Goal: Information Seeking & Learning: Find contact information

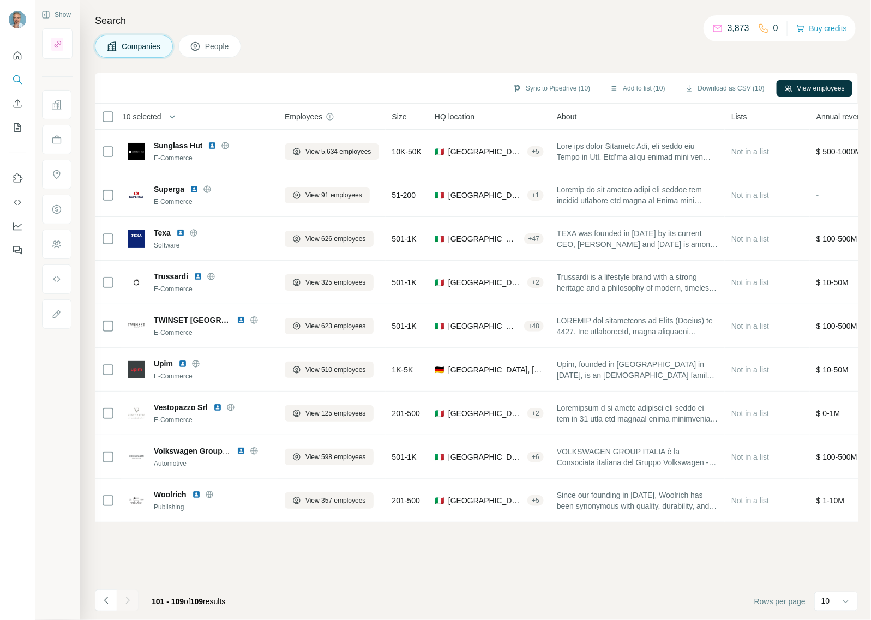
scroll to position [0, 513]
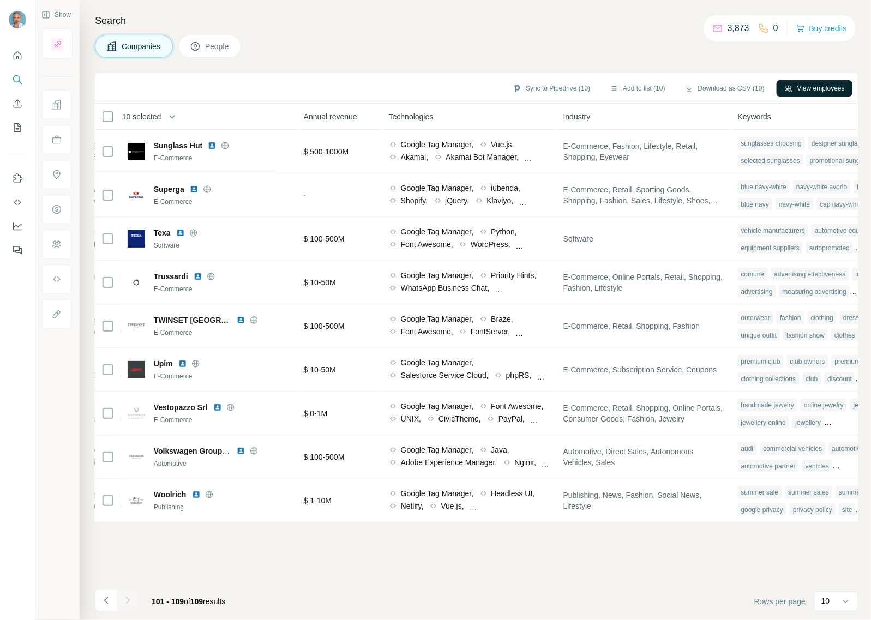
click at [810, 87] on button "View employees" at bounding box center [815, 88] width 76 height 16
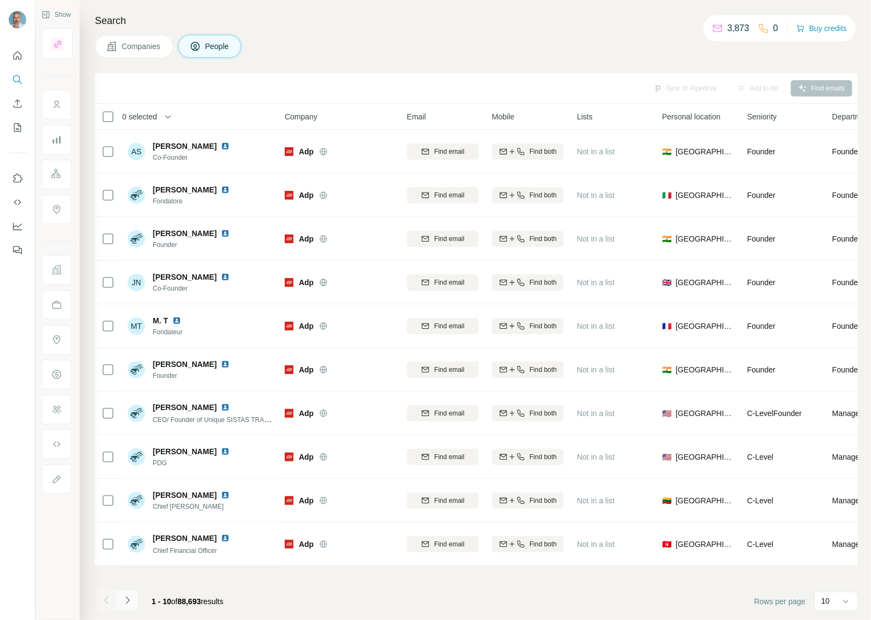
click at [129, 602] on icon "Navigate to next page" at bounding box center [127, 600] width 11 height 11
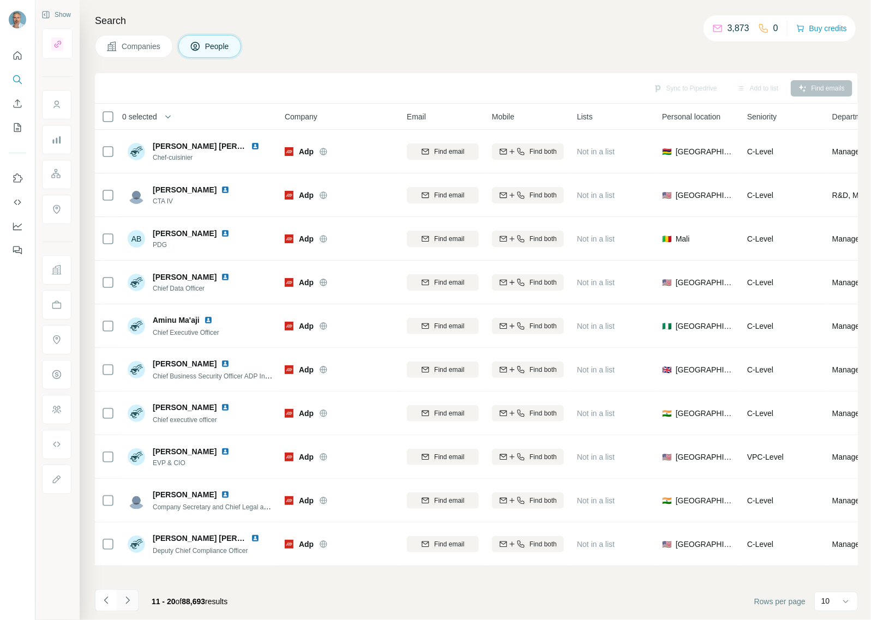
click at [129, 602] on icon "Navigate to next page" at bounding box center [127, 600] width 11 height 11
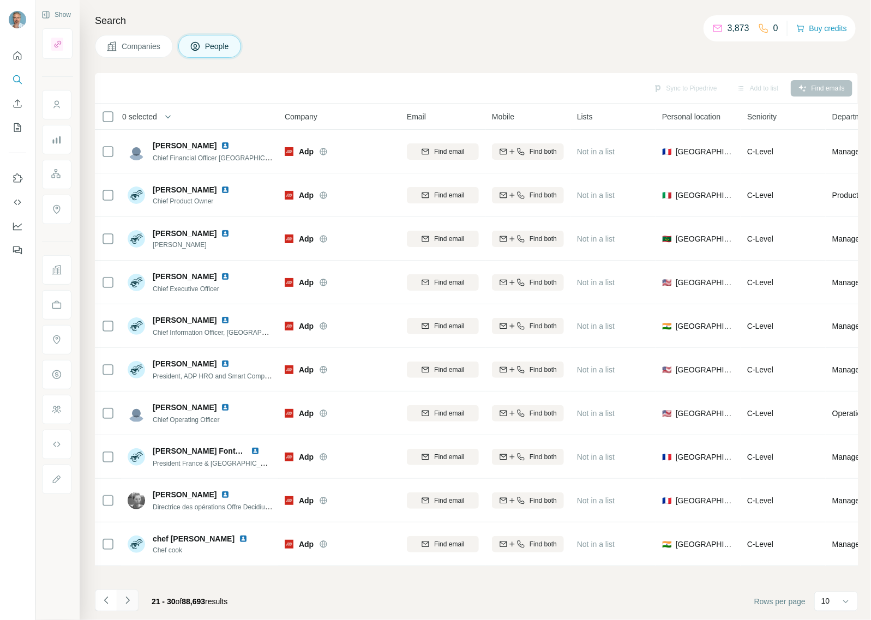
click at [129, 602] on icon "Navigate to next page" at bounding box center [127, 600] width 11 height 11
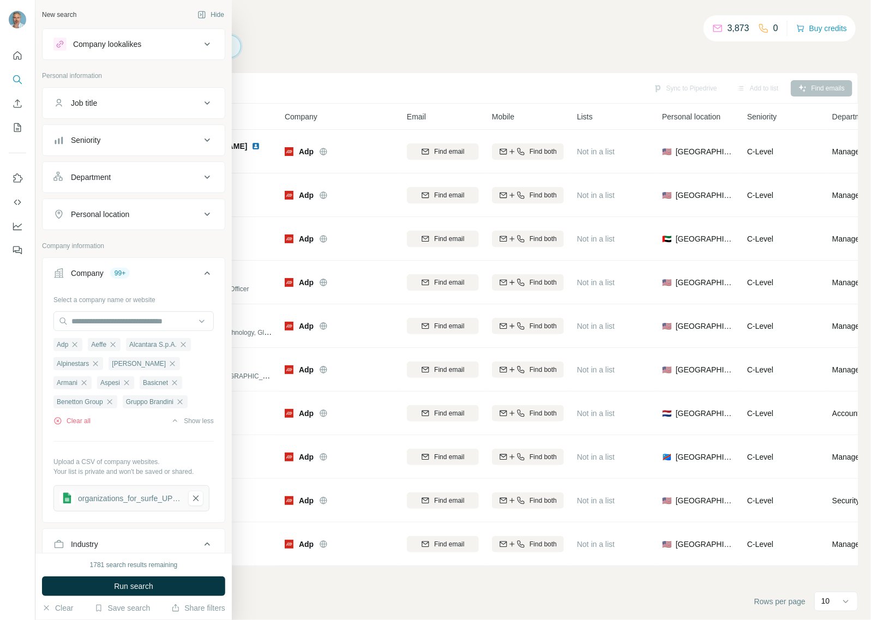
click at [201, 45] on icon at bounding box center [207, 44] width 13 height 13
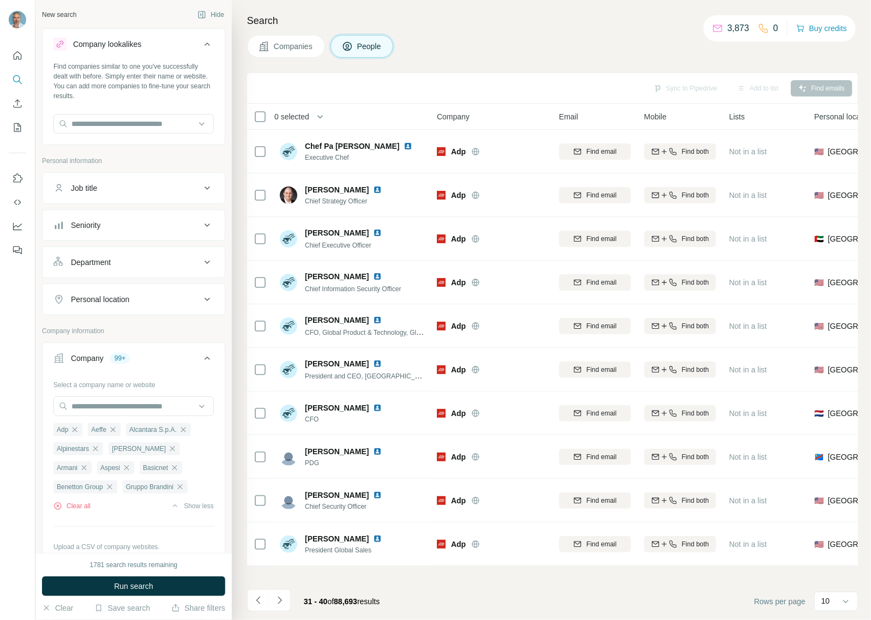
click at [201, 45] on icon at bounding box center [207, 44] width 13 height 13
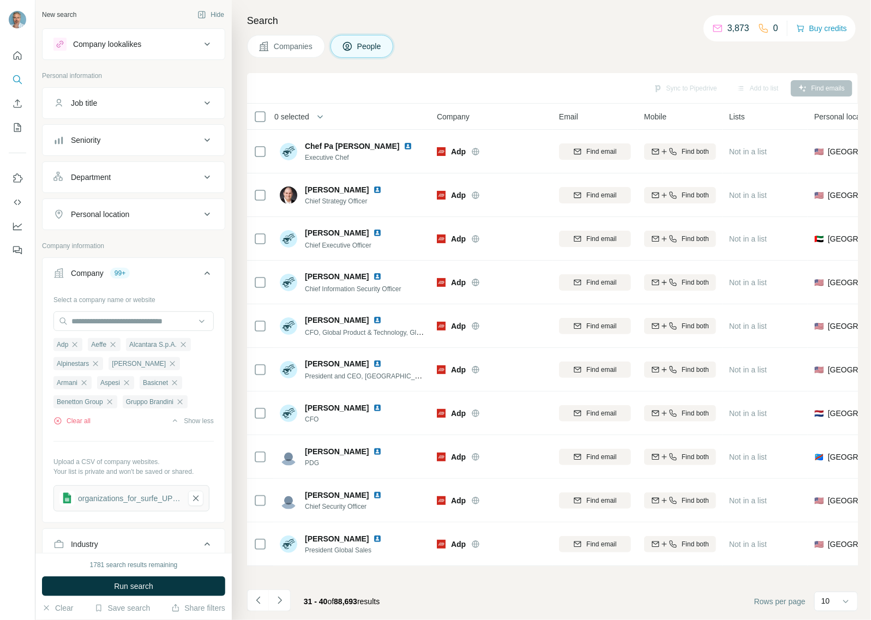
click at [202, 222] on button "Personal location" at bounding box center [134, 214] width 182 height 26
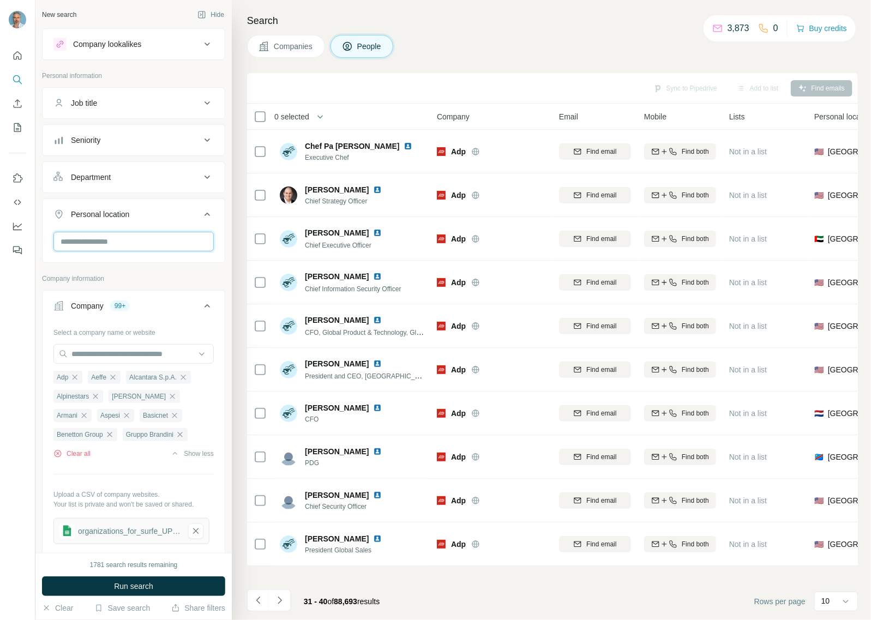
click at [135, 246] on input "text" at bounding box center [133, 242] width 160 height 20
type input "***"
click at [87, 272] on div "🇮🇹 [GEOGRAPHIC_DATA]" at bounding box center [128, 271] width 131 height 13
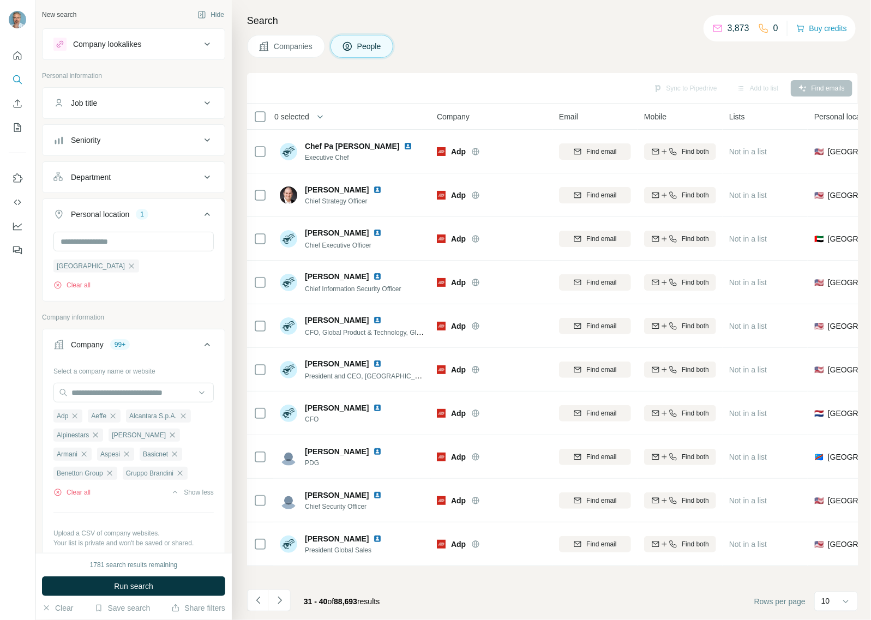
click at [453, 15] on h4 "Search" at bounding box center [552, 20] width 611 height 15
click at [131, 583] on span "Run search" at bounding box center [133, 586] width 39 height 11
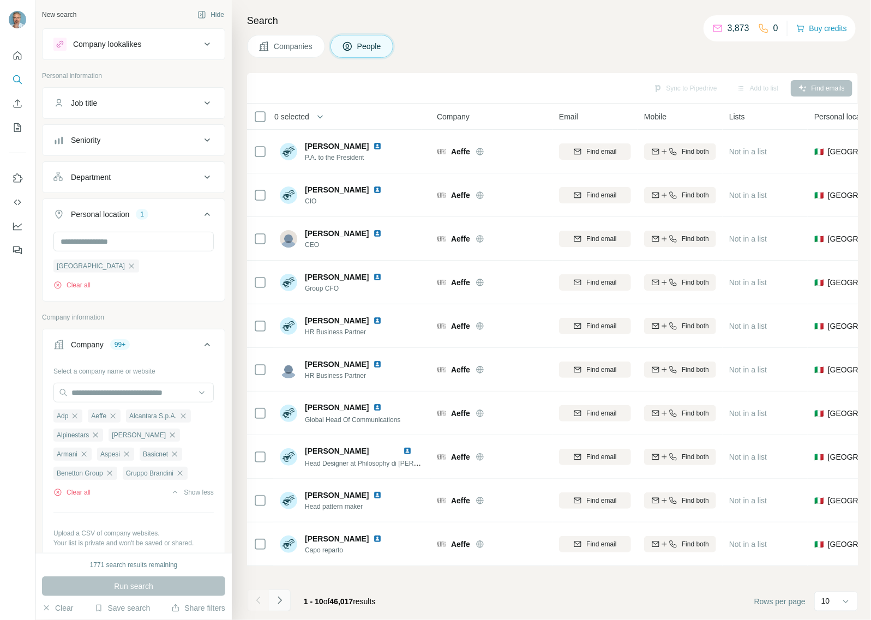
click at [281, 604] on icon "Navigate to next page" at bounding box center [279, 600] width 11 height 11
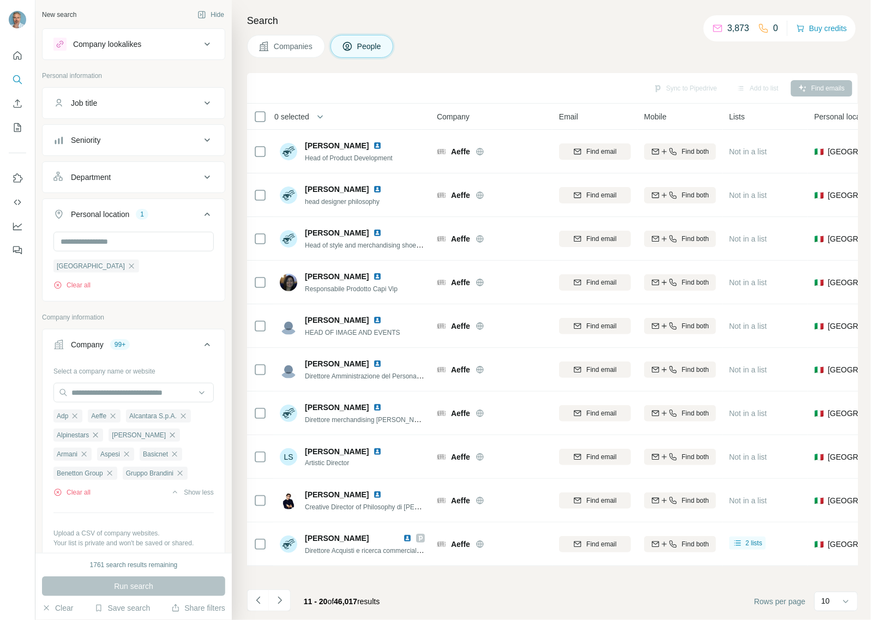
click at [117, 173] on div "Department" at bounding box center [126, 177] width 147 height 11
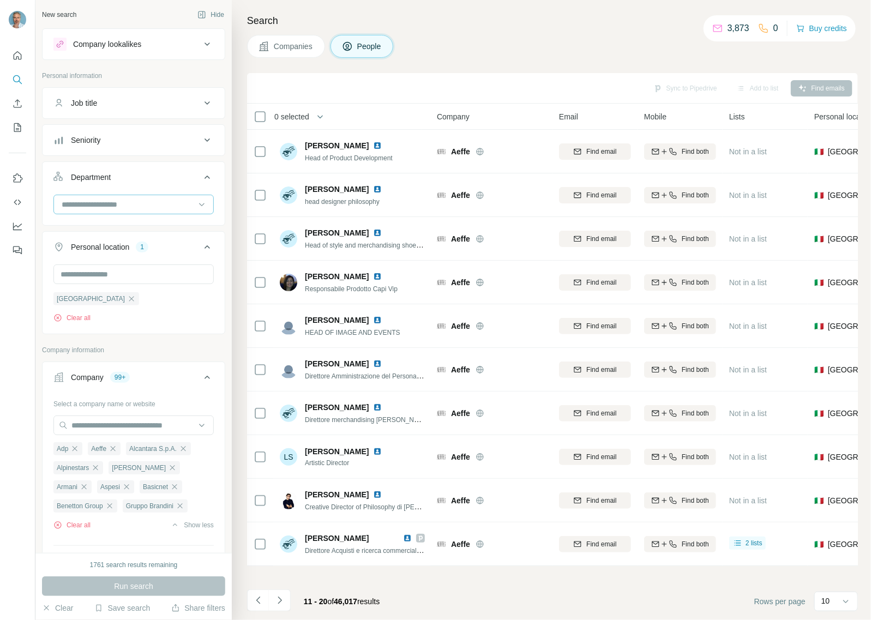
click at [112, 209] on input at bounding box center [128, 205] width 135 height 12
click at [110, 244] on div "Procurement" at bounding box center [128, 237] width 145 height 20
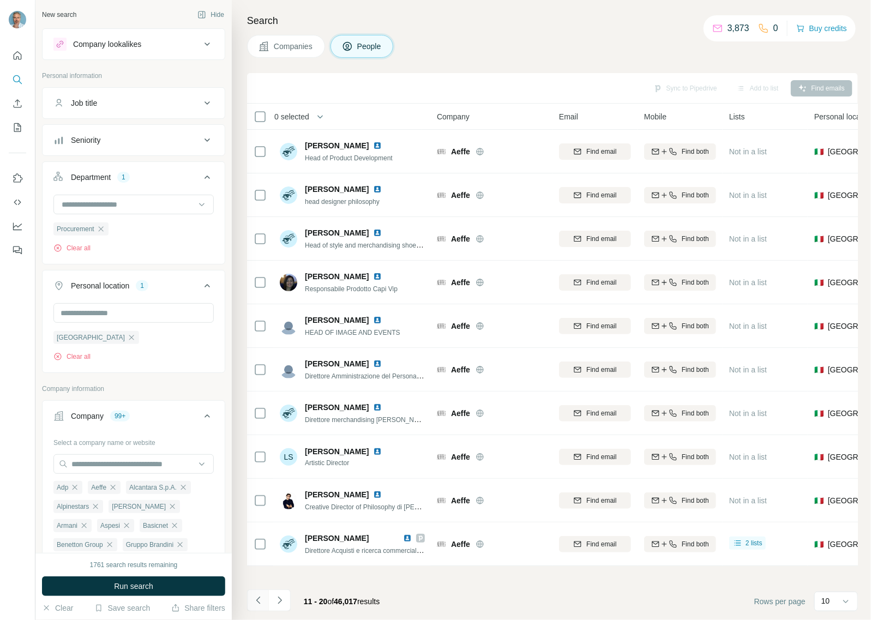
click at [258, 599] on icon "Navigate to previous page" at bounding box center [258, 600] width 4 height 7
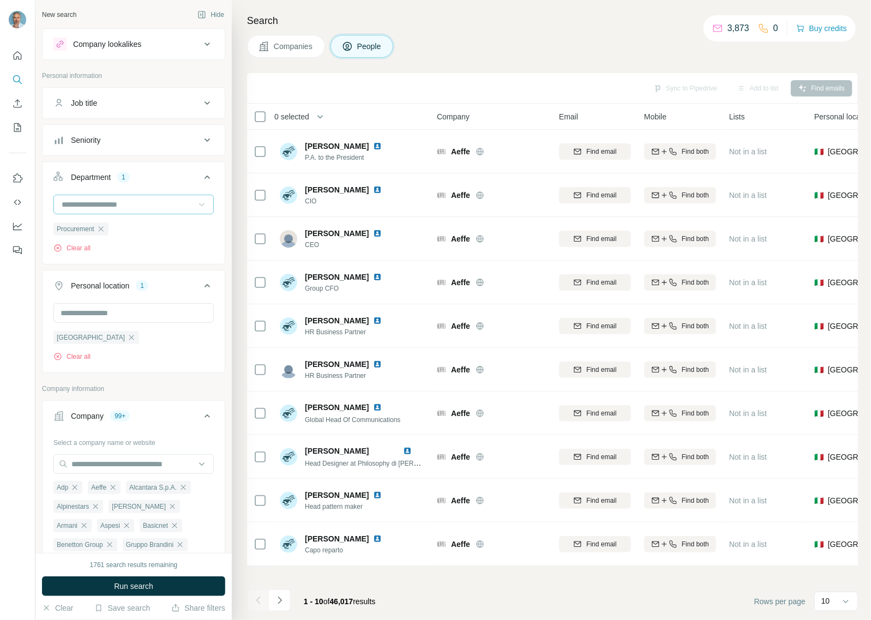
click at [196, 206] on icon at bounding box center [201, 204] width 11 height 11
click at [201, 139] on icon at bounding box center [207, 140] width 13 height 13
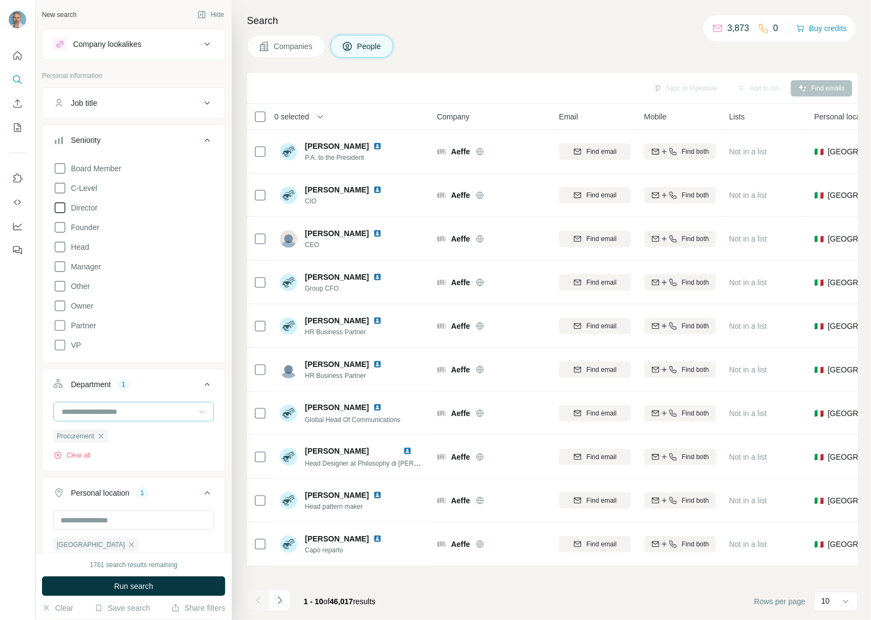
click at [57, 207] on icon at bounding box center [59, 207] width 13 height 13
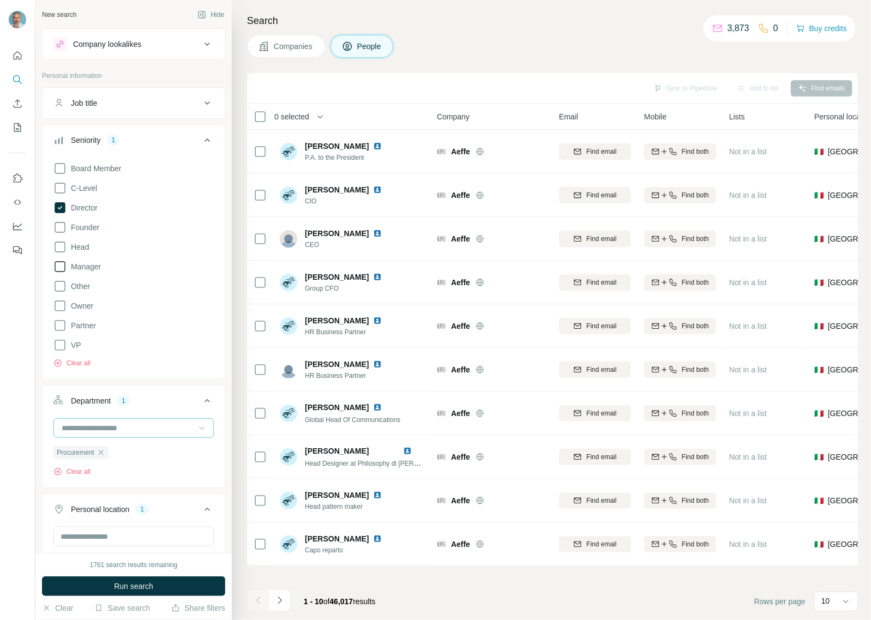
click at [61, 268] on icon at bounding box center [59, 266] width 13 height 13
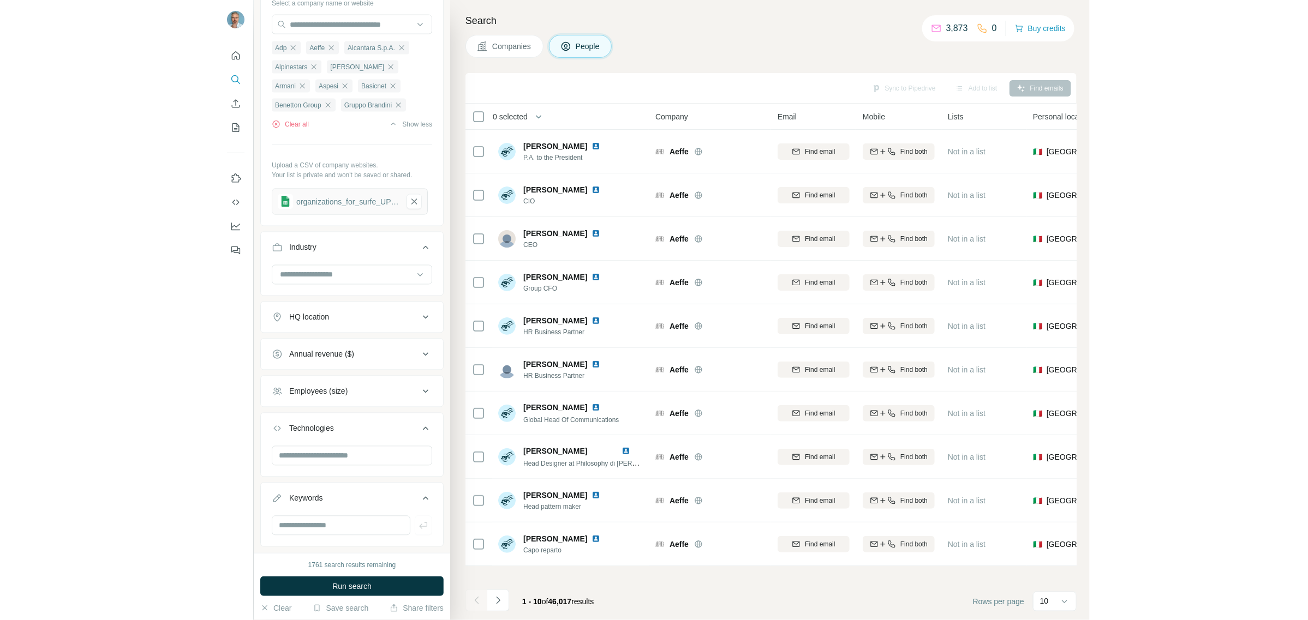
scroll to position [682, 0]
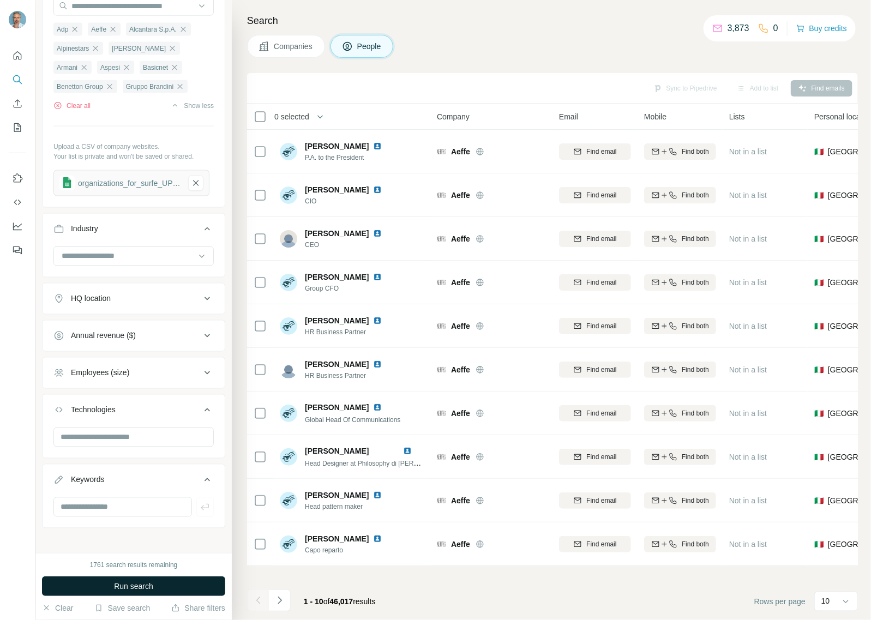
click at [135, 587] on span "Run search" at bounding box center [133, 586] width 39 height 11
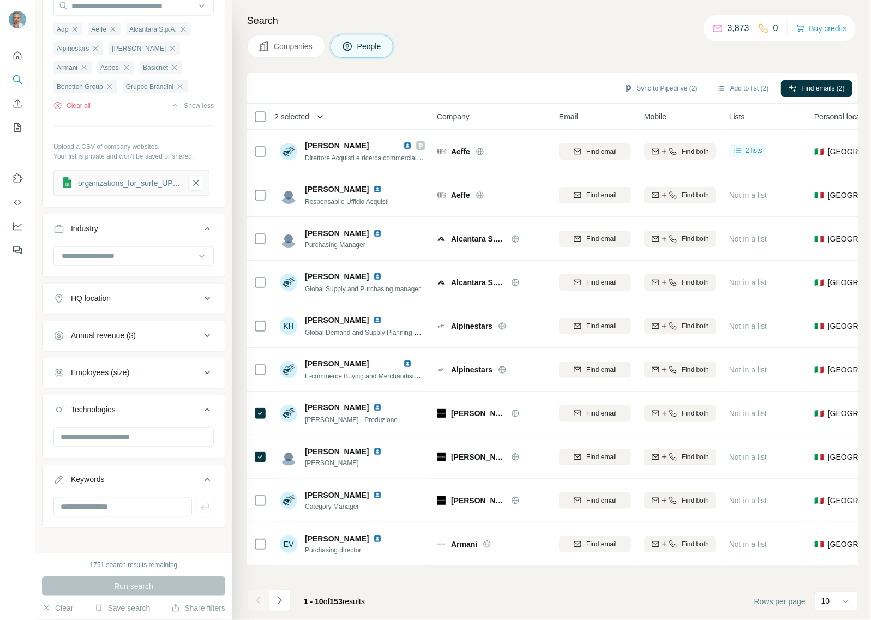
click at [314, 116] on button "button" at bounding box center [320, 117] width 22 height 22
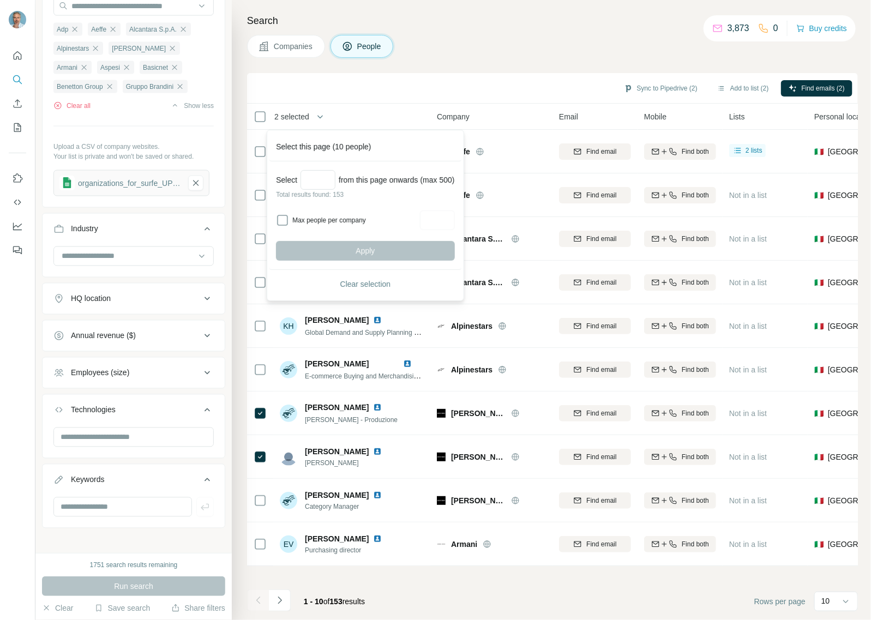
click at [323, 198] on p "Total results found: 153" at bounding box center [365, 195] width 178 height 10
click at [319, 184] on input "Select a number (up to 500)" at bounding box center [318, 180] width 35 height 20
type input "*"
click at [374, 249] on span "Apply" at bounding box center [365, 251] width 19 height 11
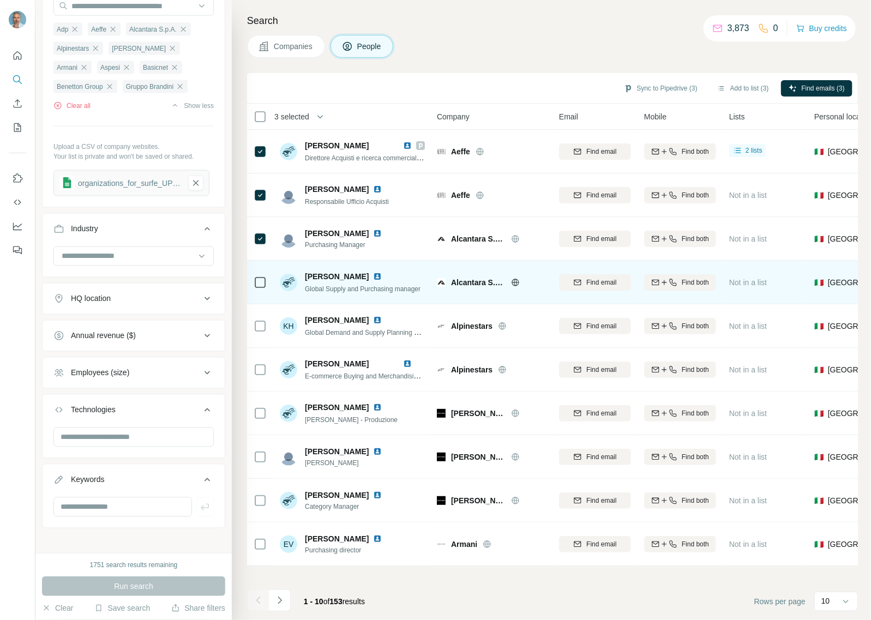
click at [268, 286] on td at bounding box center [260, 283] width 26 height 44
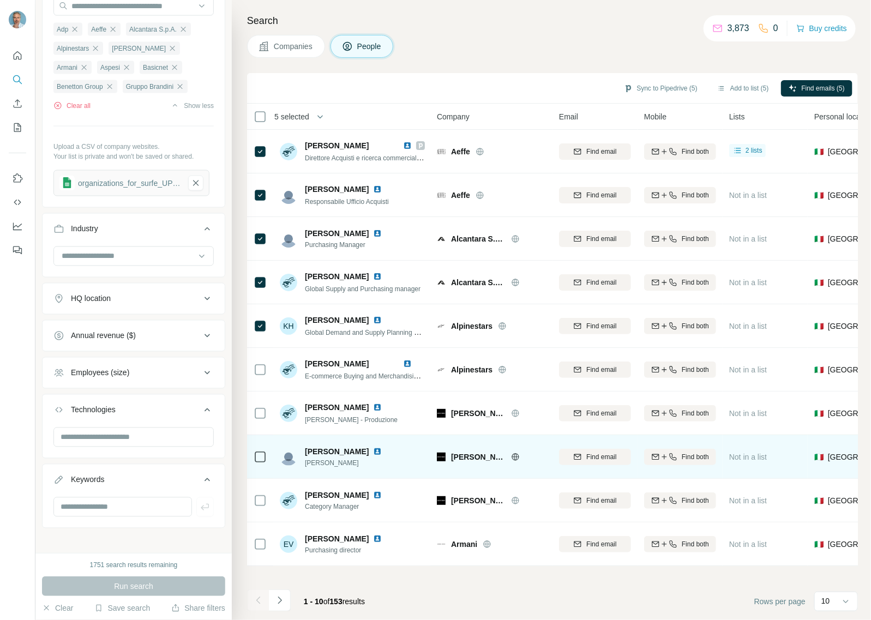
click at [262, 463] on icon at bounding box center [260, 457] width 13 height 13
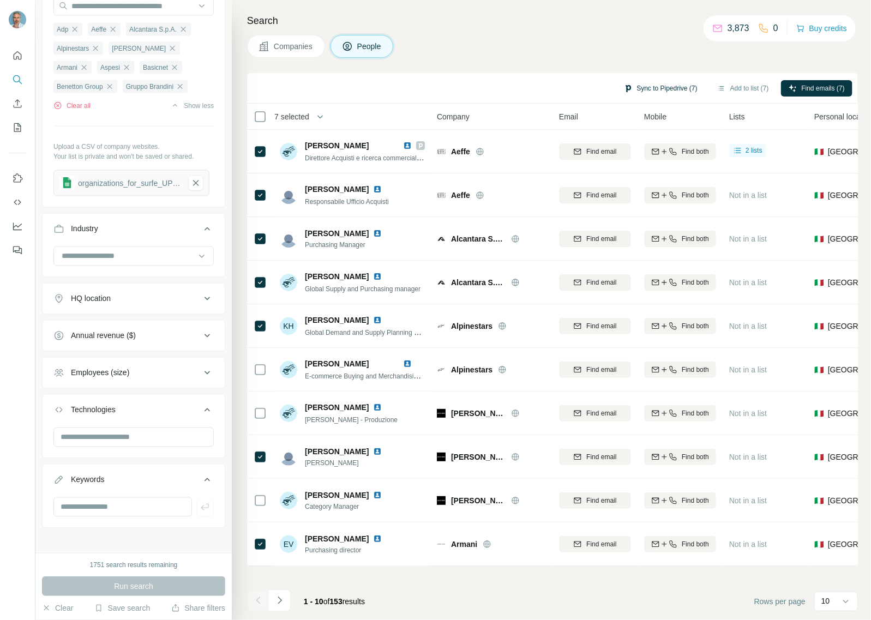
click at [661, 89] on button "Sync to Pipedrive (7)" at bounding box center [661, 88] width 89 height 16
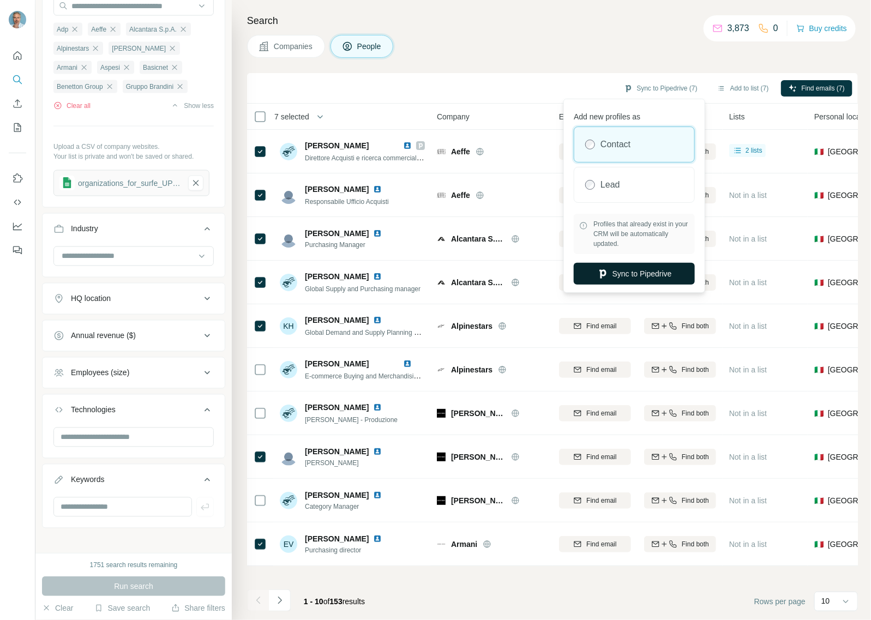
click at [641, 274] on button "Sync to Pipedrive" at bounding box center [634, 274] width 121 height 22
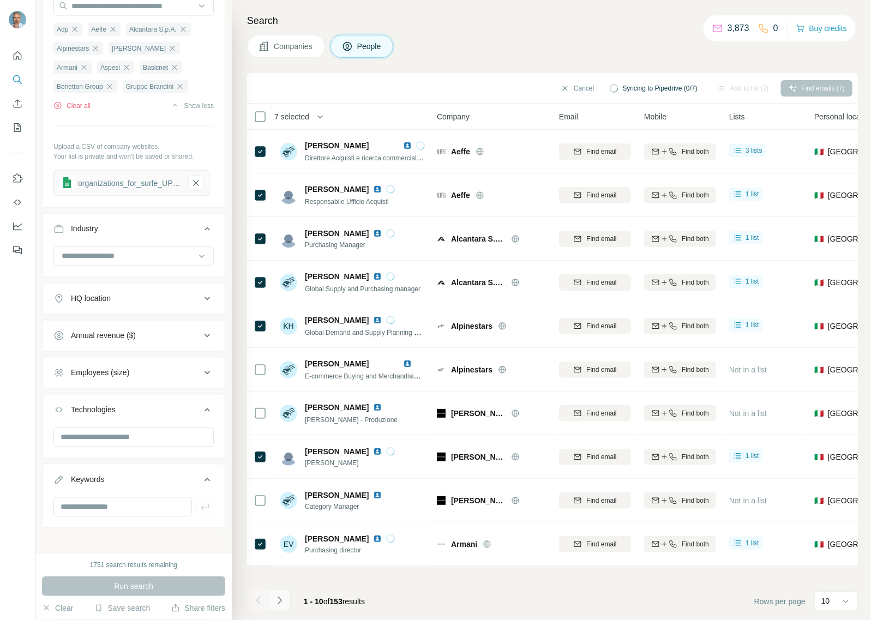
click at [284, 601] on icon "Navigate to next page" at bounding box center [279, 600] width 11 height 11
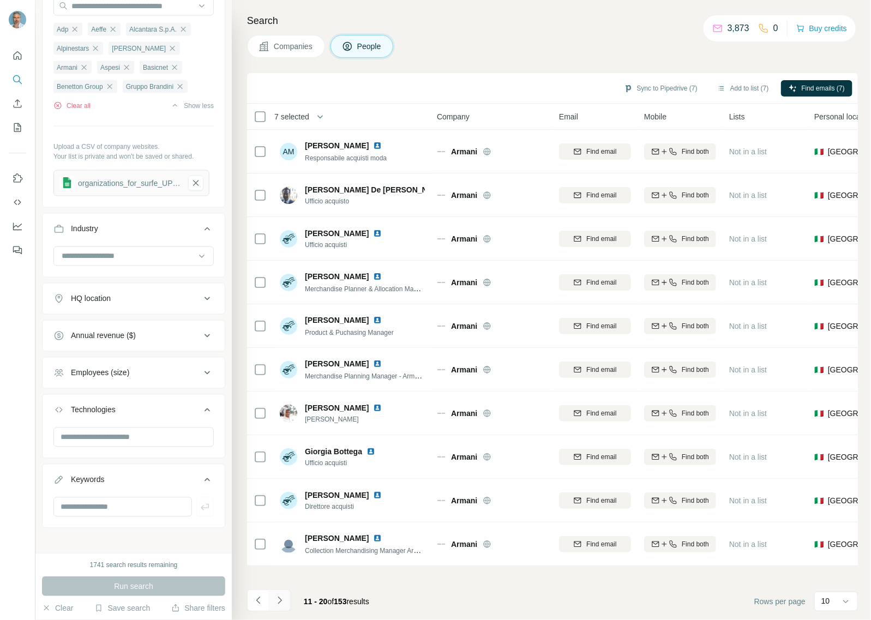
click at [279, 602] on icon "Navigate to next page" at bounding box center [279, 600] width 11 height 11
click at [280, 601] on icon "Navigate to next page" at bounding box center [279, 600] width 11 height 11
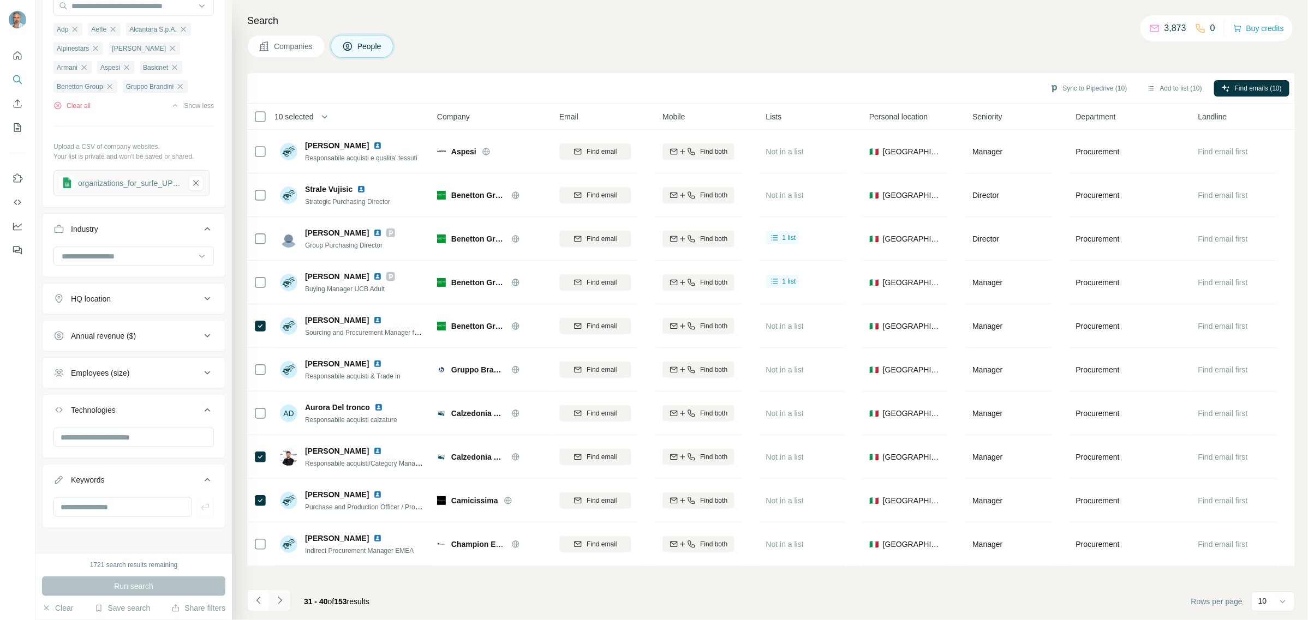
click at [276, 597] on icon "Navigate to next page" at bounding box center [279, 600] width 11 height 11
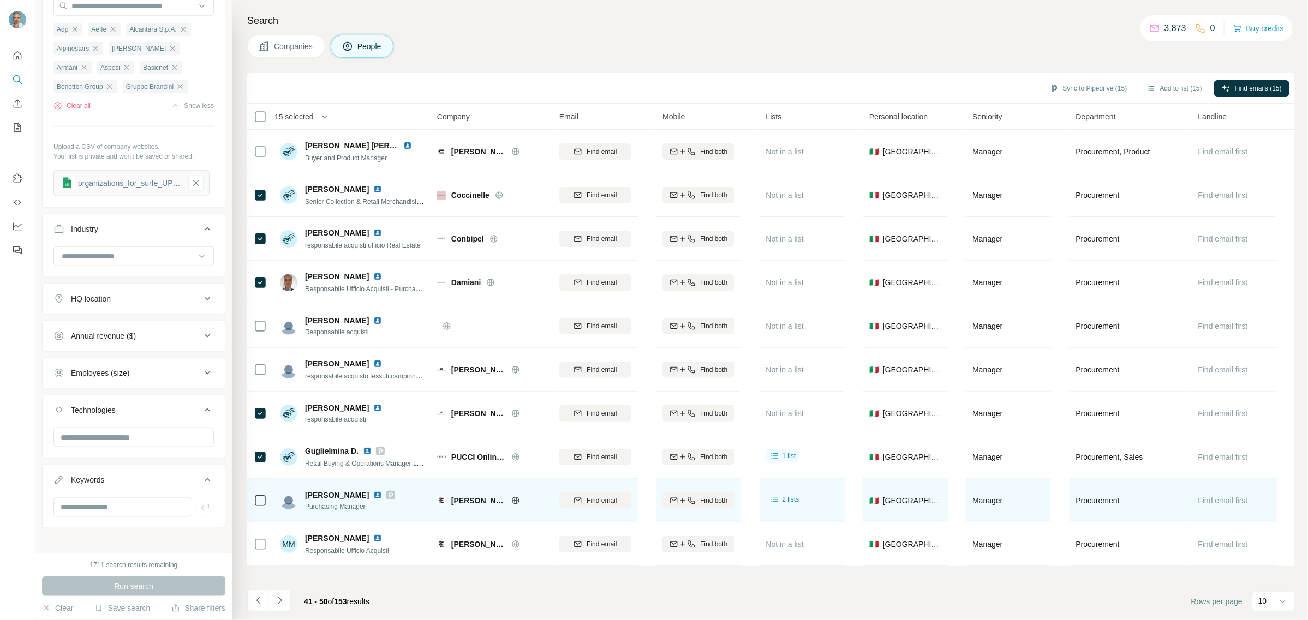
click at [268, 502] on td at bounding box center [260, 501] width 26 height 44
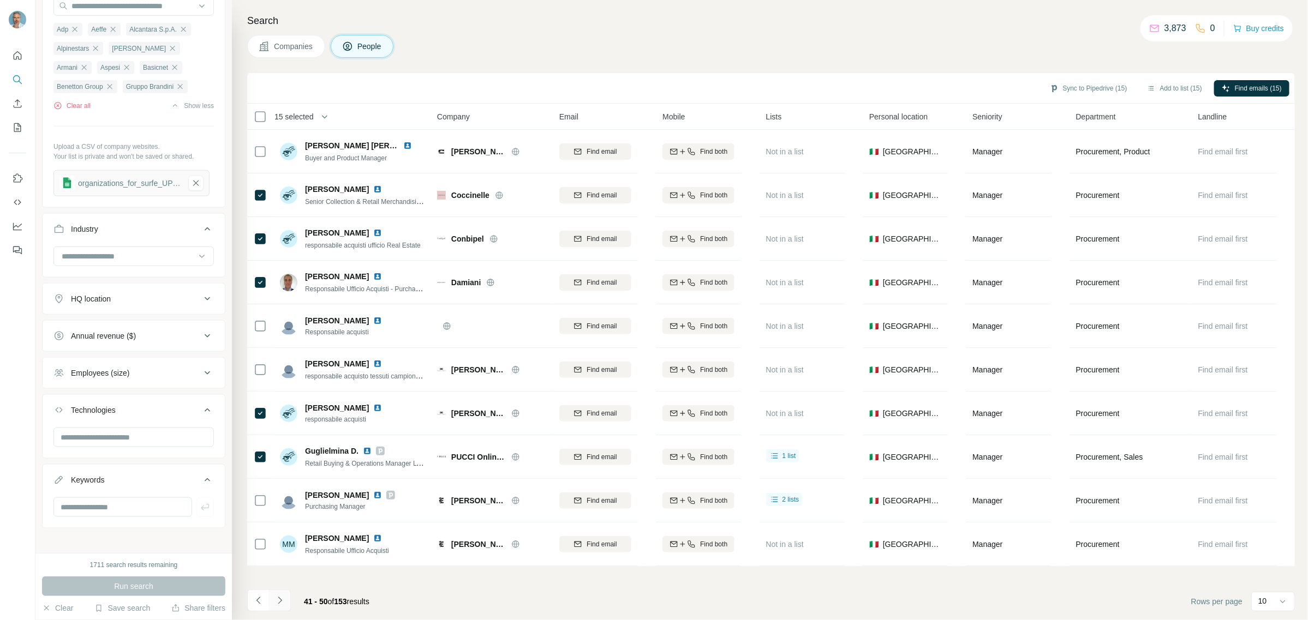
click at [281, 597] on icon "Navigate to next page" at bounding box center [279, 600] width 11 height 11
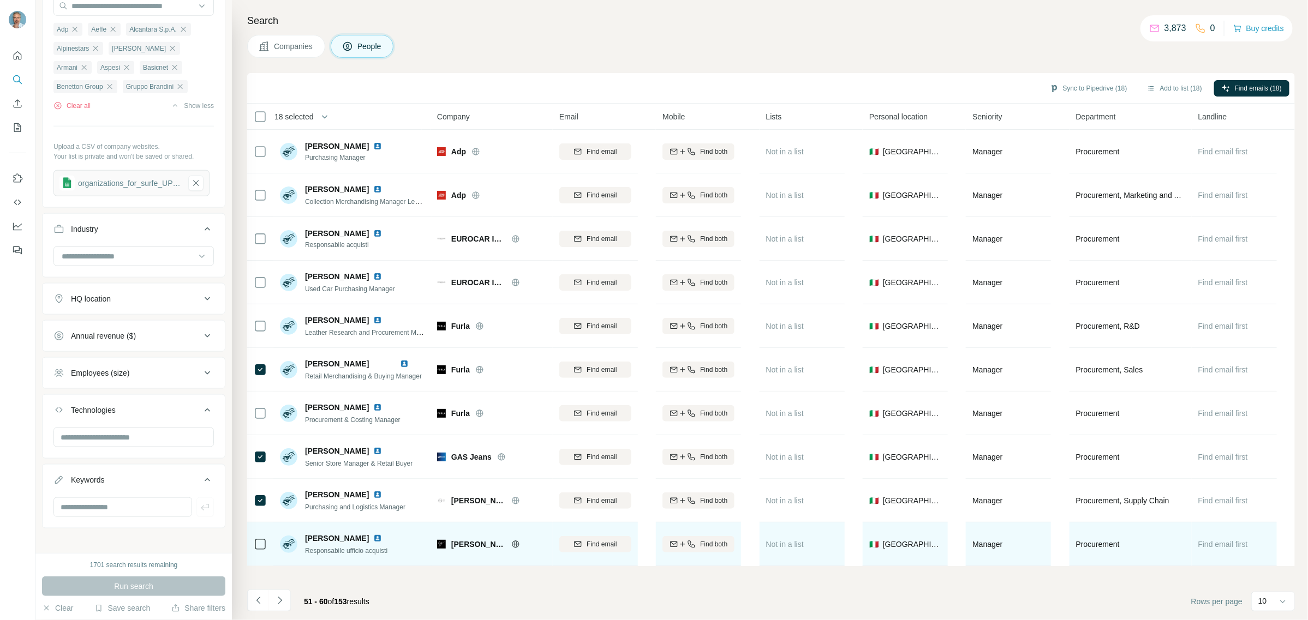
click at [274, 543] on td "Irene Conti Responsabile ufficio acquisti" at bounding box center [352, 545] width 158 height 44
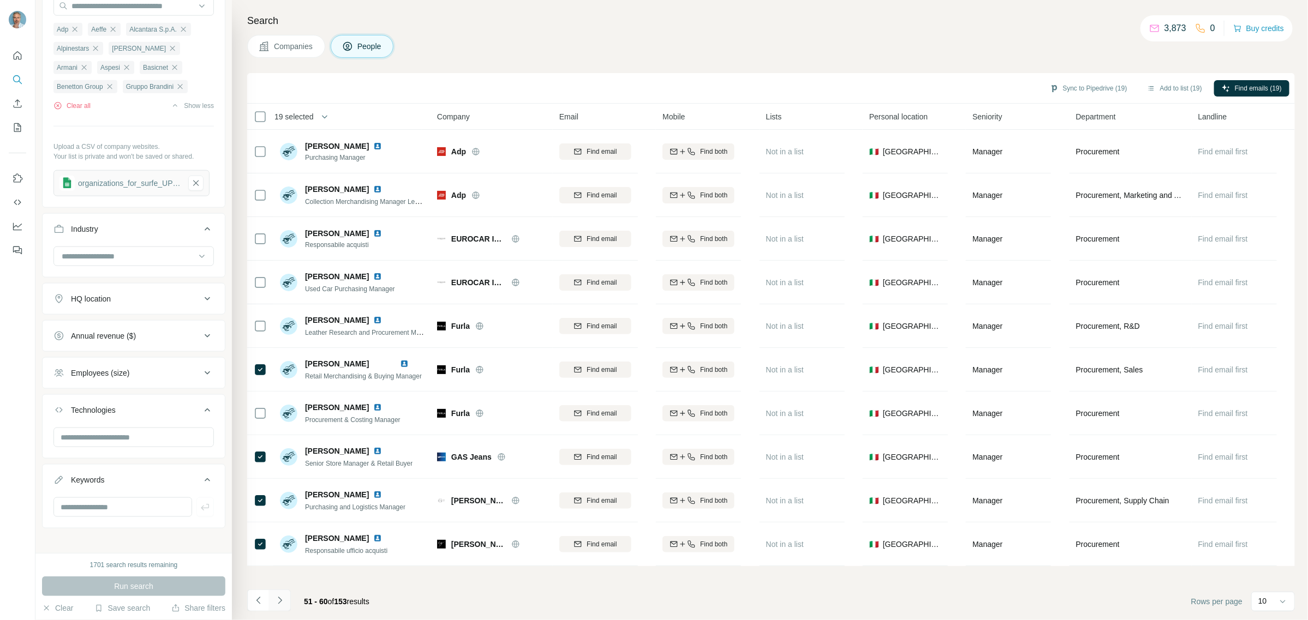
click at [279, 601] on icon "Navigate to next page" at bounding box center [279, 600] width 11 height 11
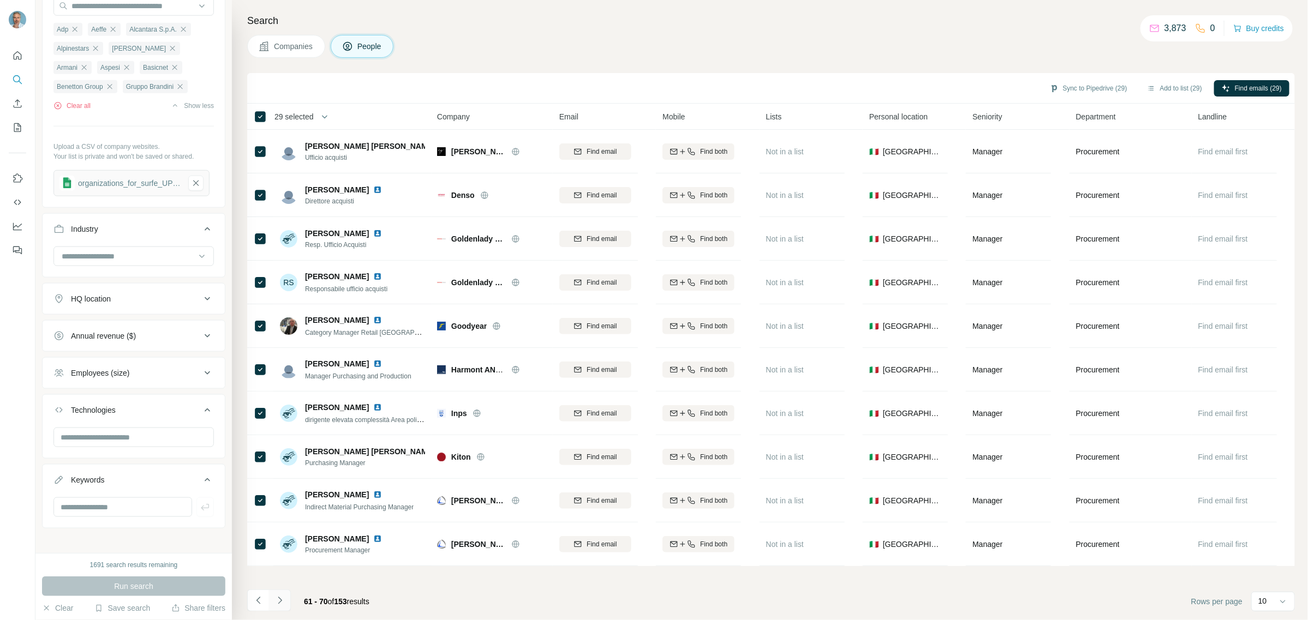
click at [281, 603] on icon "Navigate to next page" at bounding box center [279, 600] width 11 height 11
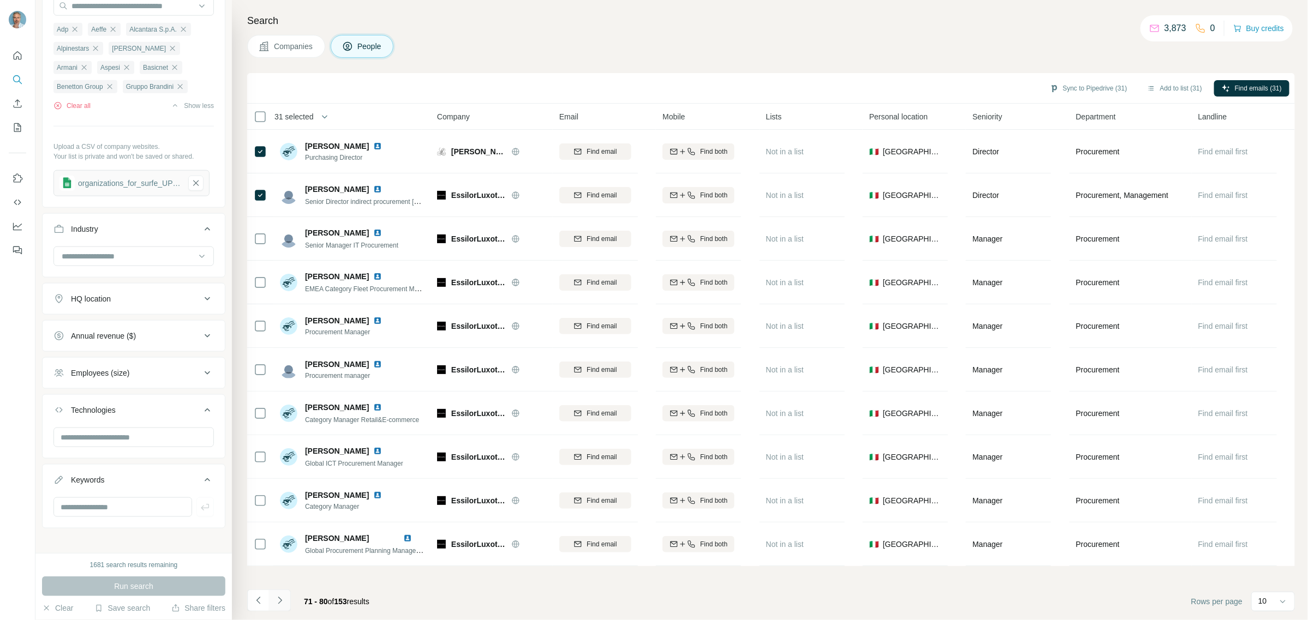
click at [277, 601] on icon "Navigate to next page" at bounding box center [279, 600] width 11 height 11
click at [280, 603] on icon "Navigate to next page" at bounding box center [279, 600] width 11 height 11
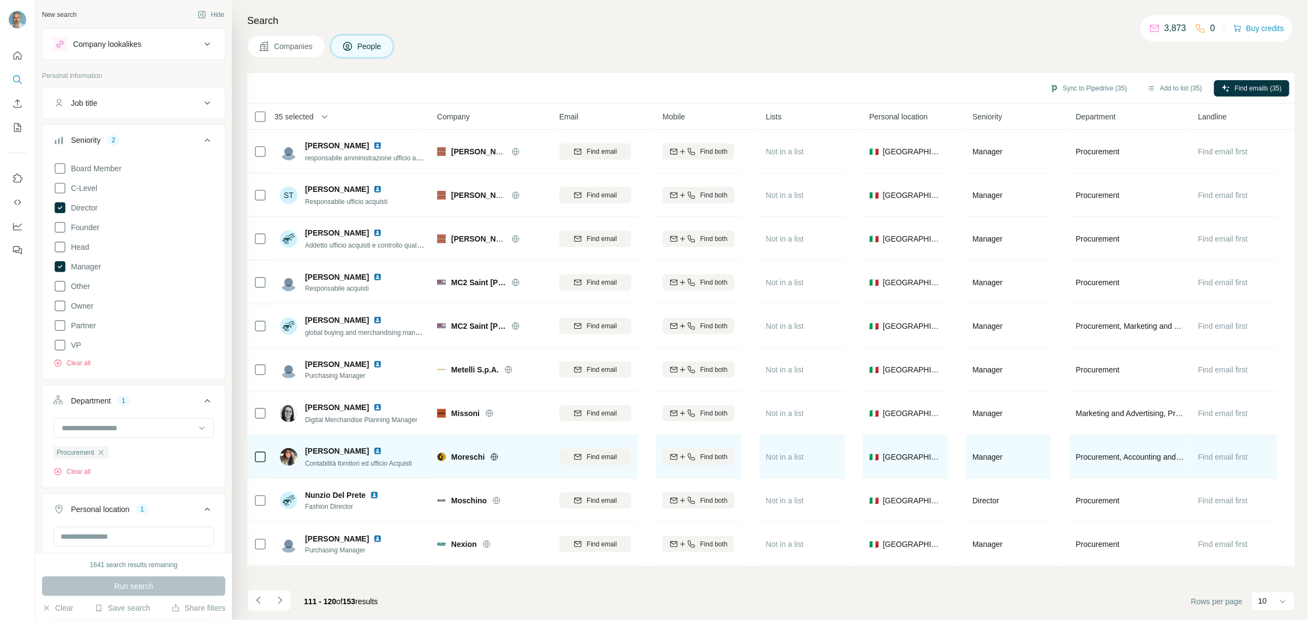
scroll to position [682, 0]
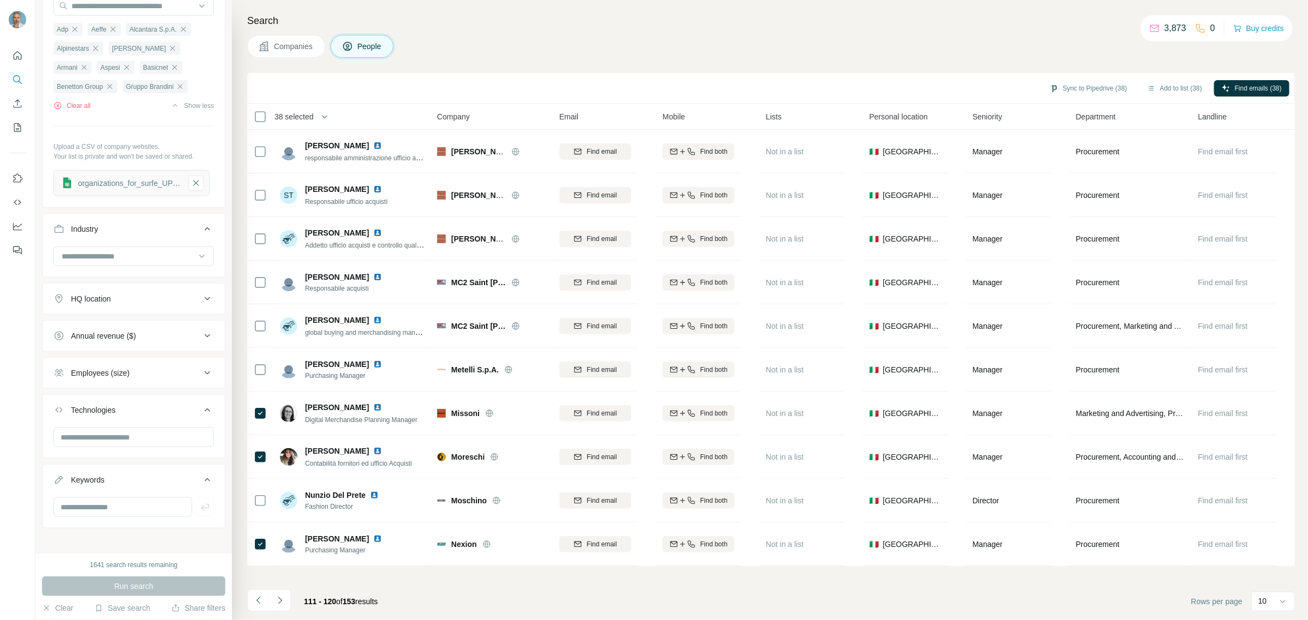
click at [284, 603] on icon "Navigate to next page" at bounding box center [279, 600] width 11 height 11
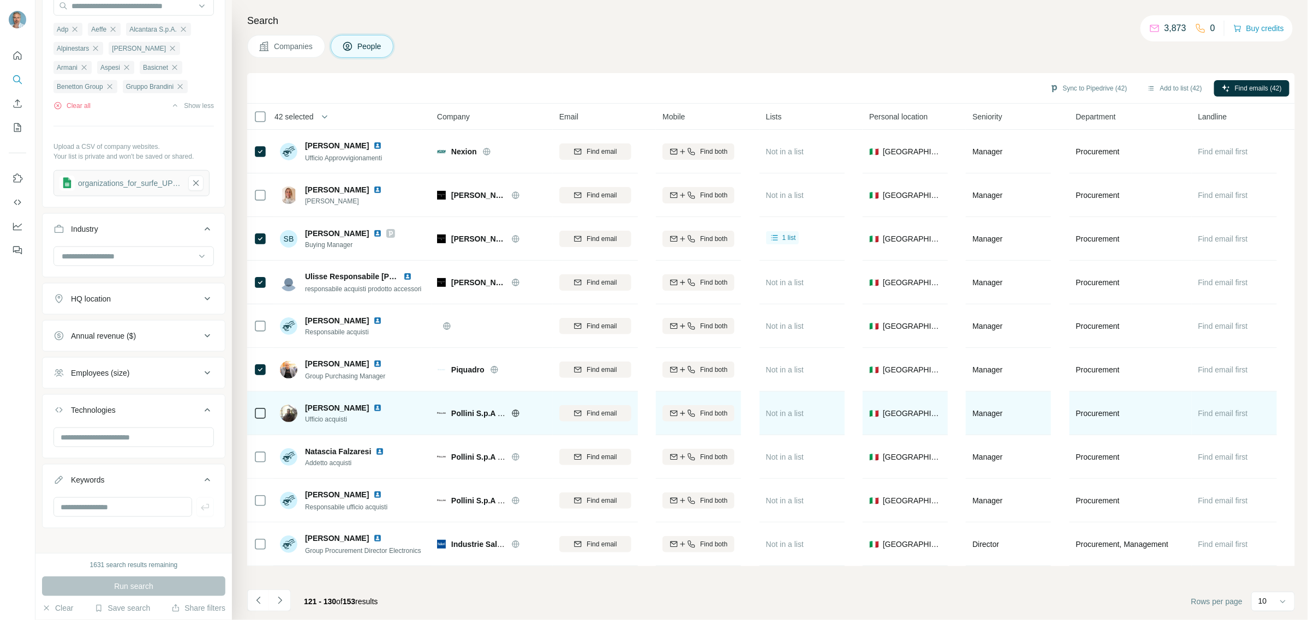
click at [254, 416] on icon at bounding box center [260, 413] width 13 height 13
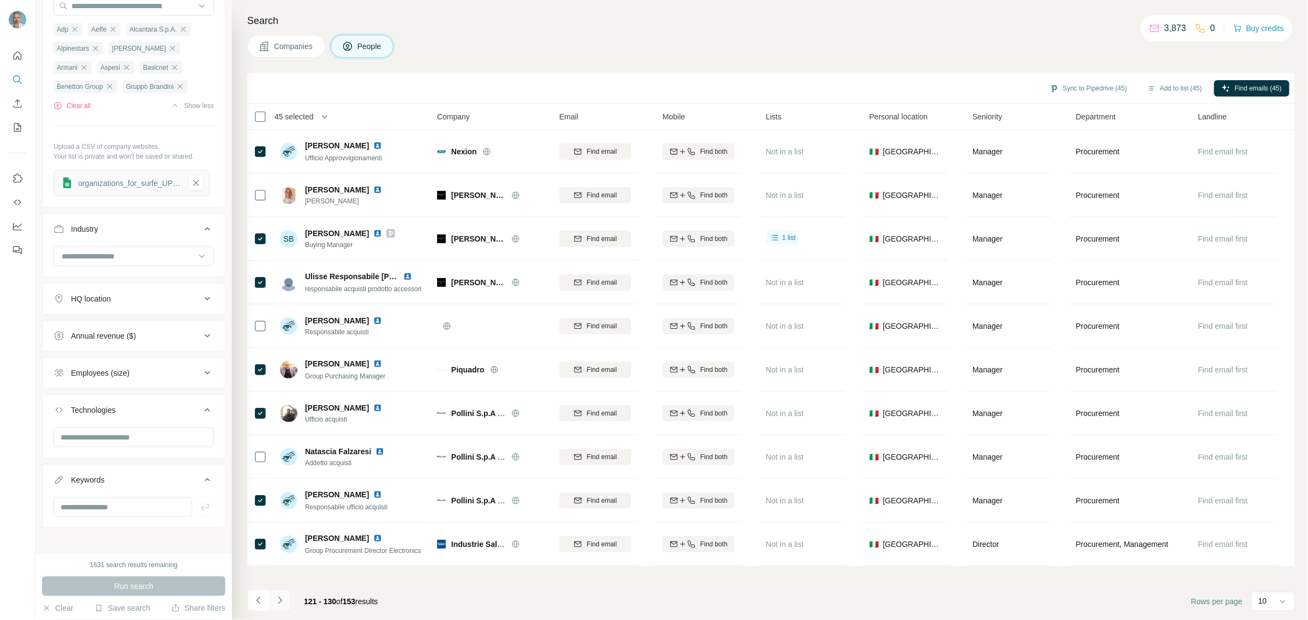
click at [288, 603] on button "Navigate to next page" at bounding box center [280, 601] width 22 height 22
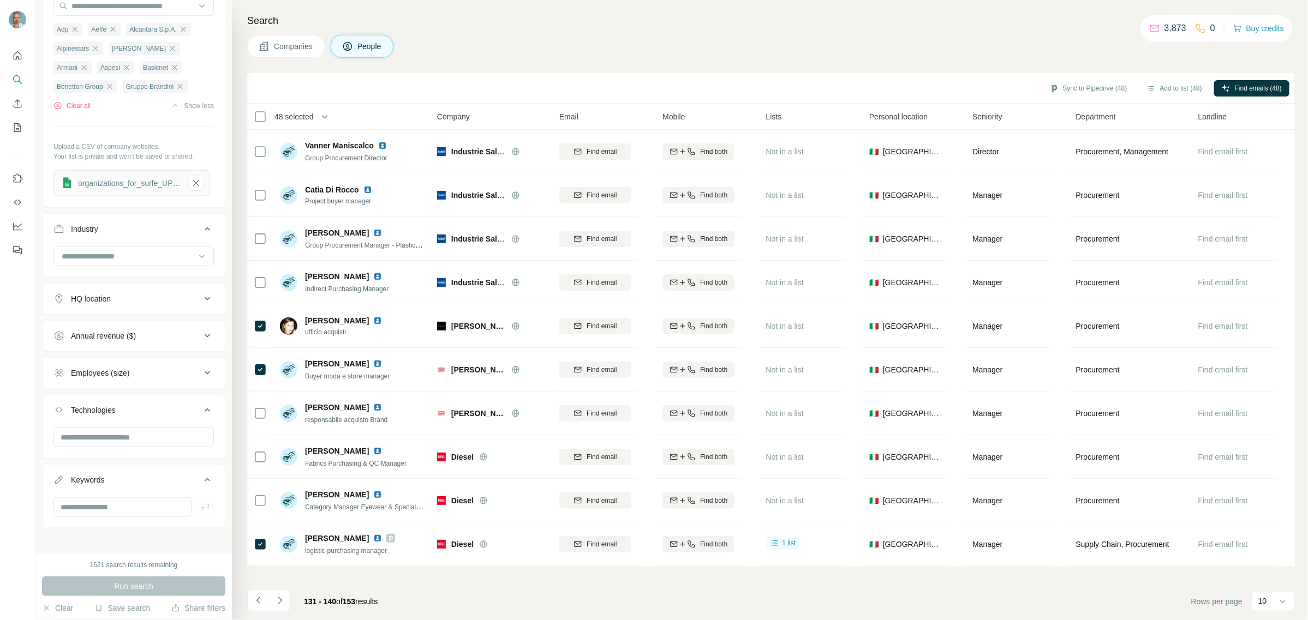
click at [287, 599] on button "Navigate to next page" at bounding box center [280, 601] width 22 height 22
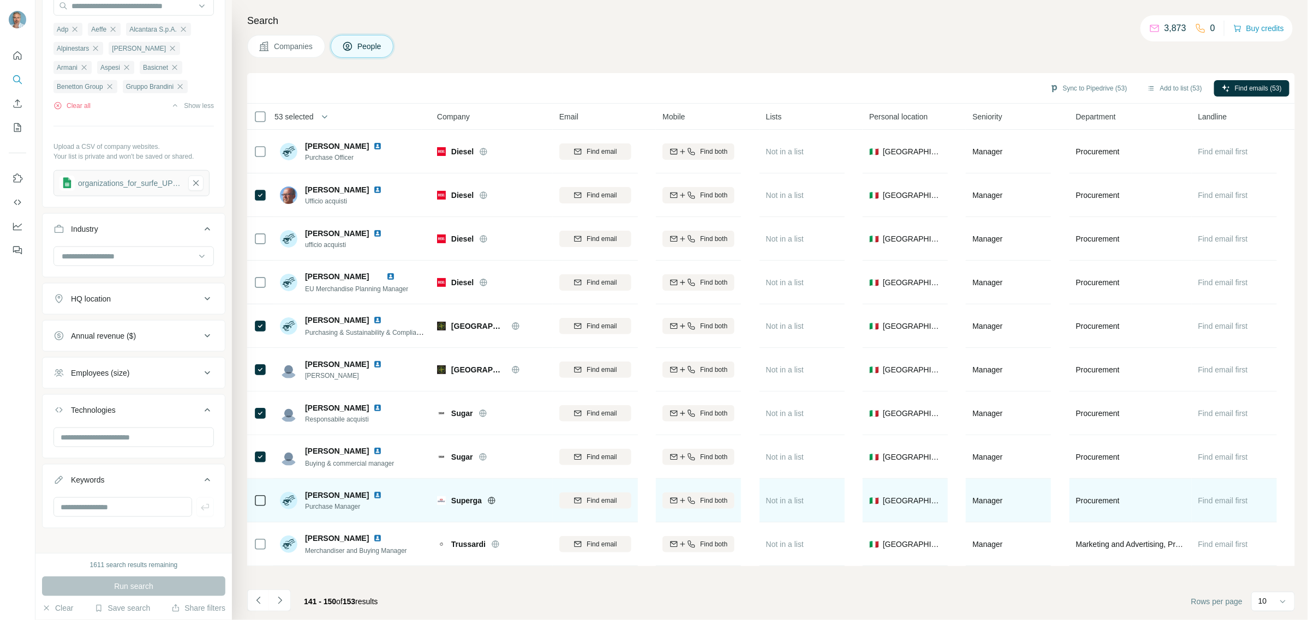
click at [266, 498] on icon at bounding box center [260, 500] width 13 height 13
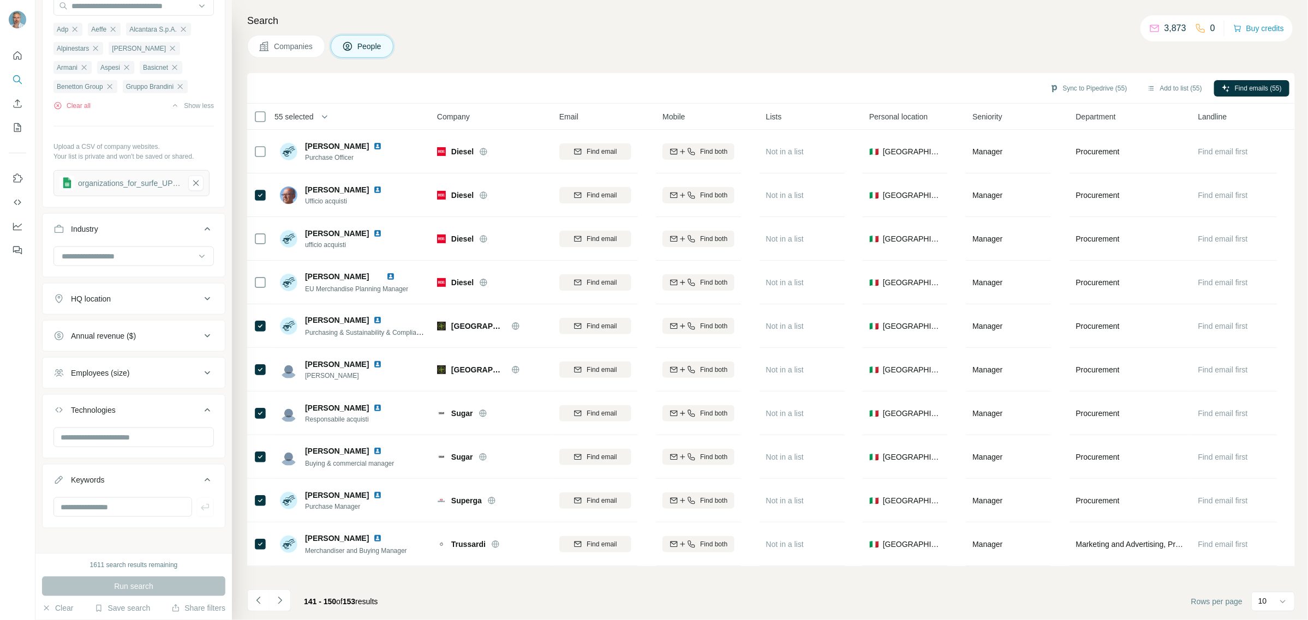
drag, startPoint x: 283, startPoint y: 606, endPoint x: 285, endPoint y: 593, distance: 13.8
click at [283, 603] on icon "Navigate to next page" at bounding box center [279, 600] width 11 height 11
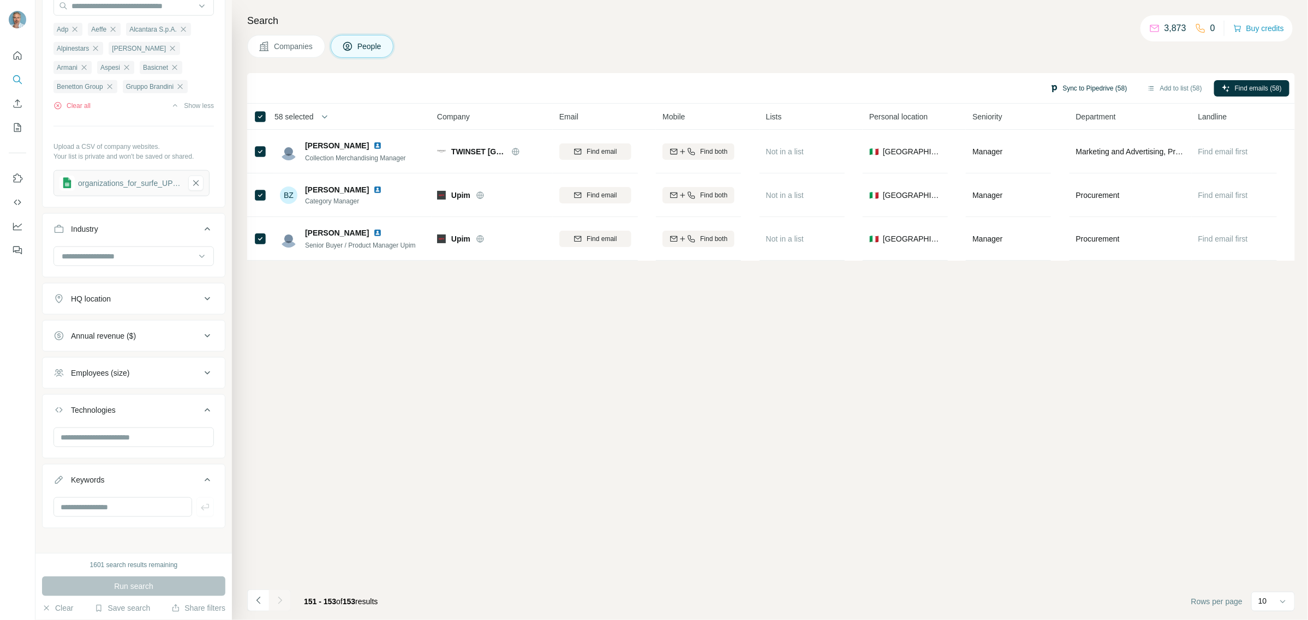
click at [1086, 86] on button "Sync to Pipedrive (58)" at bounding box center [1088, 88] width 93 height 16
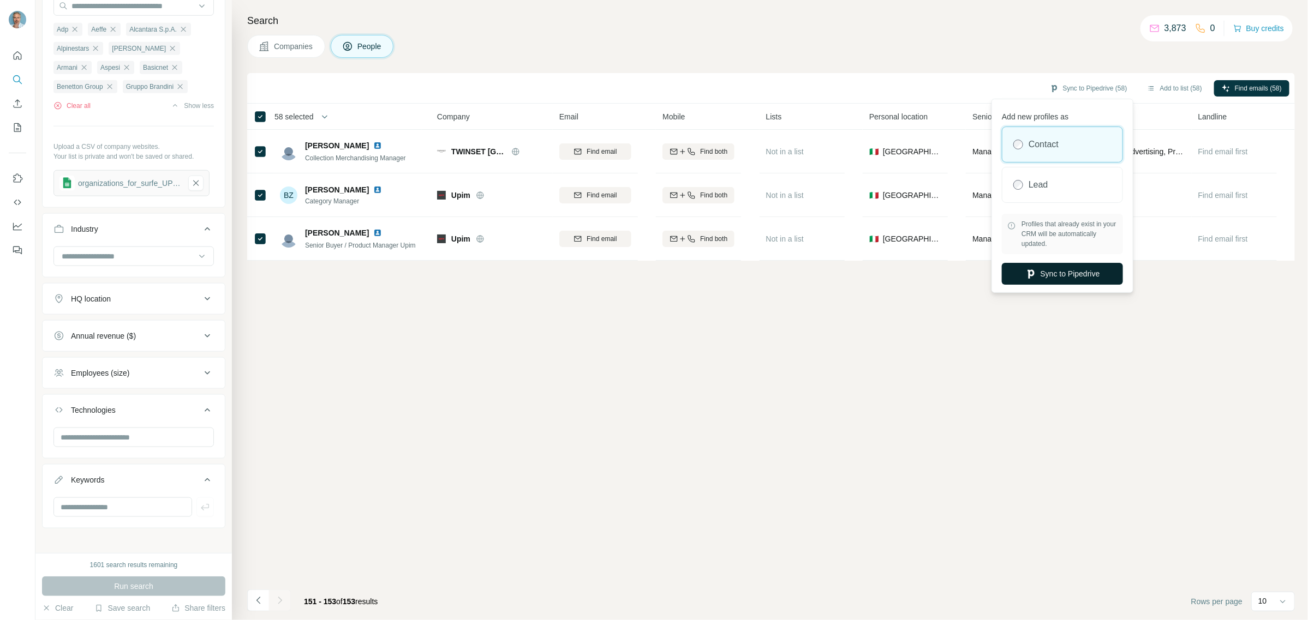
click at [1071, 277] on button "Sync to Pipedrive" at bounding box center [1062, 274] width 121 height 22
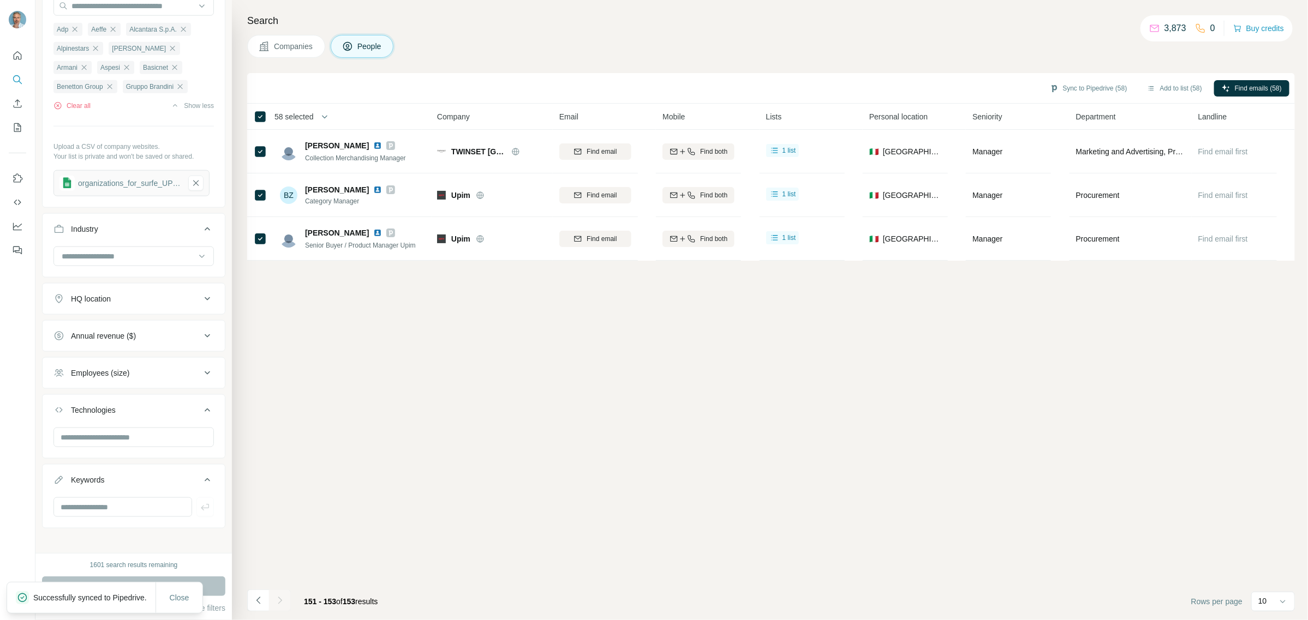
click at [354, 388] on div "Sync to Pipedrive (58) Add to list (58) Find emails (58) 58 selected People Com…" at bounding box center [771, 346] width 1048 height 547
click at [191, 186] on icon "button" at bounding box center [196, 183] width 10 height 11
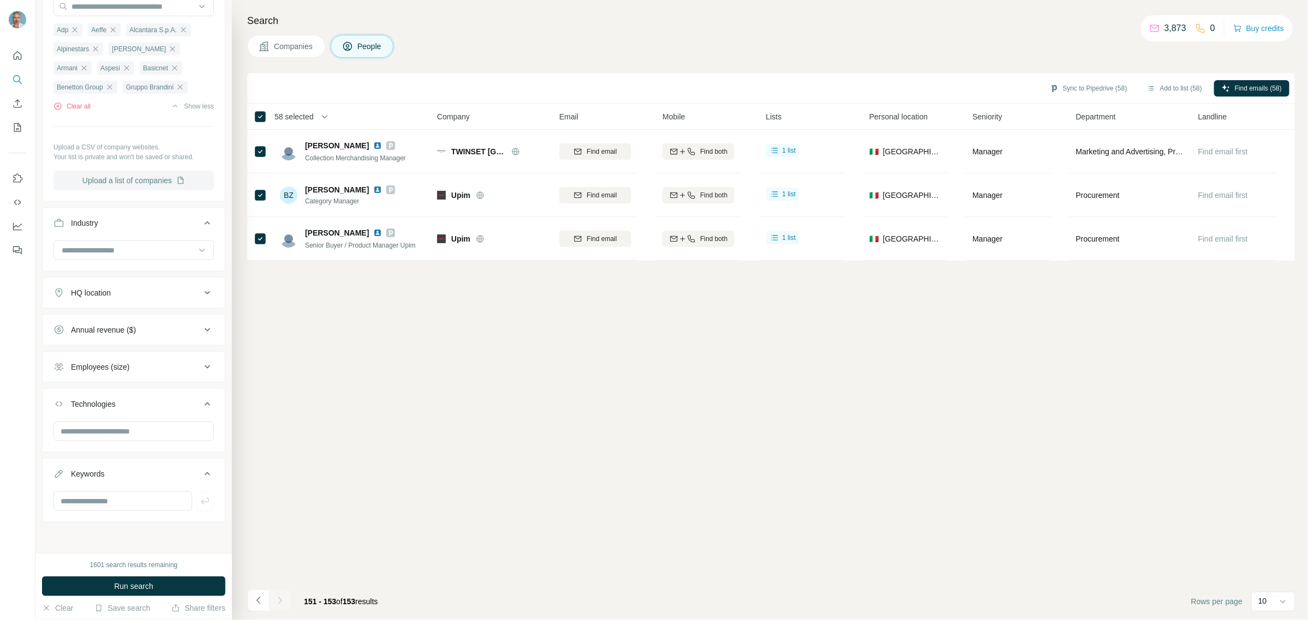
click at [153, 190] on button "Upload a list of companies" at bounding box center [133, 181] width 160 height 20
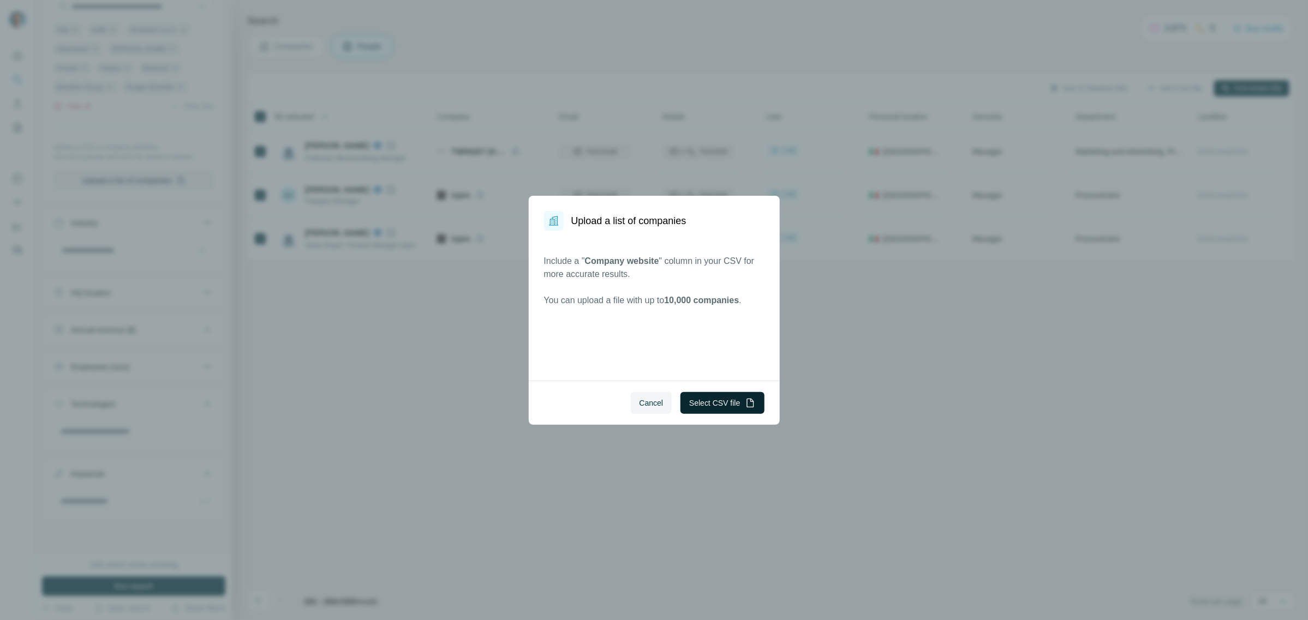
click at [709, 407] on button "Select CSV file" at bounding box center [721, 403] width 83 height 22
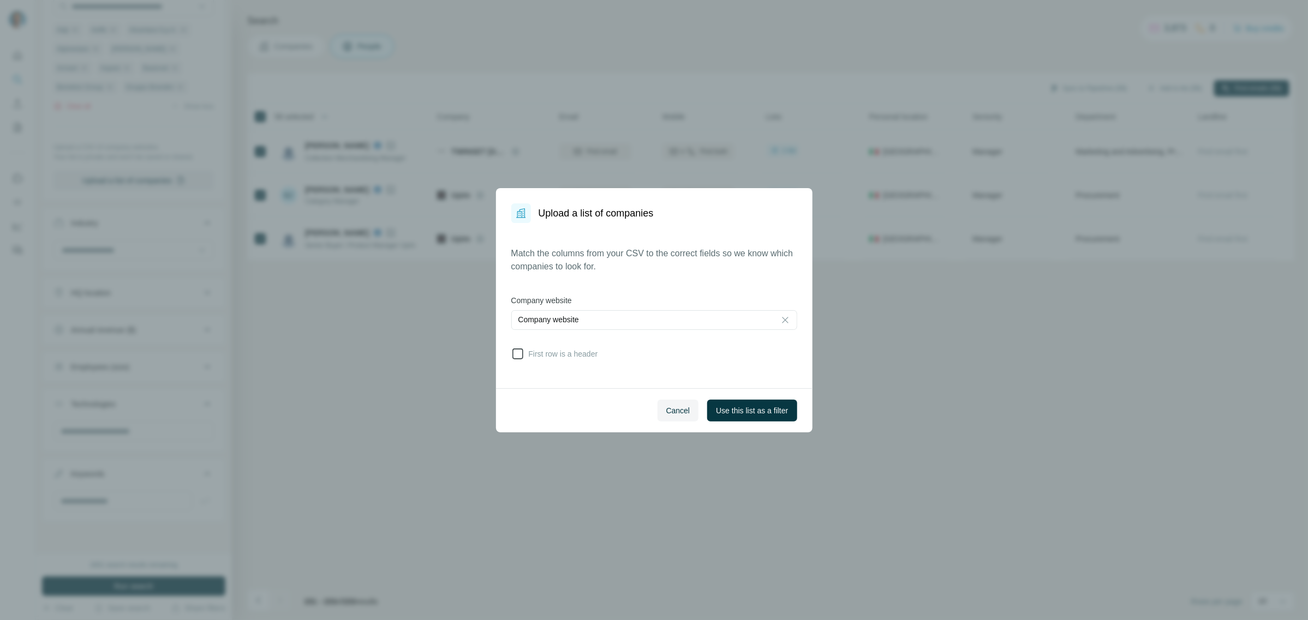
click at [522, 351] on icon at bounding box center [517, 354] width 13 height 13
click at [657, 327] on div "Company website" at bounding box center [643, 320] width 250 height 19
click at [758, 414] on span "Use this list as a filter" at bounding box center [752, 410] width 72 height 11
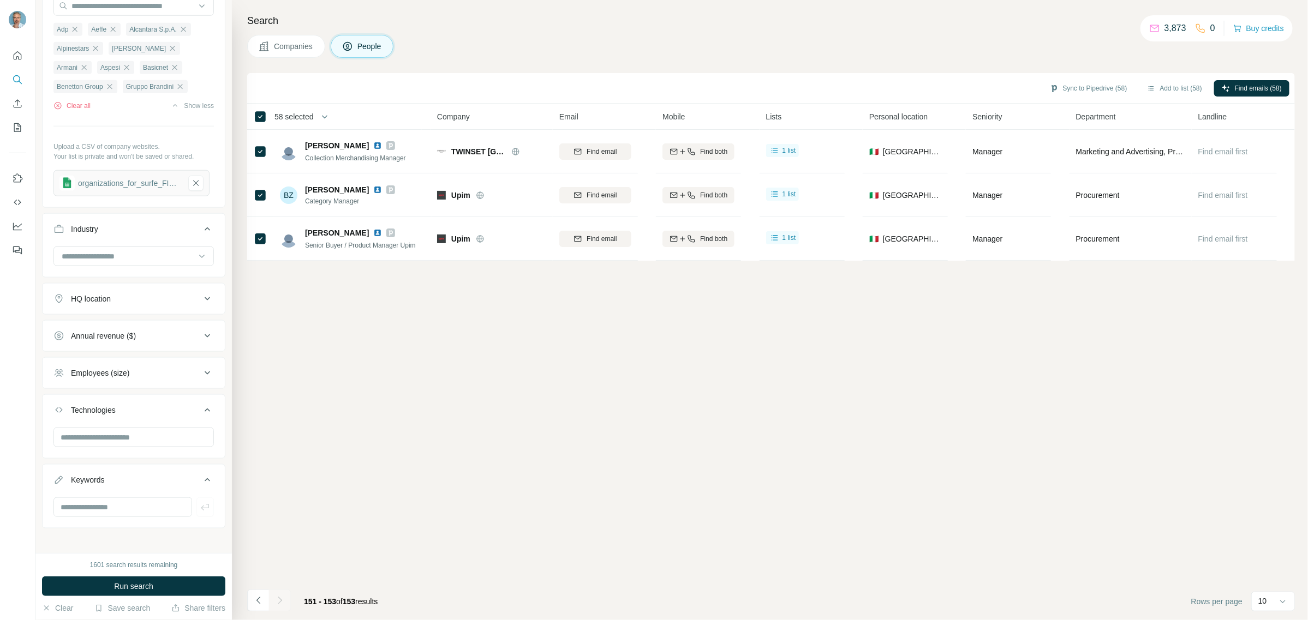
click at [274, 45] on span "Companies" at bounding box center [294, 46] width 40 height 11
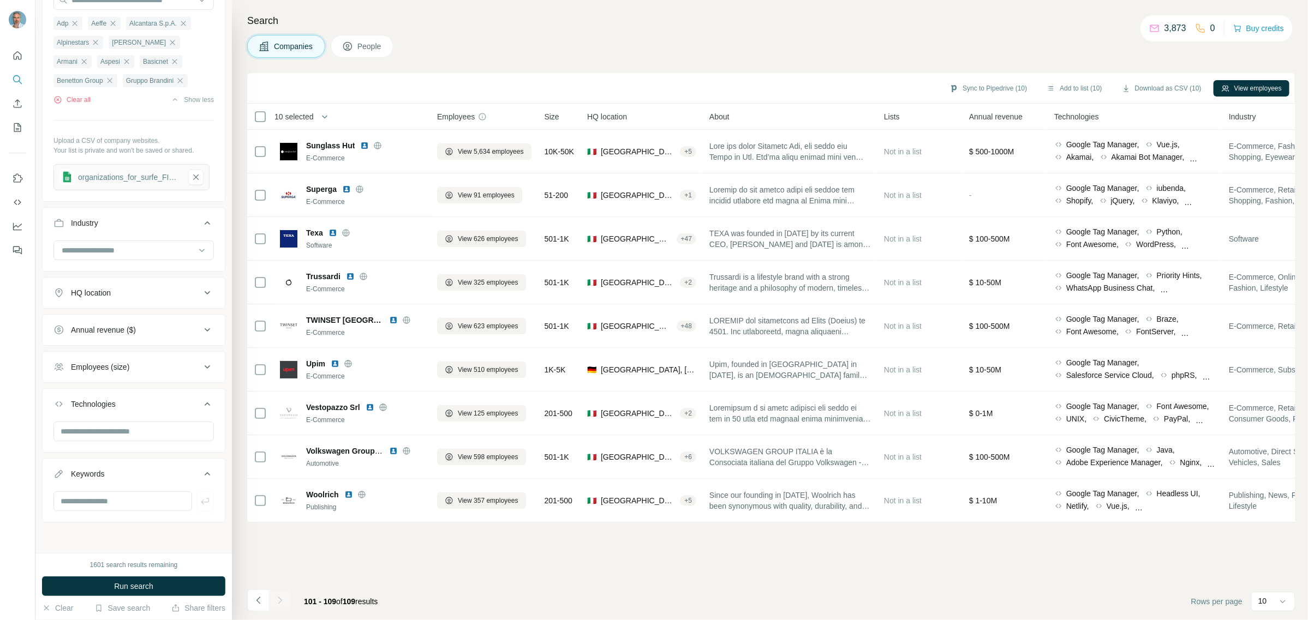
scroll to position [143, 0]
click at [149, 190] on div "organizations_for_surfe_FINAL_set2" at bounding box center [129, 185] width 103 height 11
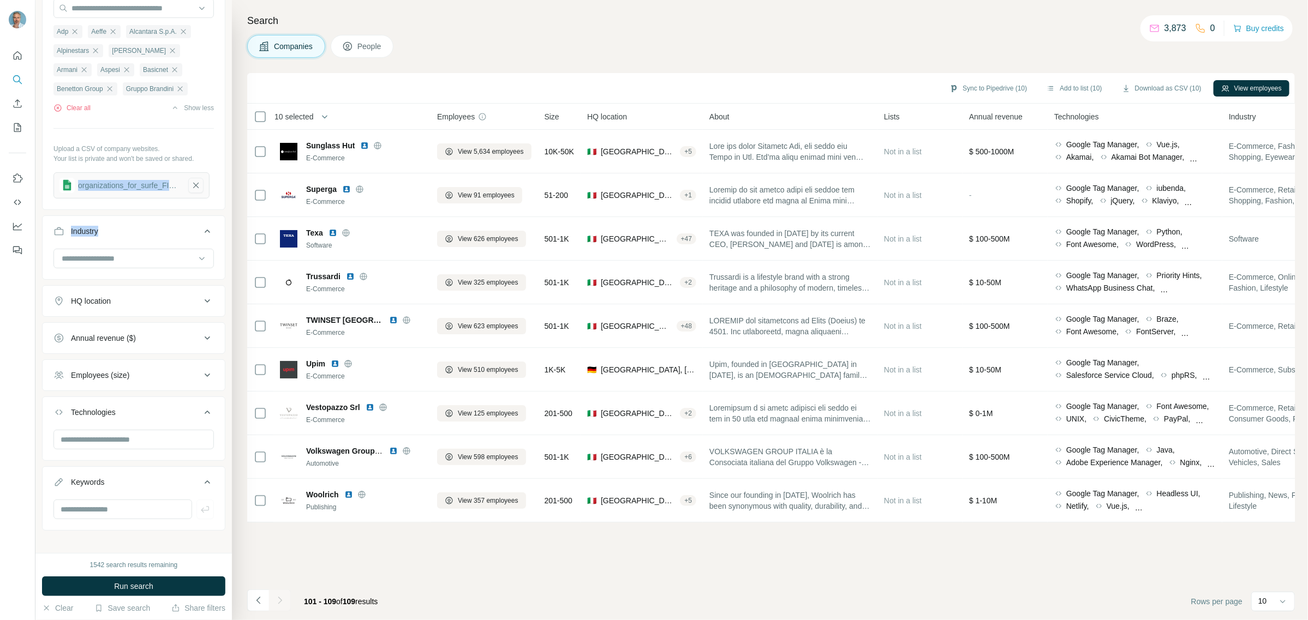
drag, startPoint x: 149, startPoint y: 190, endPoint x: 189, endPoint y: 181, distance: 41.3
click at [189, 181] on div "organizations_for_surfe_FINAL_set2" at bounding box center [131, 185] width 156 height 26
click at [160, 183] on div "organizations_for_surfe_FINAL_set2" at bounding box center [129, 185] width 103 height 11
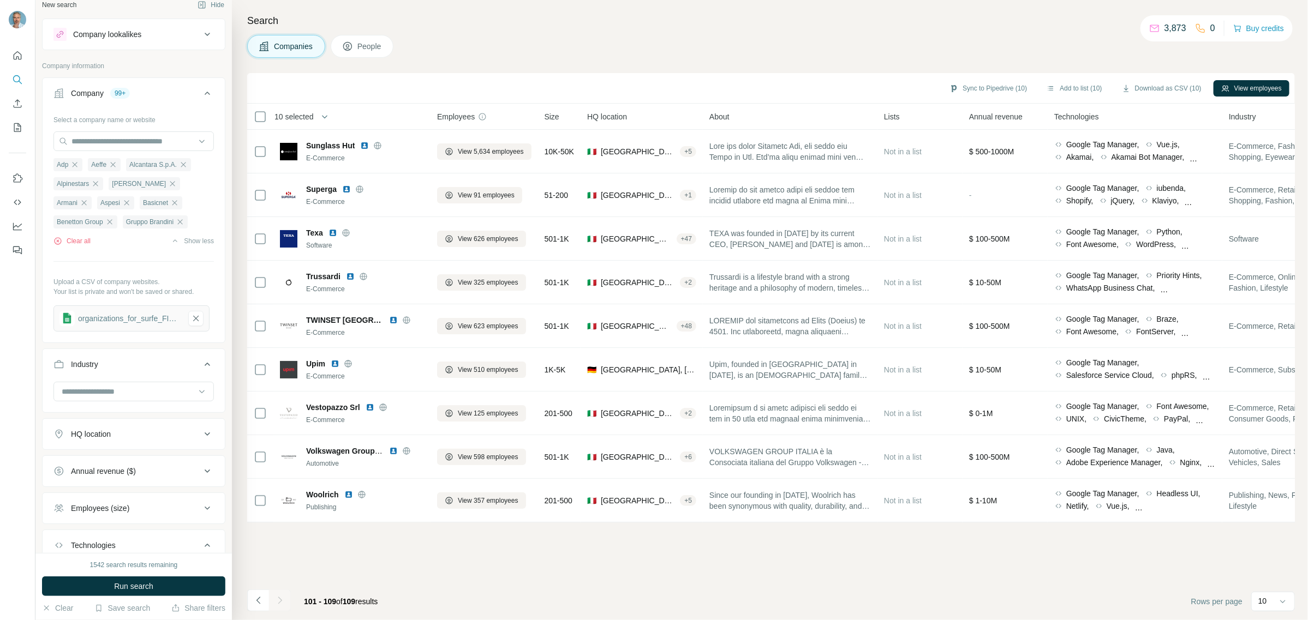
click at [382, 549] on div "Sync to Pipedrive (10) Add to list (10) Download as CSV (10) View employees 10 …" at bounding box center [771, 346] width 1048 height 547
click at [253, 607] on button "Navigate to previous page" at bounding box center [258, 601] width 22 height 22
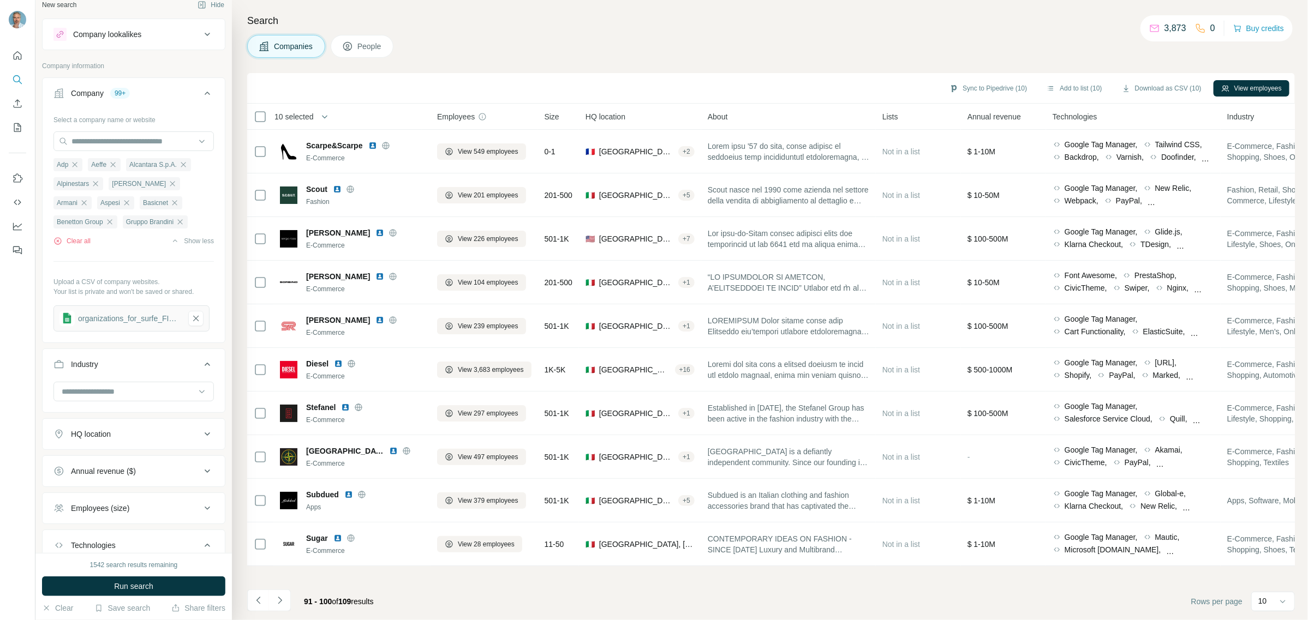
click at [284, 44] on span "Companies" at bounding box center [294, 46] width 40 height 11
click at [385, 39] on button "People" at bounding box center [362, 46] width 63 height 23
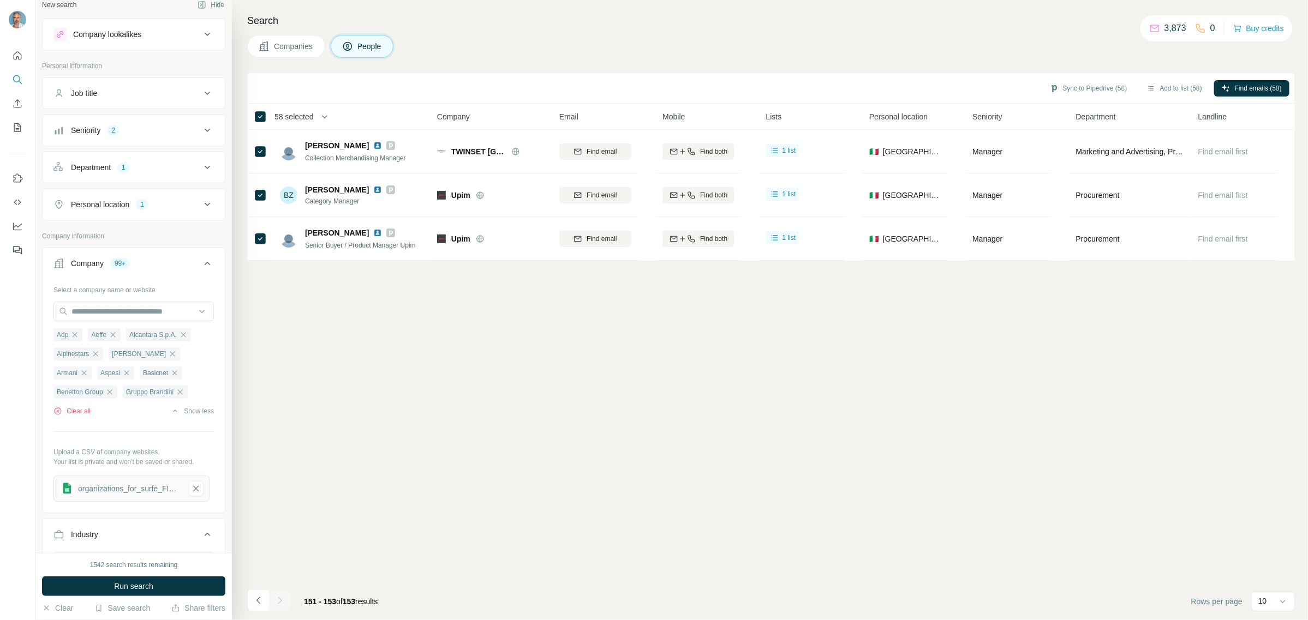
click at [297, 39] on button "Companies" at bounding box center [286, 46] width 78 height 23
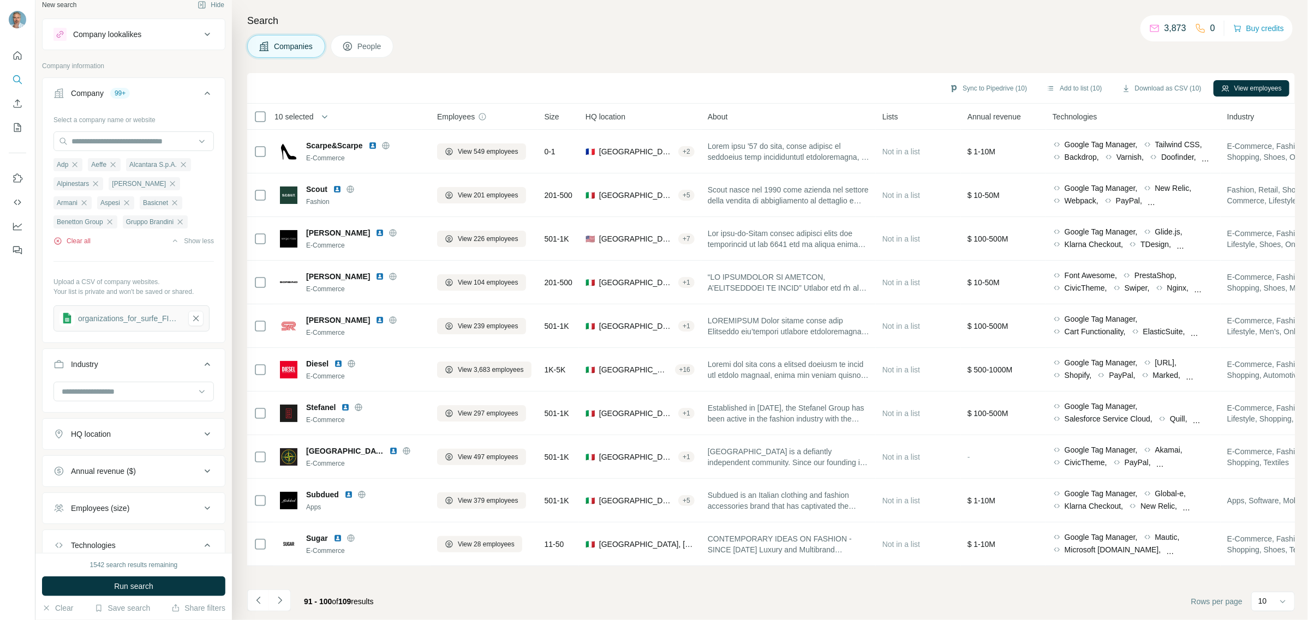
click at [83, 241] on button "Clear all" at bounding box center [71, 241] width 37 height 10
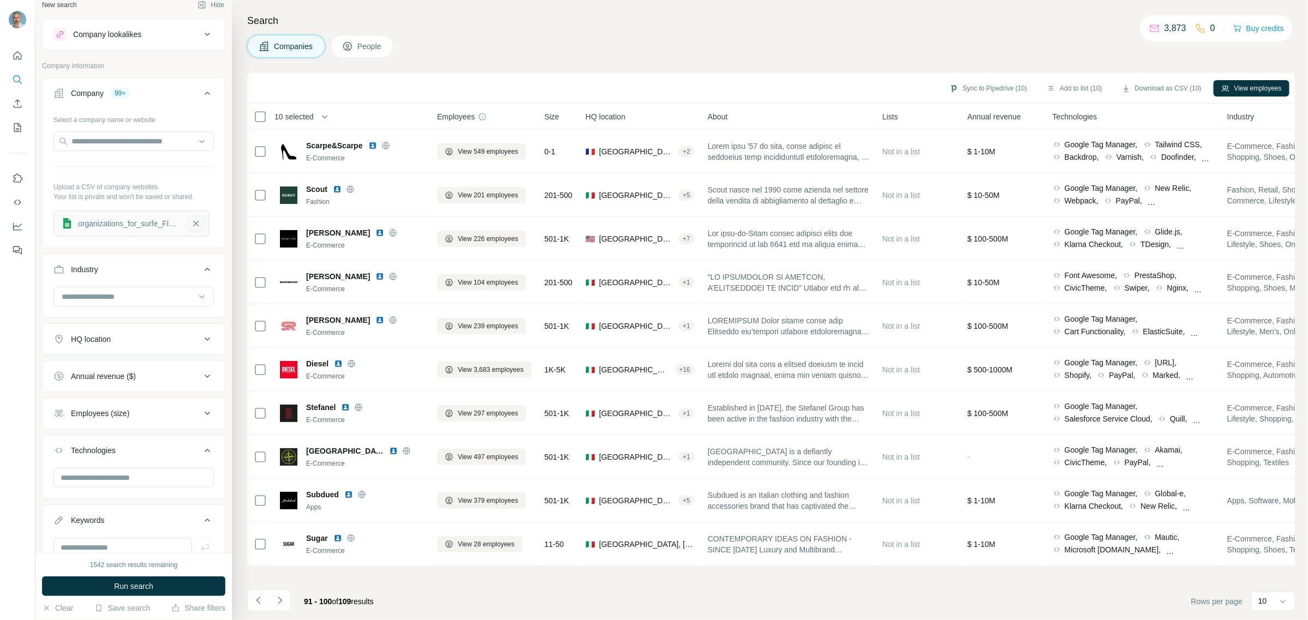
click at [194, 228] on icon "button" at bounding box center [196, 223] width 10 height 11
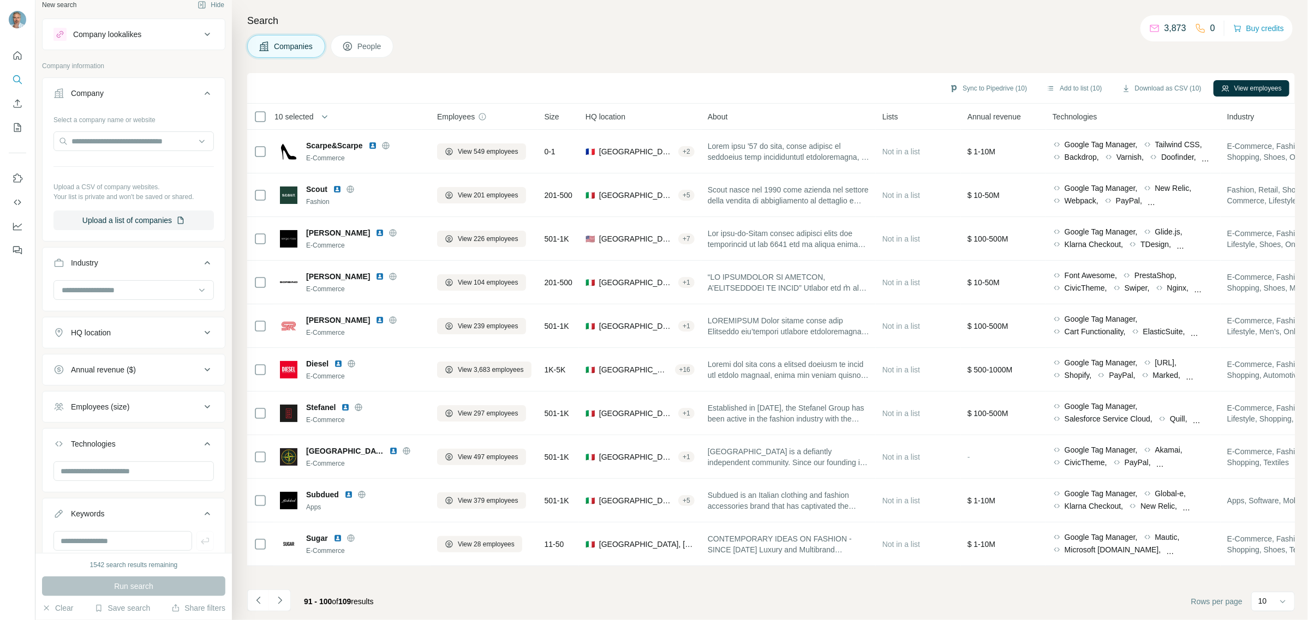
click at [382, 47] on span "People" at bounding box center [369, 46] width 25 height 11
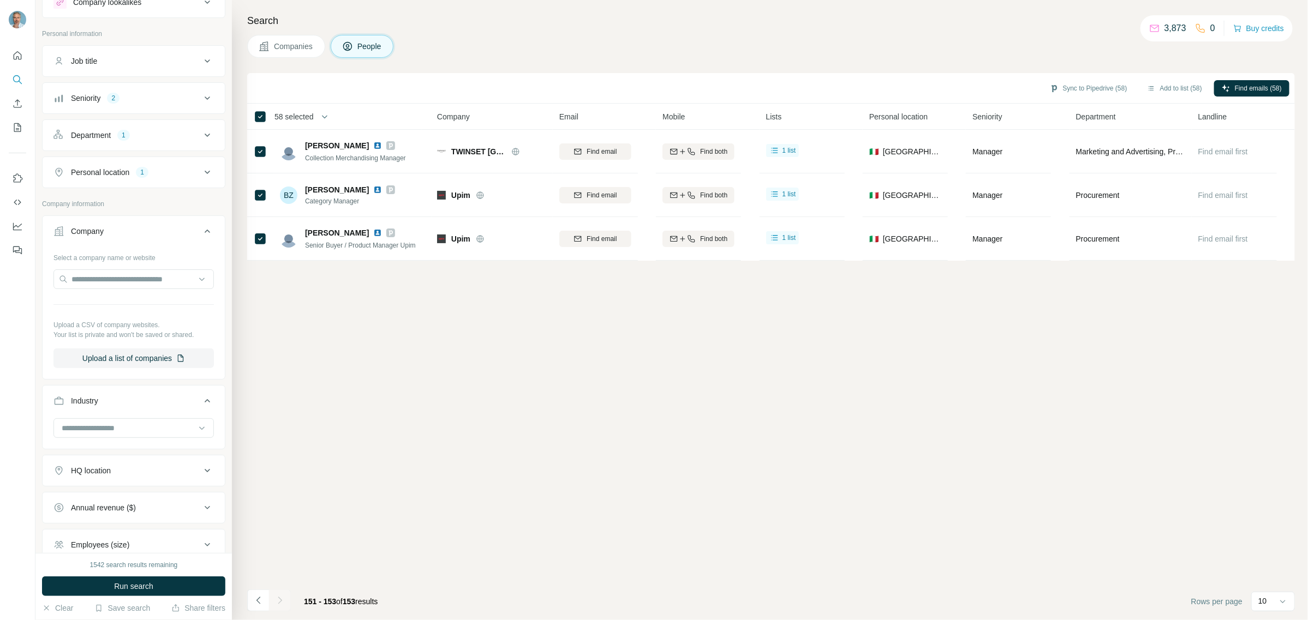
scroll to position [223, 0]
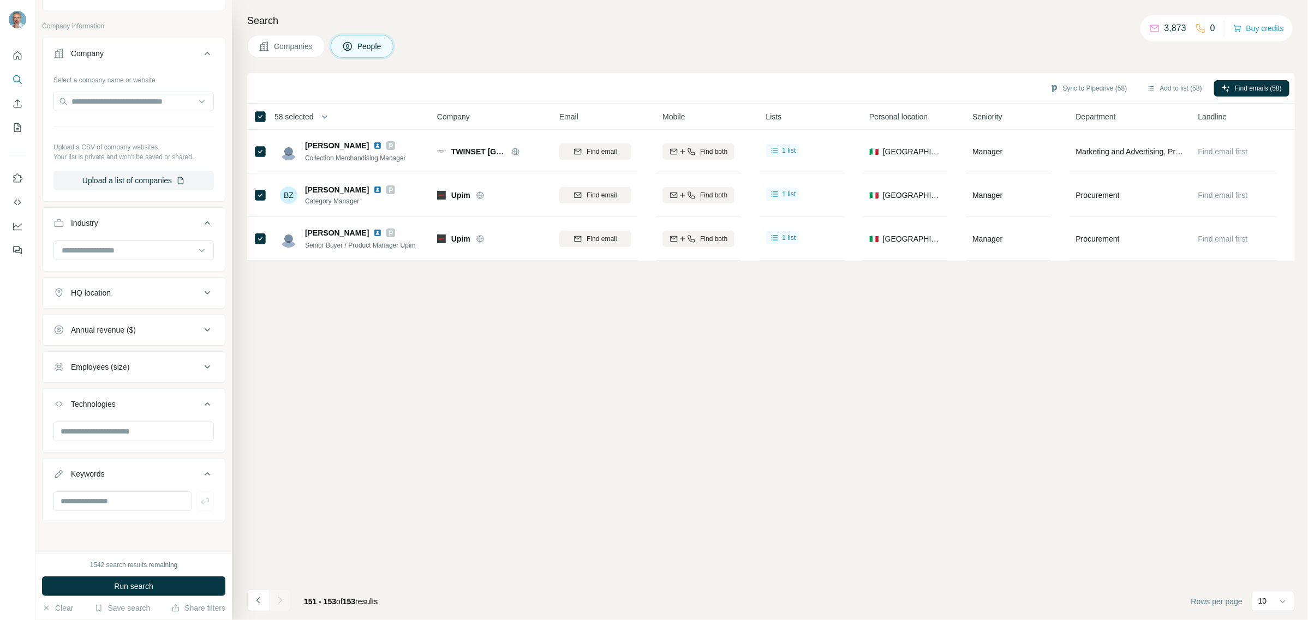
click at [284, 42] on span "Companies" at bounding box center [294, 46] width 40 height 11
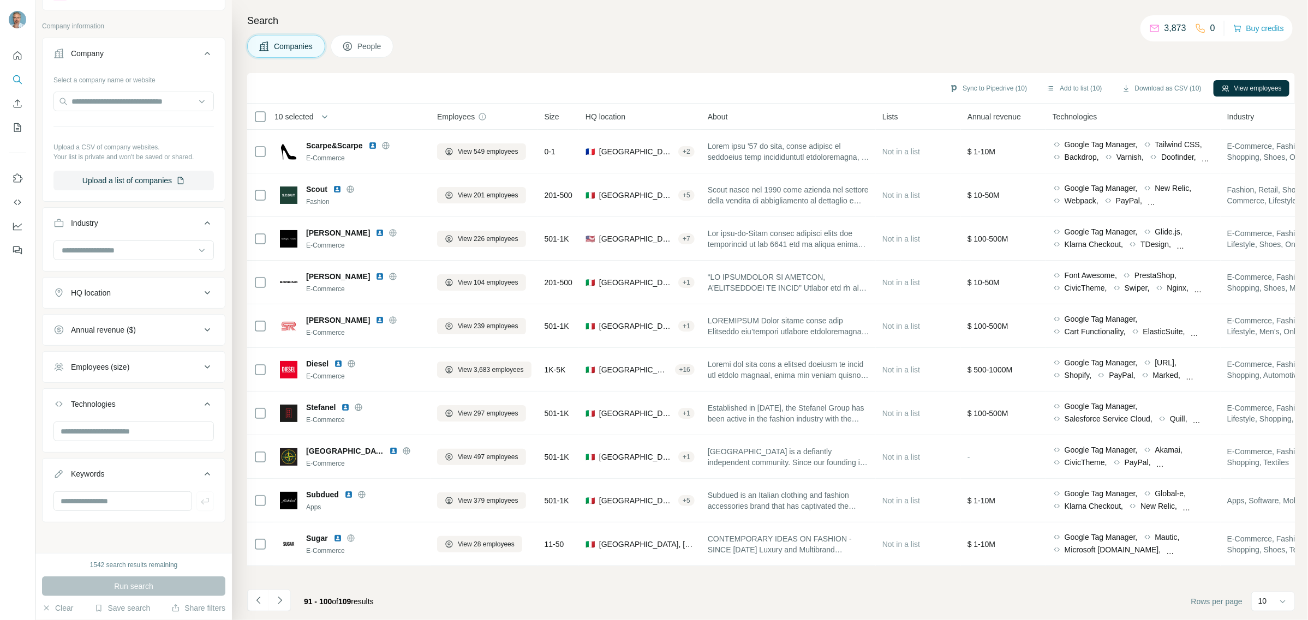
scroll to position [52, 0]
click at [154, 181] on button "Upload a list of companies" at bounding box center [133, 181] width 160 height 20
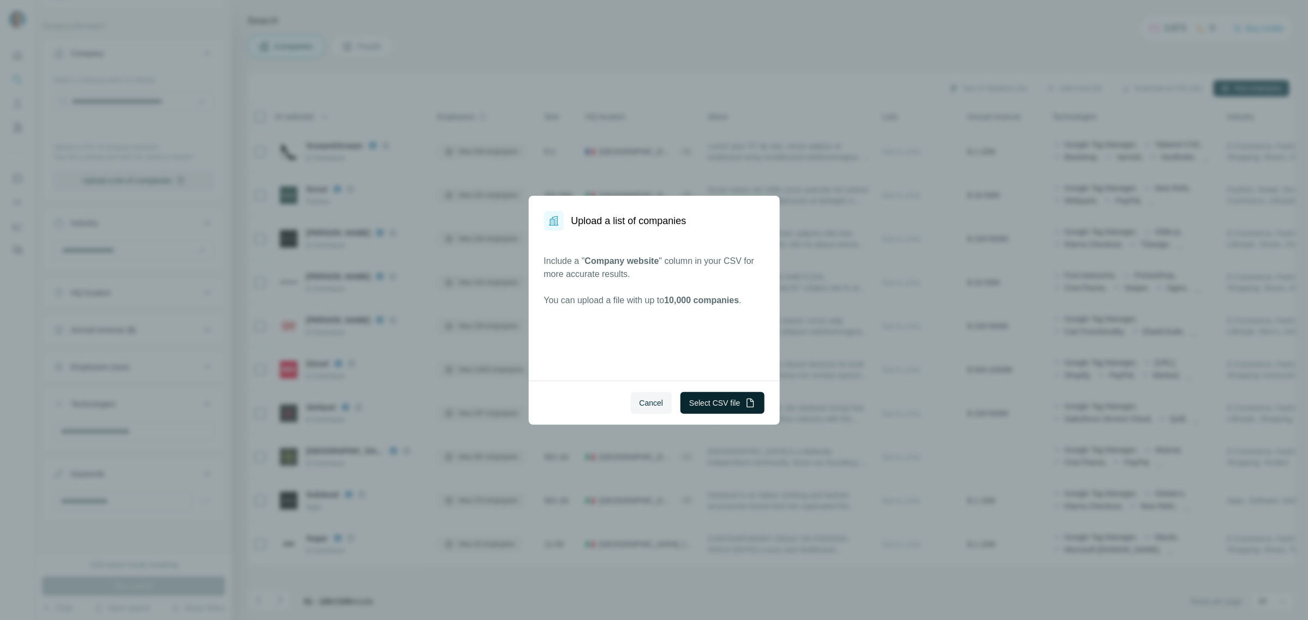
click at [711, 404] on button "Select CSV file" at bounding box center [721, 403] width 83 height 22
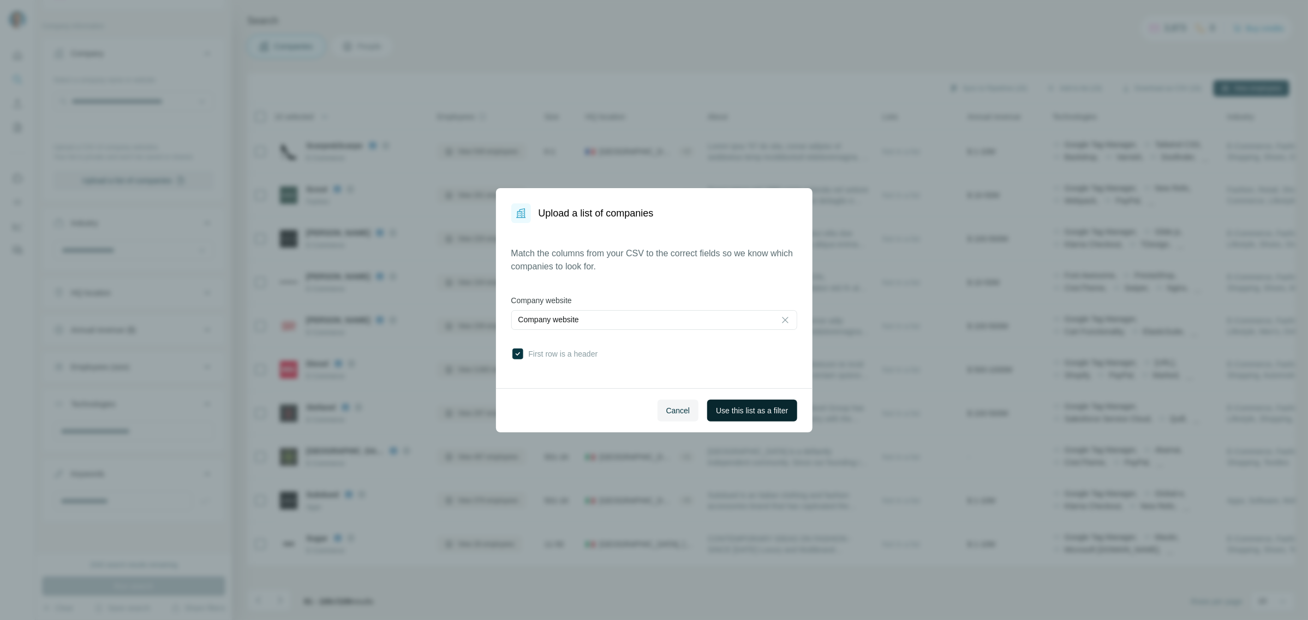
click at [754, 405] on span "Use this list as a filter" at bounding box center [752, 410] width 72 height 11
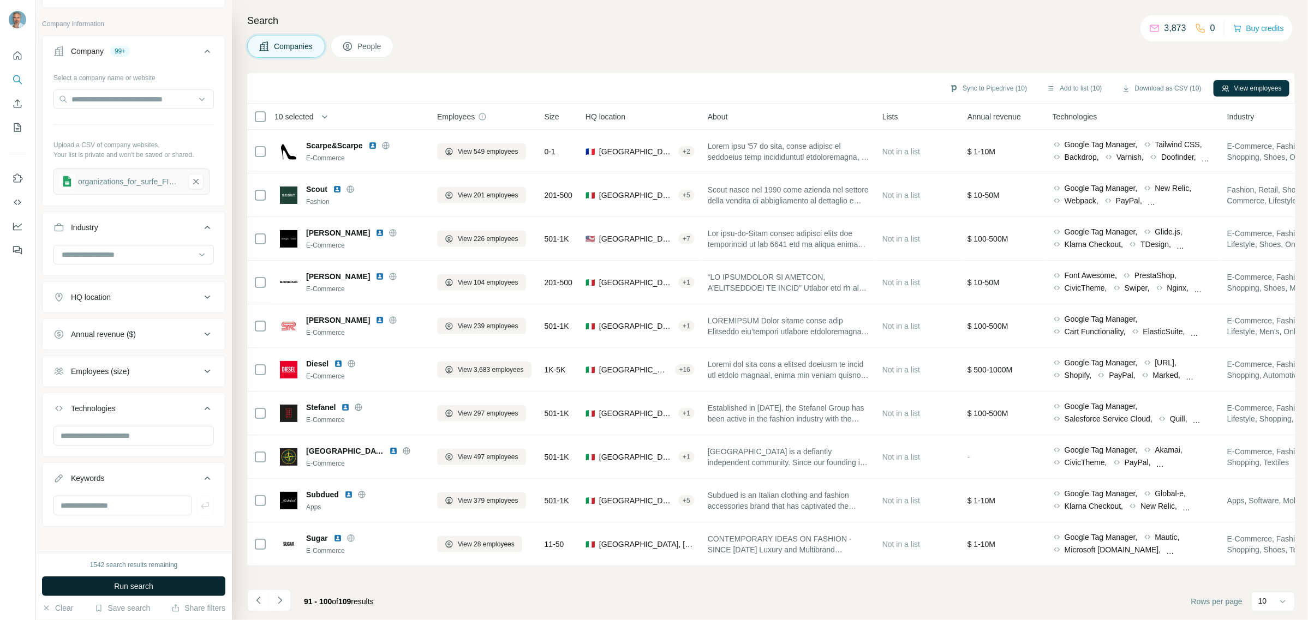
click at [128, 588] on span "Run search" at bounding box center [133, 586] width 39 height 11
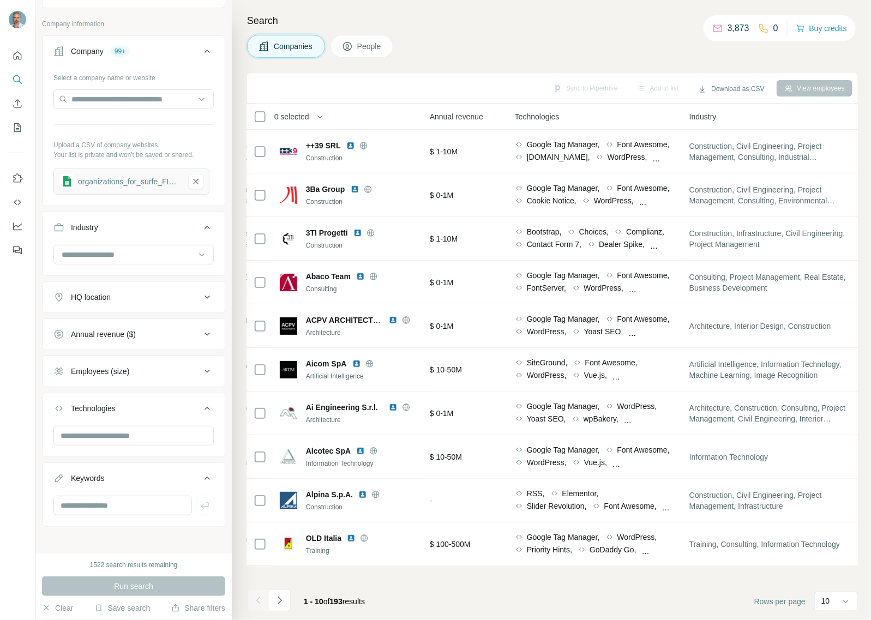
scroll to position [0, 470]
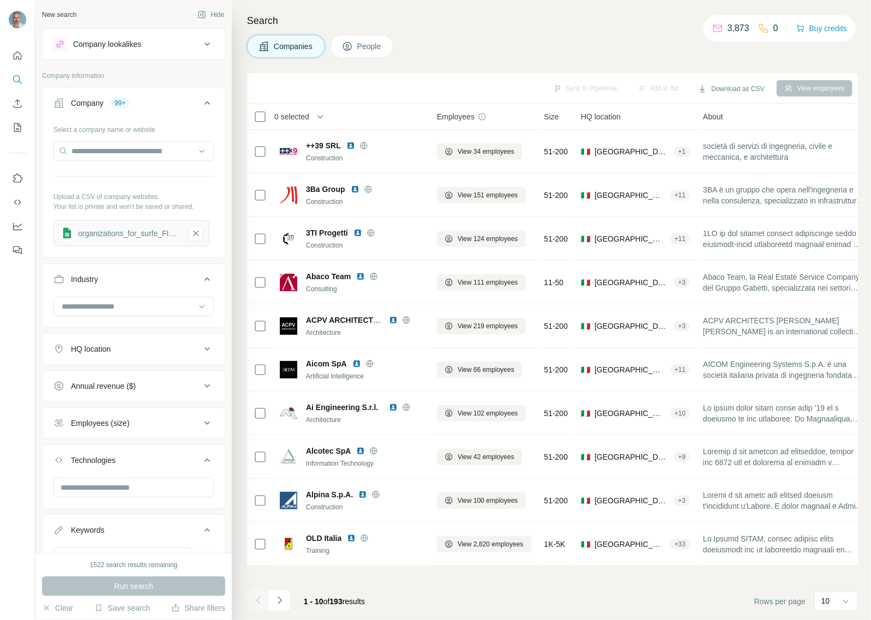
scroll to position [0, 470]
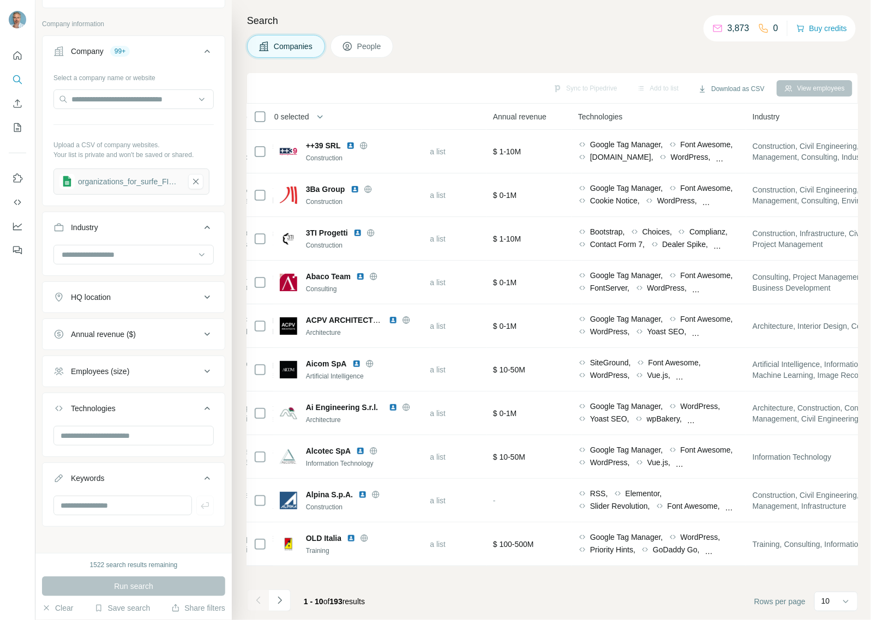
drag, startPoint x: 276, startPoint y: 601, endPoint x: 283, endPoint y: 598, distance: 7.6
click at [276, 601] on icon "Navigate to next page" at bounding box center [279, 600] width 11 height 11
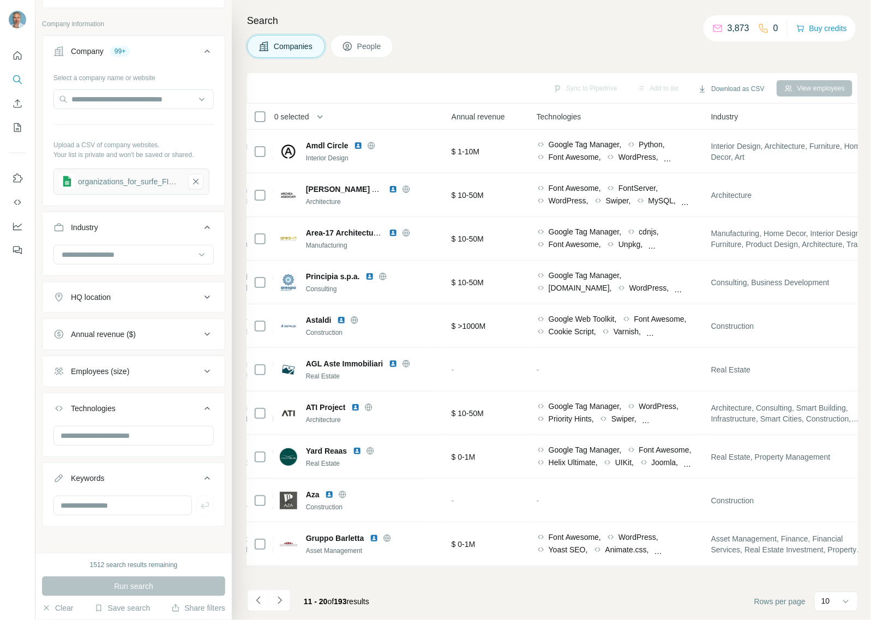
scroll to position [0, 503]
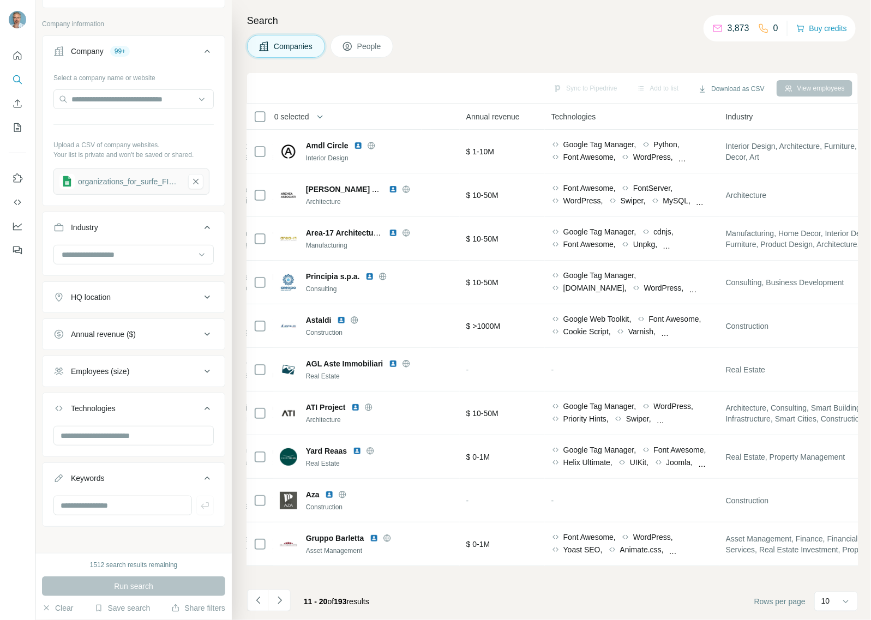
click at [284, 597] on icon "Navigate to next page" at bounding box center [279, 600] width 11 height 11
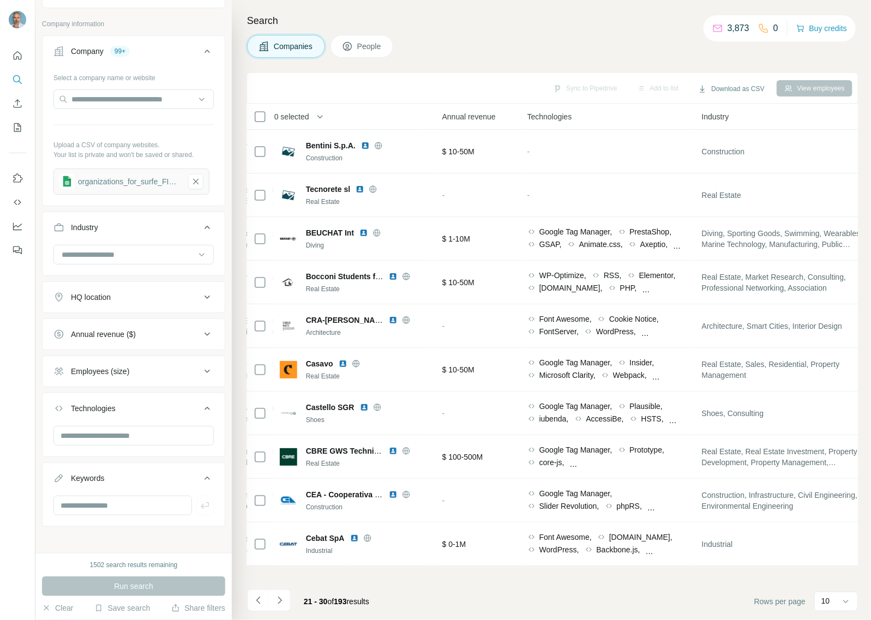
scroll to position [0, 493]
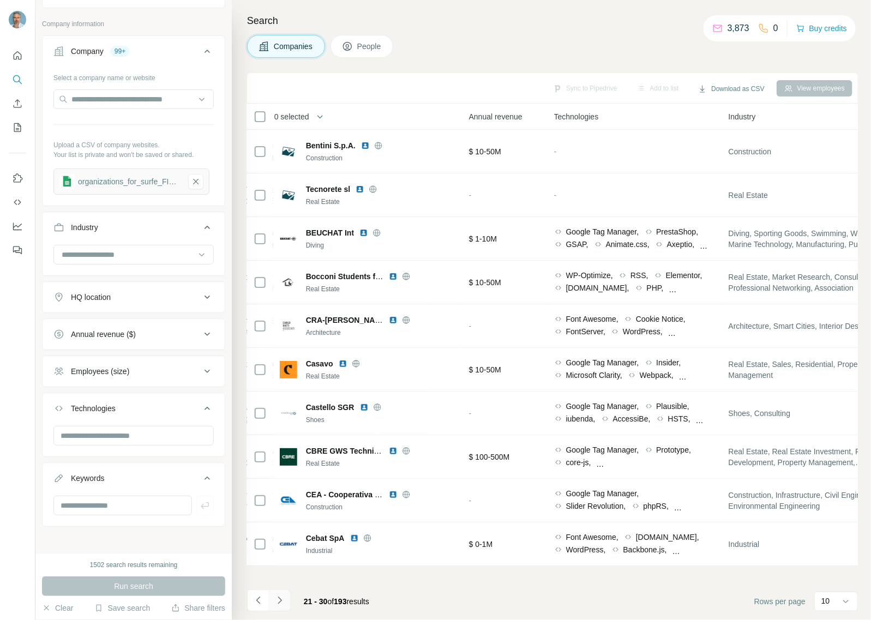
click at [279, 603] on icon "Navigate to next page" at bounding box center [280, 600] width 4 height 7
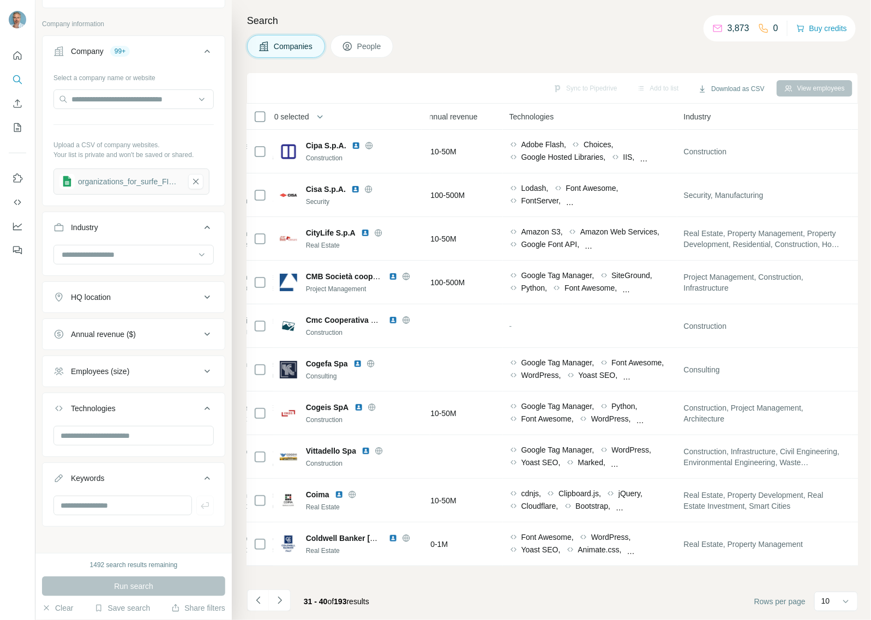
scroll to position [0, 513]
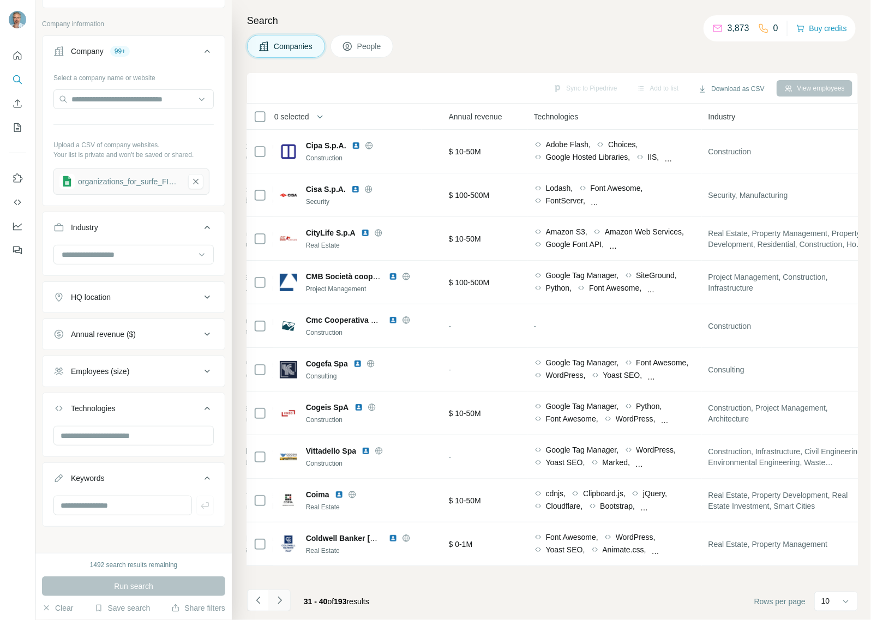
click at [282, 600] on icon "Navigate to next page" at bounding box center [279, 600] width 11 height 11
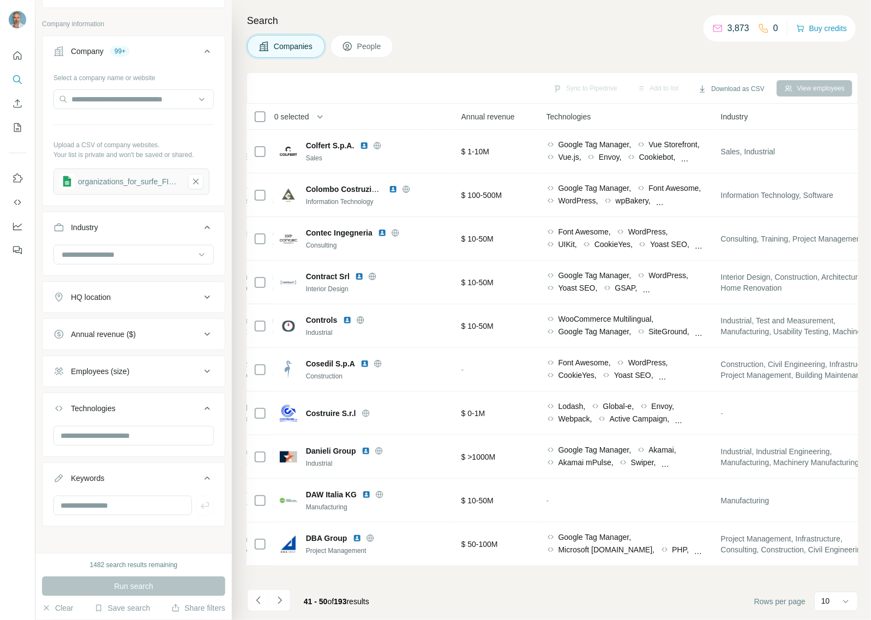
scroll to position [0, 495]
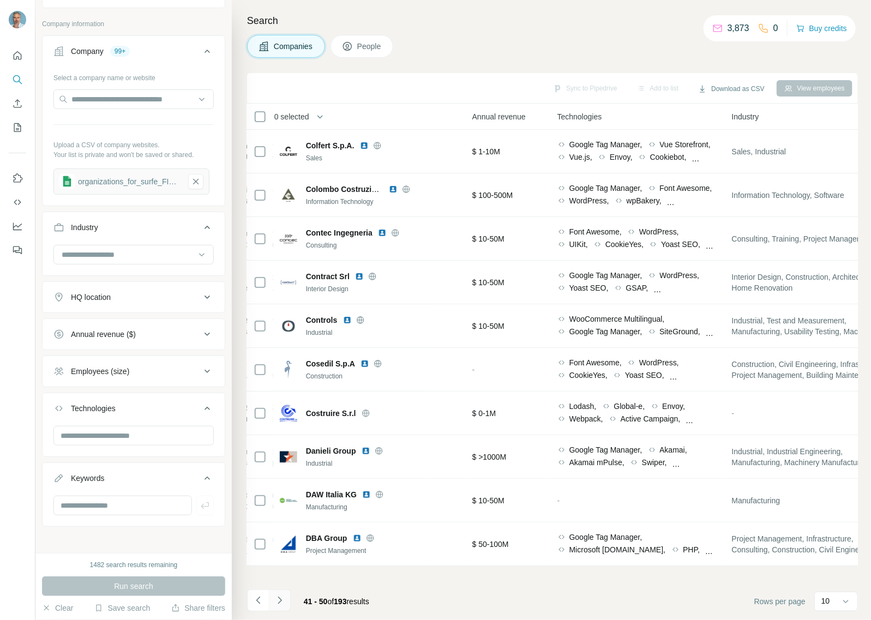
click at [282, 595] on button "Navigate to next page" at bounding box center [280, 601] width 22 height 22
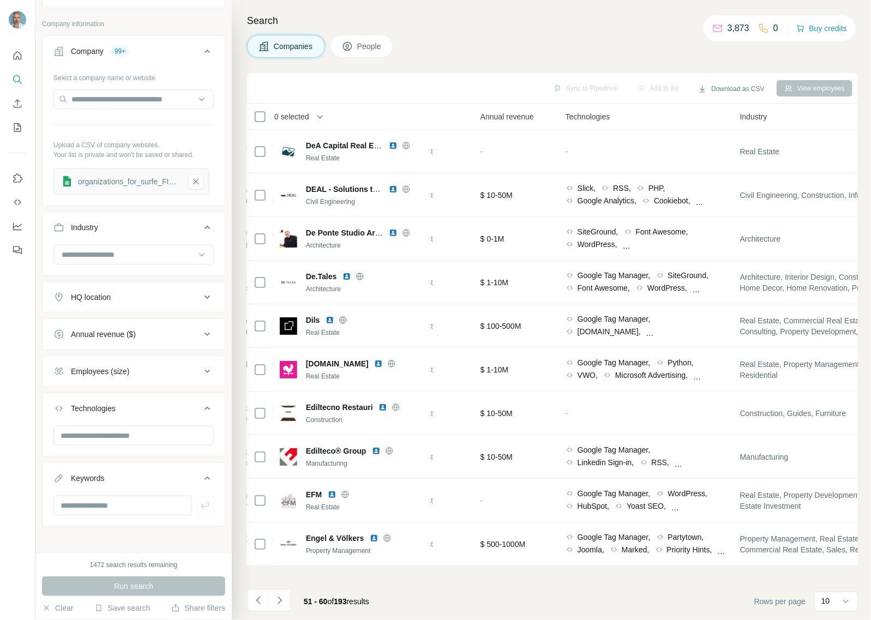
scroll to position [0, 508]
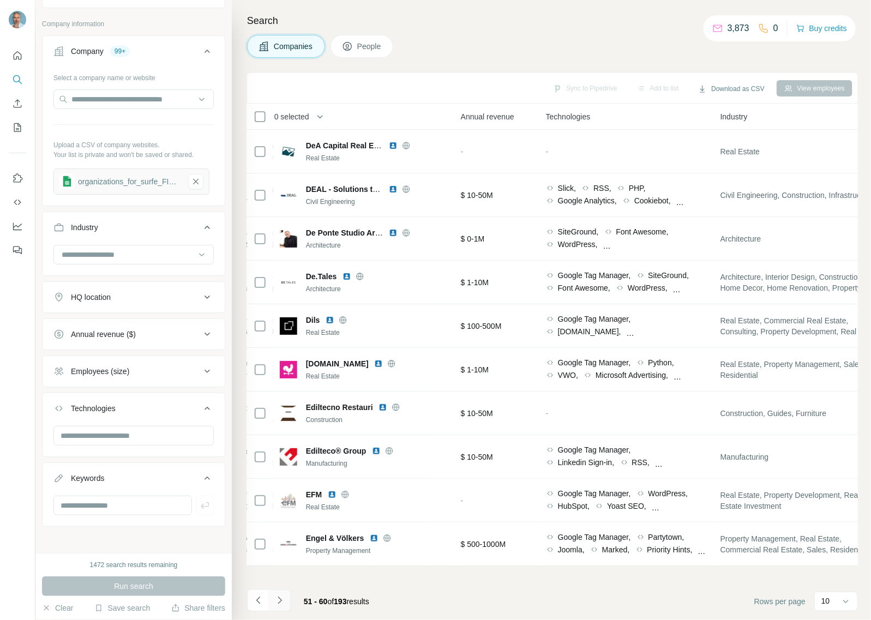
click at [288, 603] on button "Navigate to next page" at bounding box center [280, 601] width 22 height 22
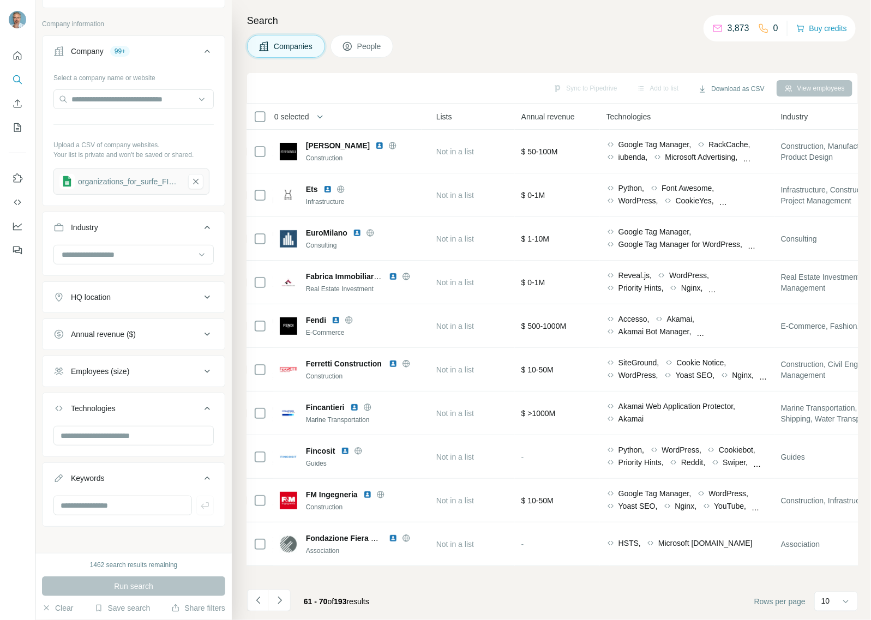
scroll to position [0, 474]
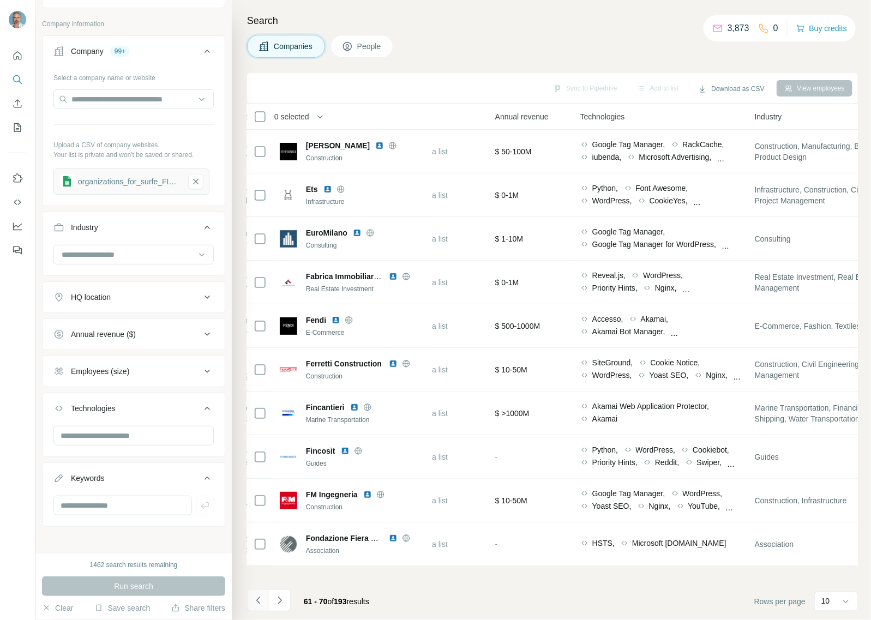
click at [268, 595] on button "Navigate to previous page" at bounding box center [258, 601] width 22 height 22
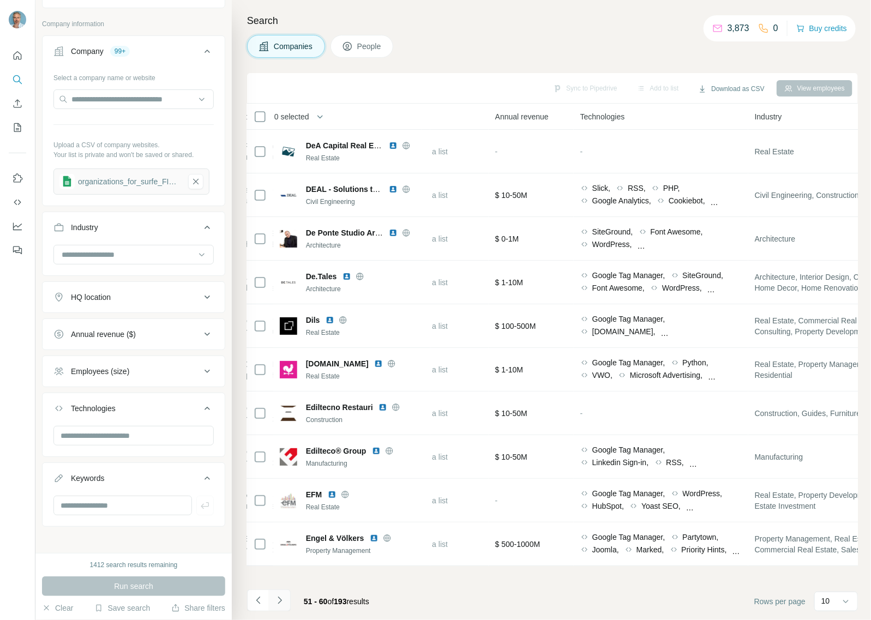
click at [280, 603] on icon "Navigate to next page" at bounding box center [279, 600] width 11 height 11
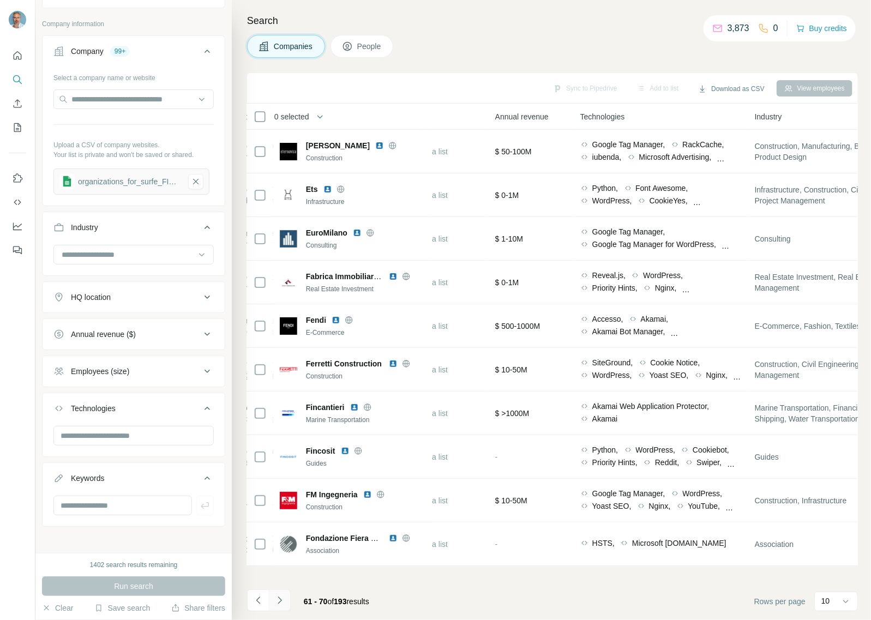
click at [280, 603] on icon "Navigate to next page" at bounding box center [279, 600] width 11 height 11
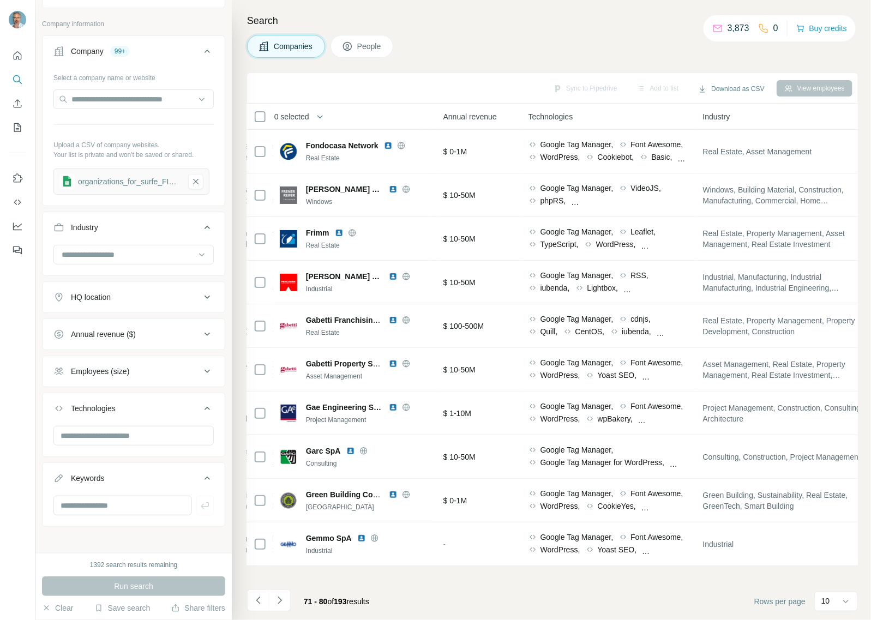
scroll to position [0, 509]
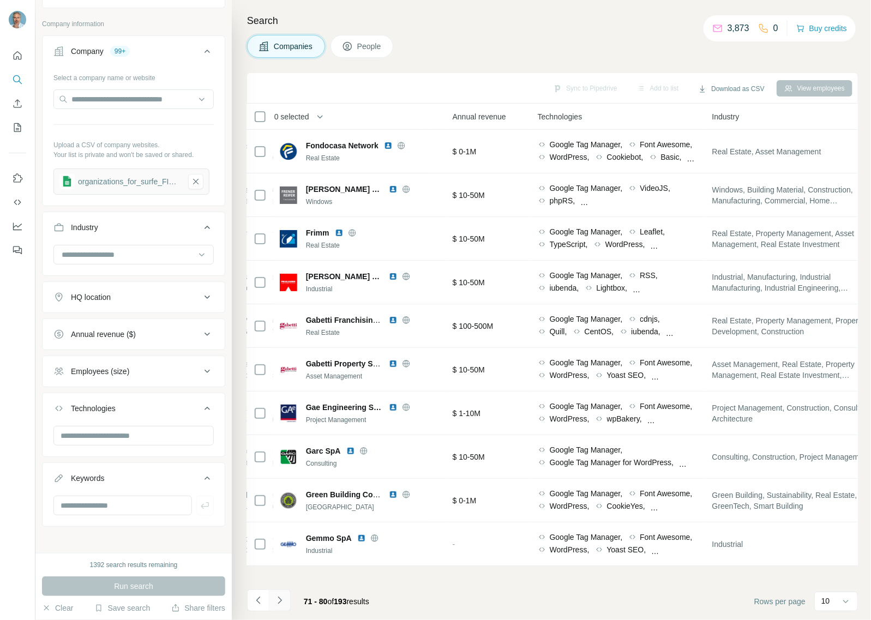
click at [282, 606] on icon "Navigate to next page" at bounding box center [279, 600] width 11 height 11
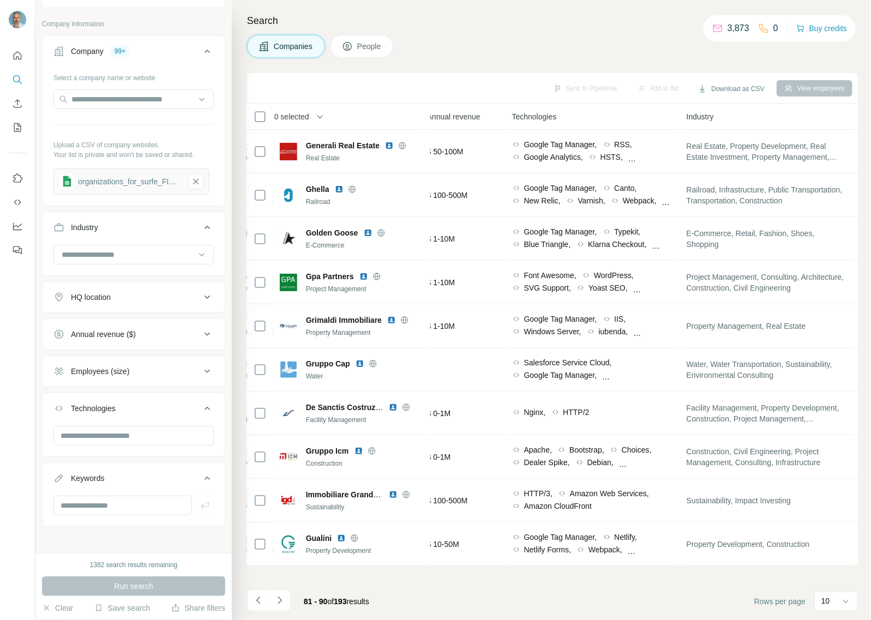
scroll to position [0, 489]
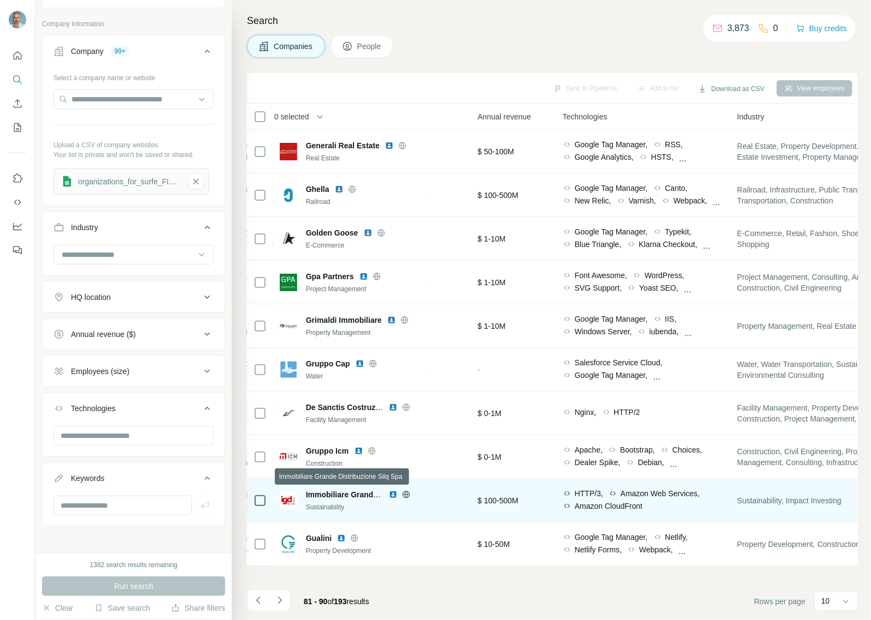
click at [377, 495] on span "Immobiliare Grande Distribuzione Siiq Spa" at bounding box center [383, 495] width 154 height 9
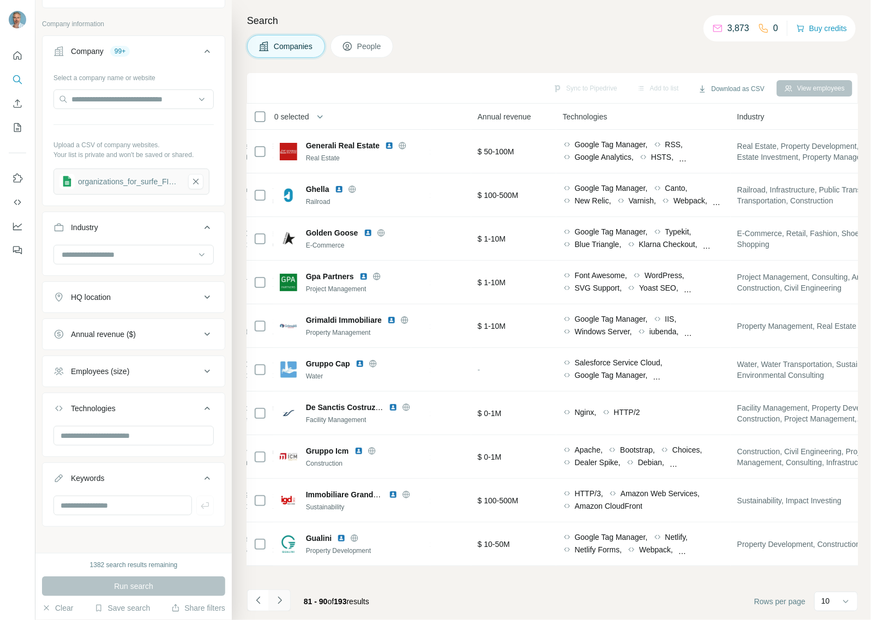
click at [277, 596] on icon "Navigate to next page" at bounding box center [279, 600] width 11 height 11
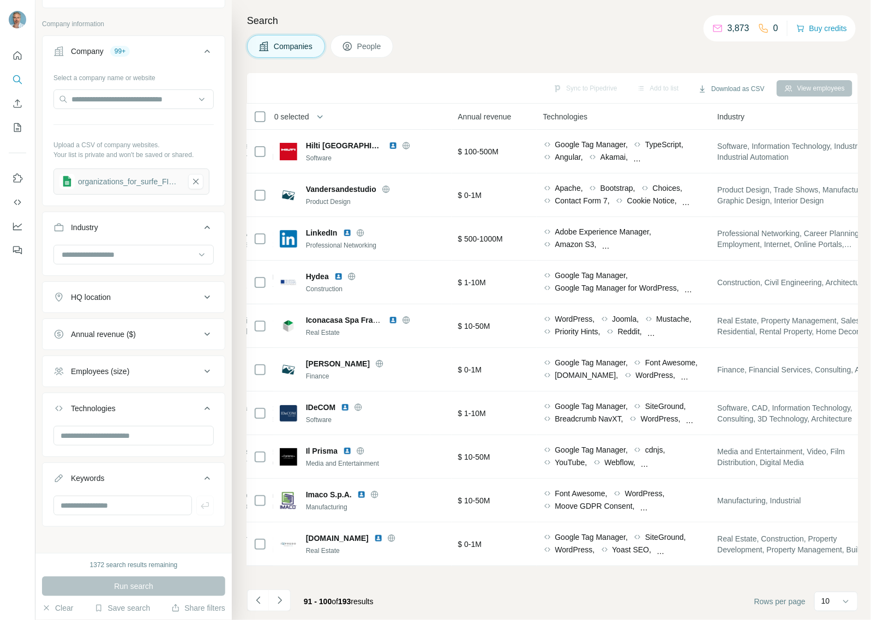
scroll to position [0, 521]
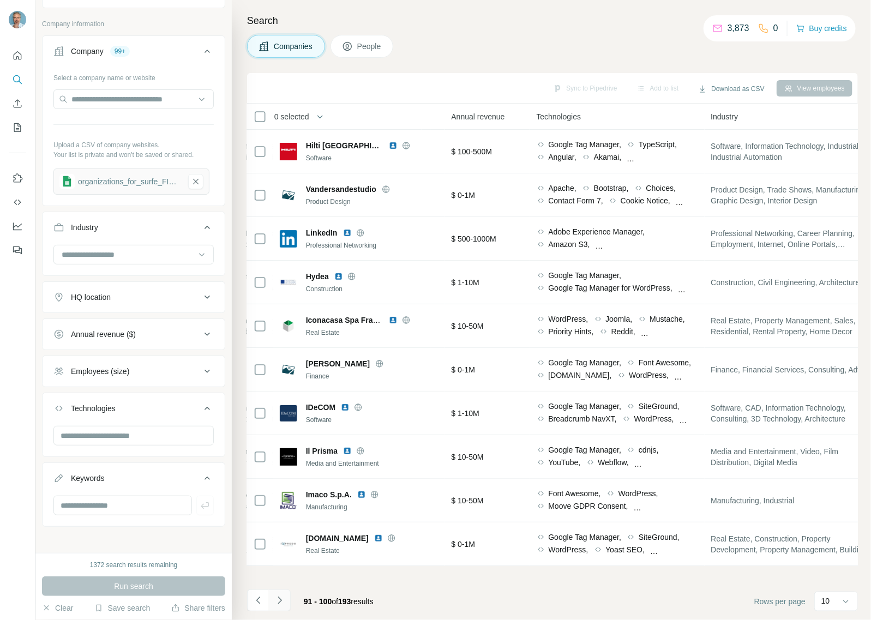
click at [282, 602] on icon "Navigate to next page" at bounding box center [279, 600] width 11 height 11
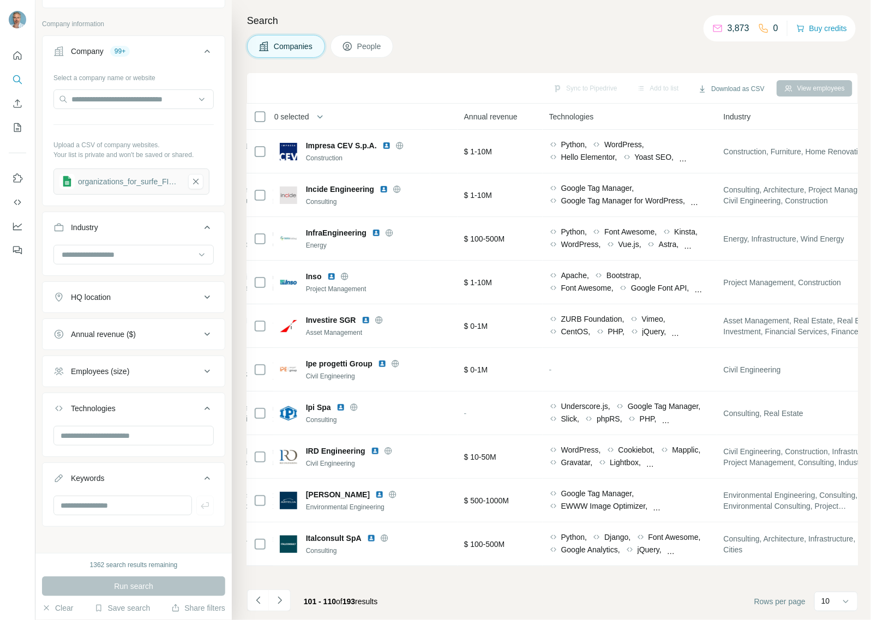
scroll to position [0, 511]
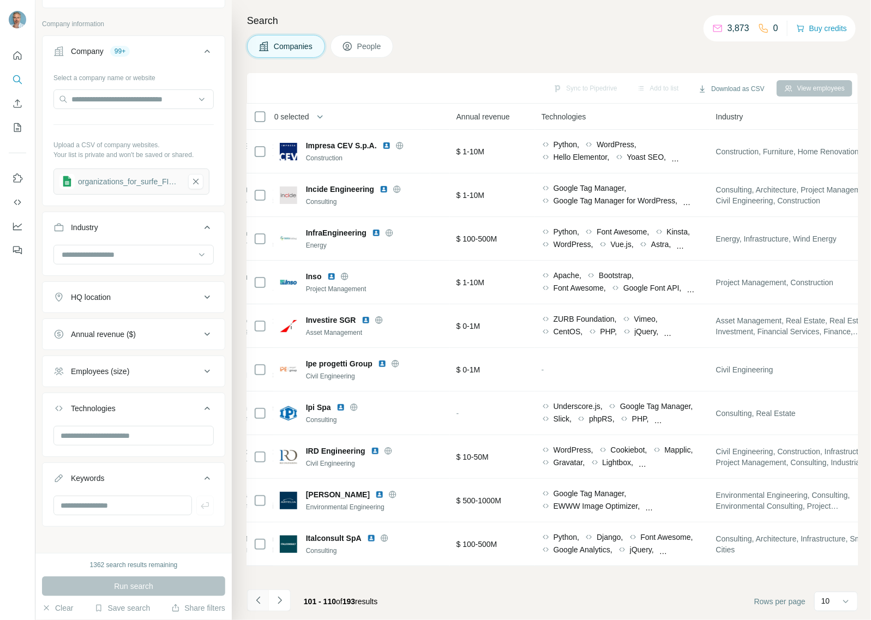
click at [255, 606] on icon "Navigate to previous page" at bounding box center [258, 600] width 11 height 11
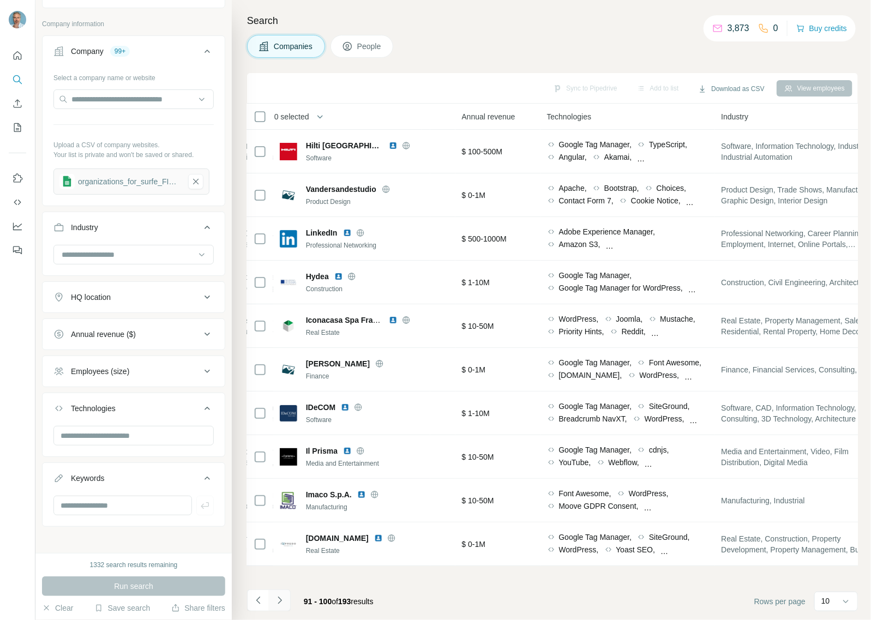
click at [274, 603] on icon "Navigate to next page" at bounding box center [279, 600] width 11 height 11
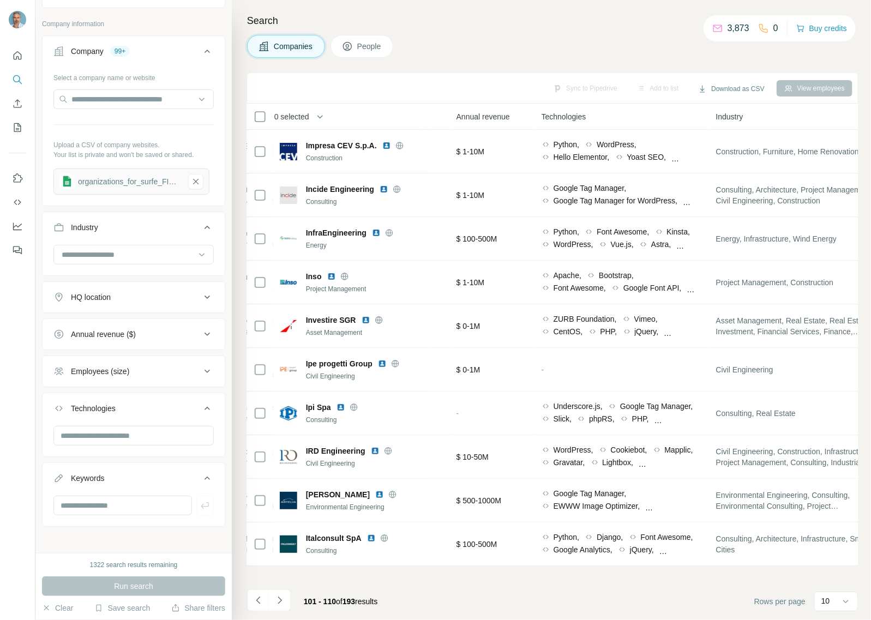
drag, startPoint x: 281, startPoint y: 596, endPoint x: 296, endPoint y: 593, distance: 15.7
click at [281, 596] on icon "Navigate to next page" at bounding box center [279, 600] width 11 height 11
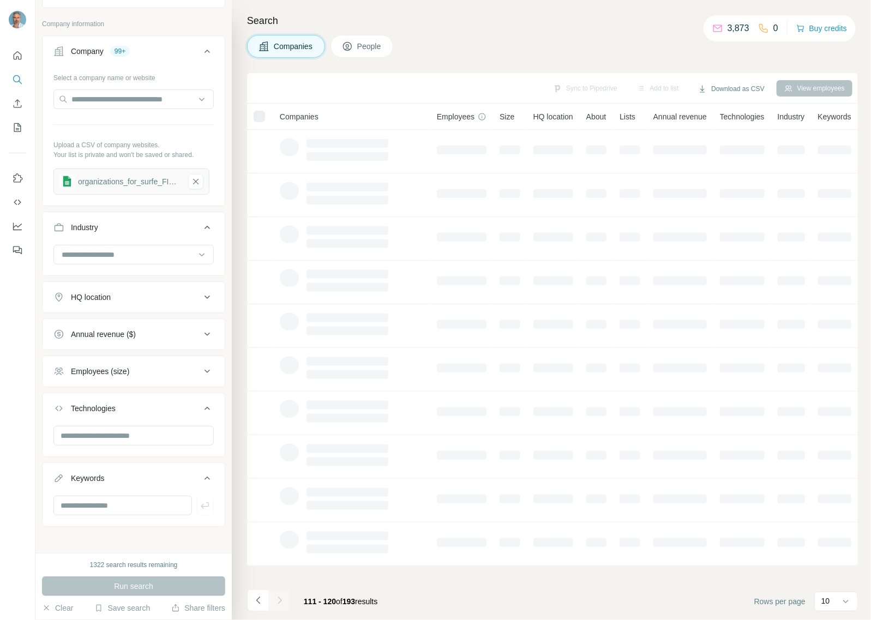
scroll to position [0, 17]
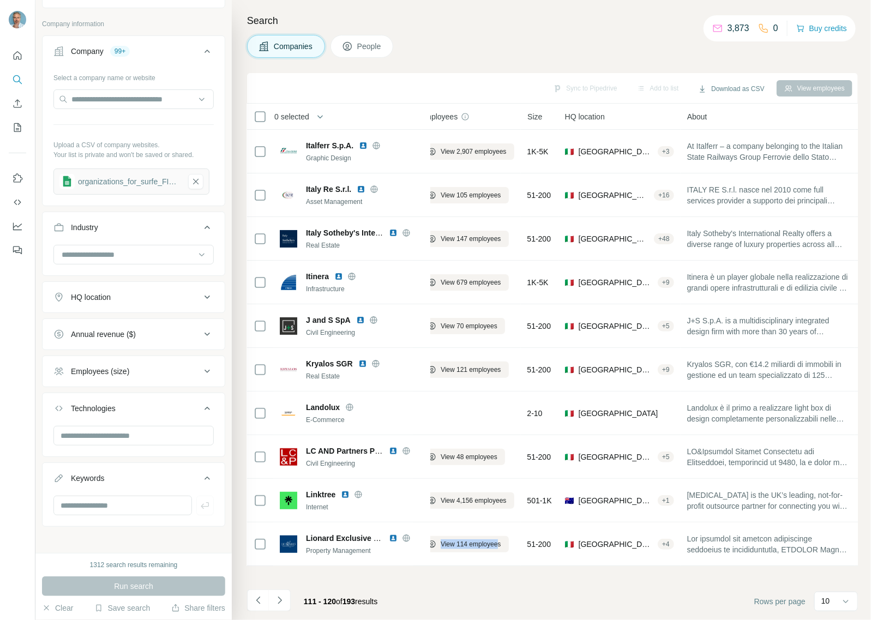
drag, startPoint x: 429, startPoint y: 569, endPoint x: 501, endPoint y: 567, distance: 72.0
click at [501, 566] on div "0 selected Companies Employees Size HQ location About Lists Annual revenue Tech…" at bounding box center [552, 335] width 611 height 463
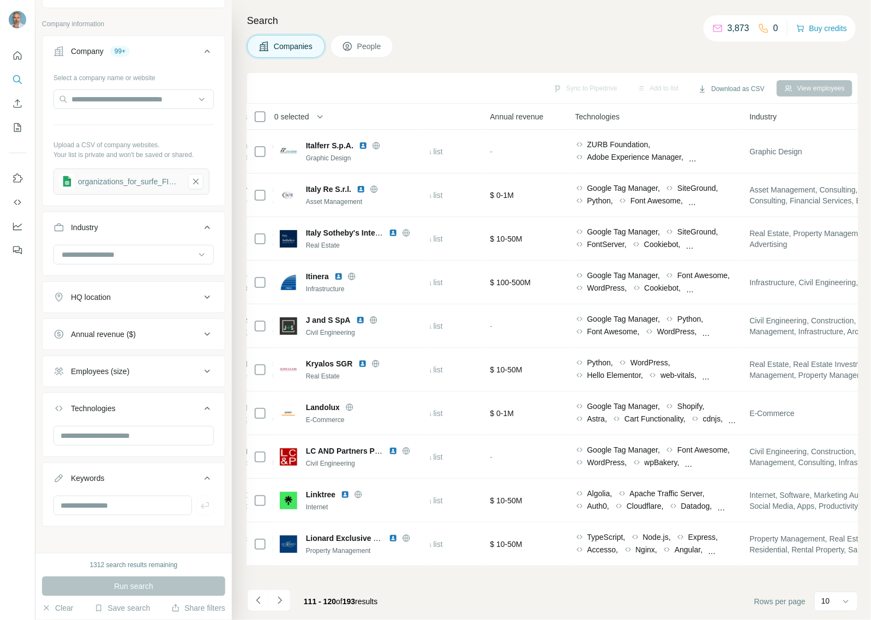
scroll to position [0, 522]
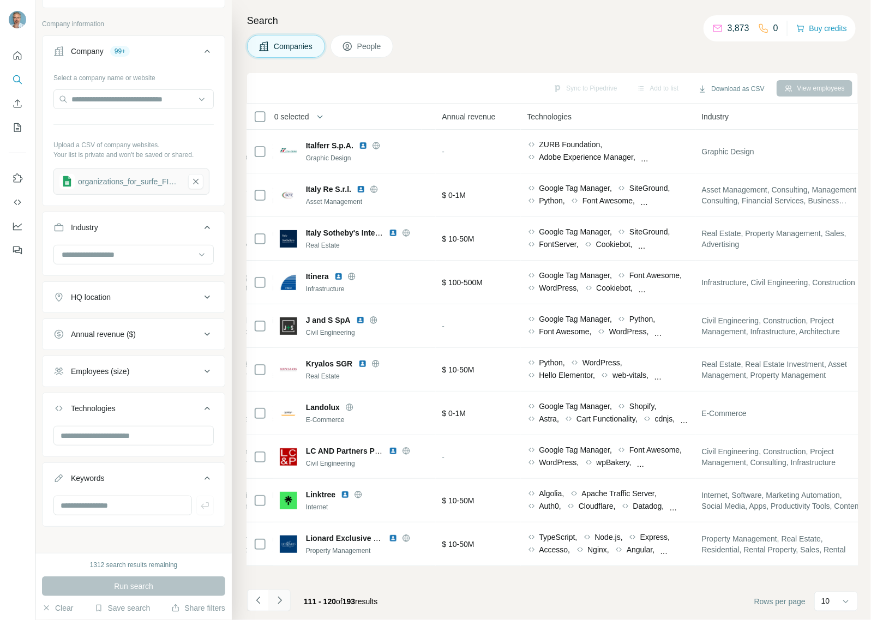
click at [282, 603] on icon "Navigate to next page" at bounding box center [279, 600] width 11 height 11
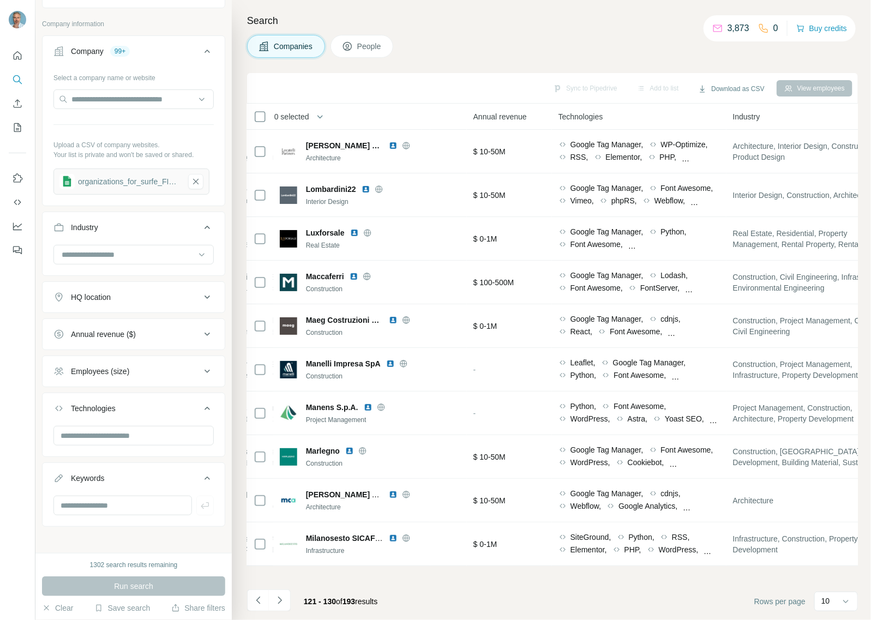
scroll to position [0, 512]
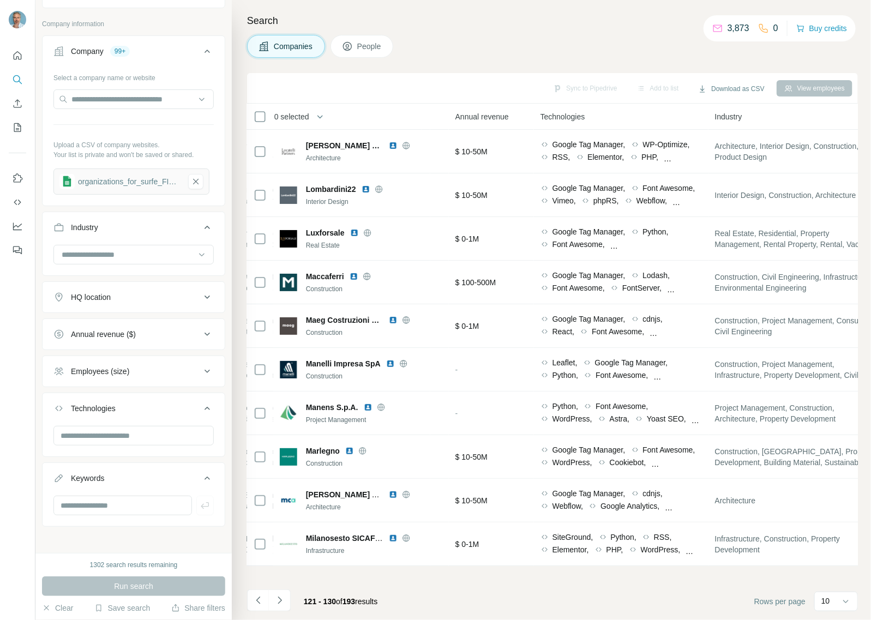
drag, startPoint x: 276, startPoint y: 600, endPoint x: 338, endPoint y: 568, distance: 70.0
click at [276, 600] on icon "Navigate to next page" at bounding box center [279, 600] width 11 height 11
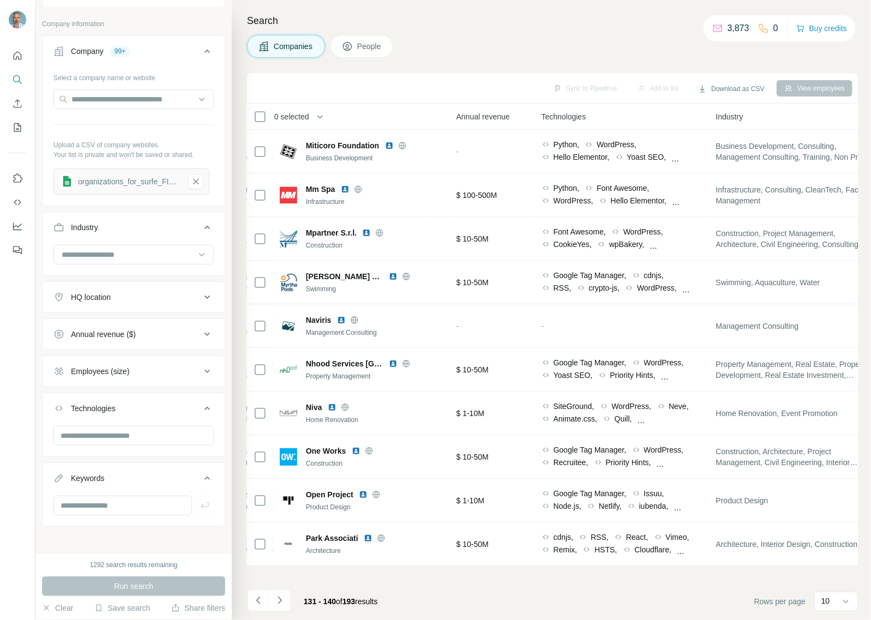
scroll to position [0, 504]
click at [278, 597] on icon "Navigate to next page" at bounding box center [279, 600] width 11 height 11
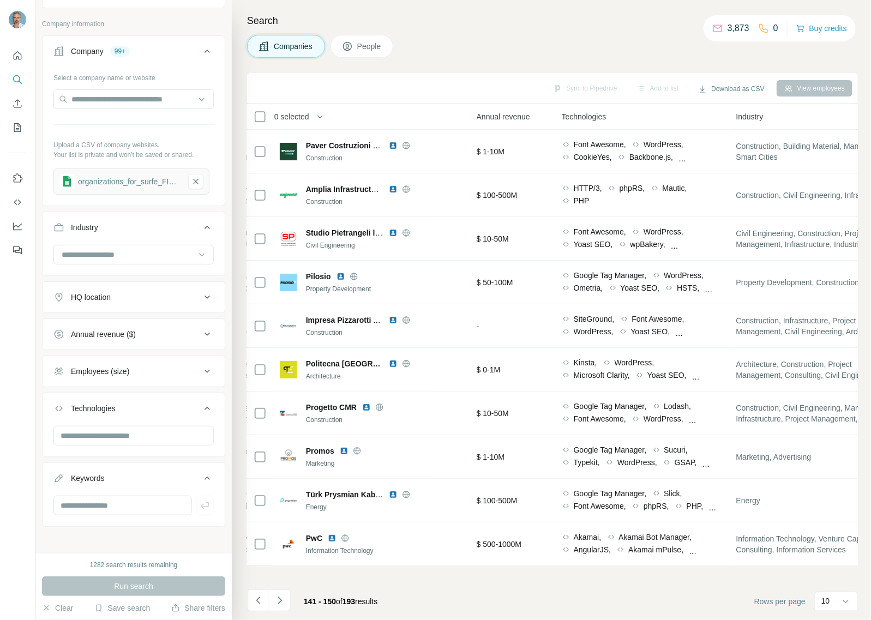
scroll to position [0, 521]
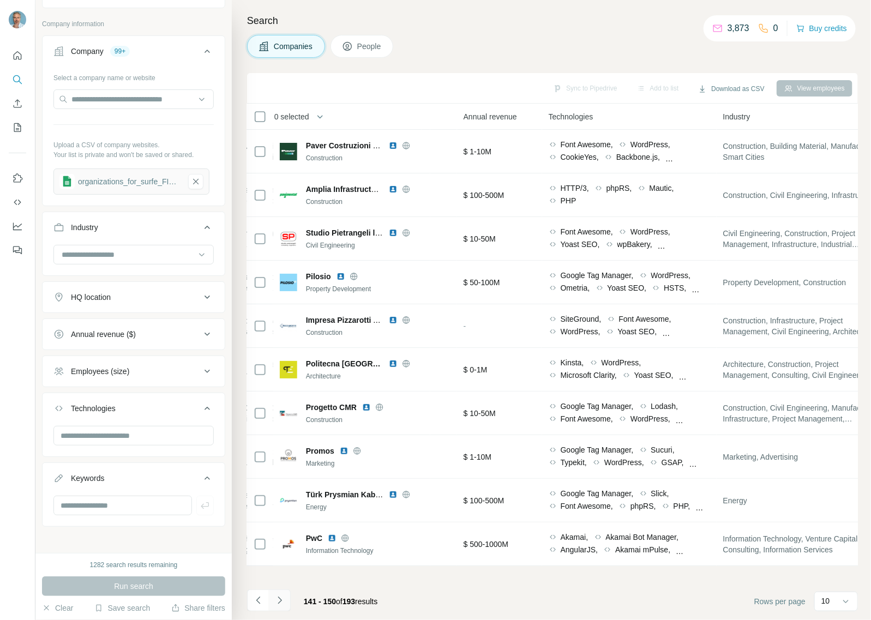
click at [274, 595] on icon "Navigate to next page" at bounding box center [279, 600] width 11 height 11
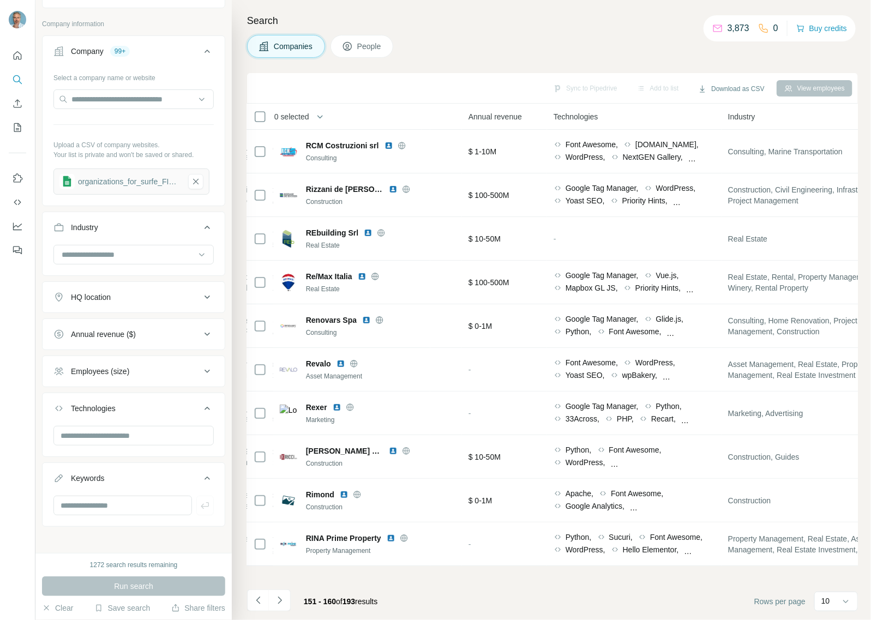
scroll to position [0, 491]
click at [280, 599] on icon "Navigate to next page" at bounding box center [280, 600] width 4 height 7
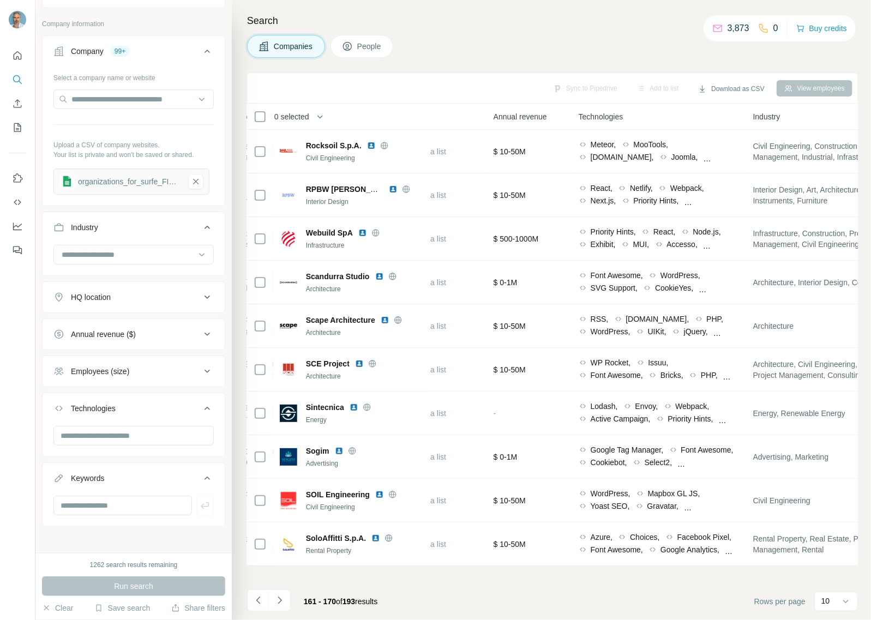
scroll to position [0, 508]
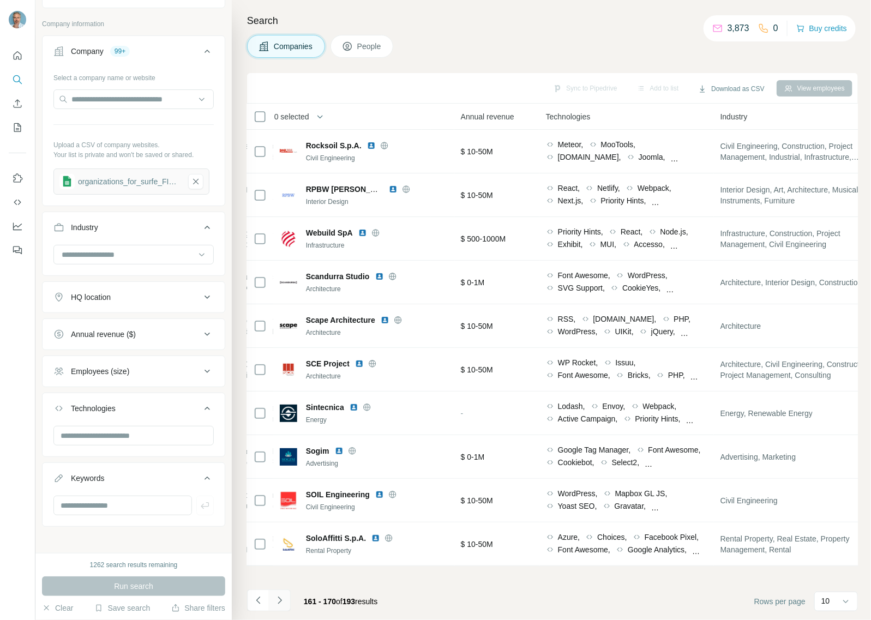
click at [282, 595] on button "Navigate to next page" at bounding box center [280, 601] width 22 height 22
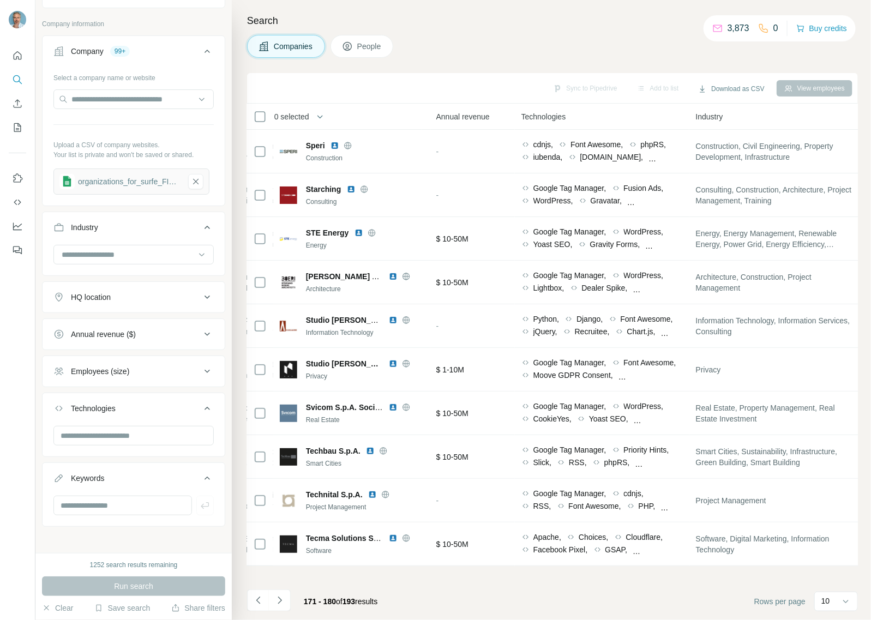
scroll to position [0, 527]
click at [276, 601] on icon "Navigate to next page" at bounding box center [279, 600] width 11 height 11
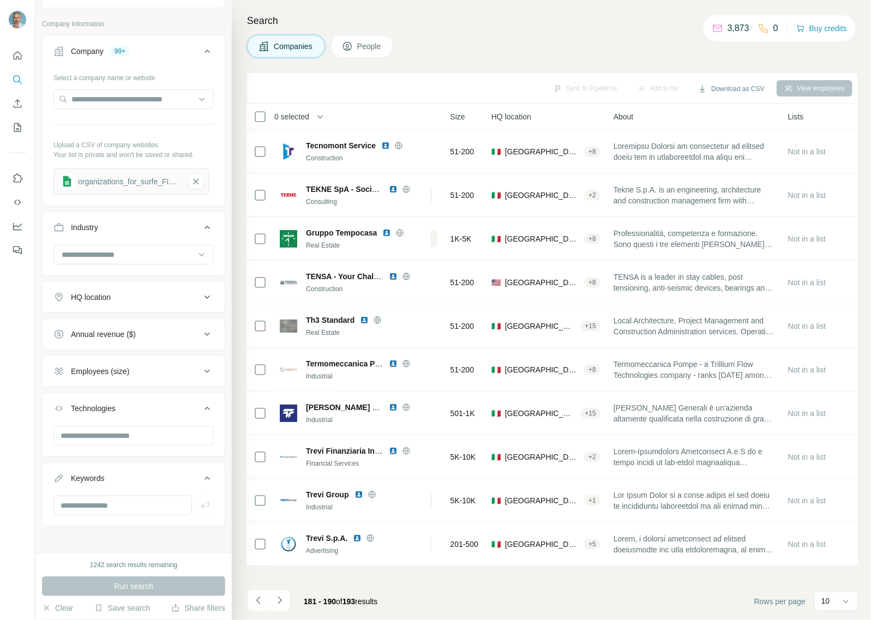
scroll to position [0, 91]
click at [277, 598] on icon "Navigate to next page" at bounding box center [279, 600] width 11 height 11
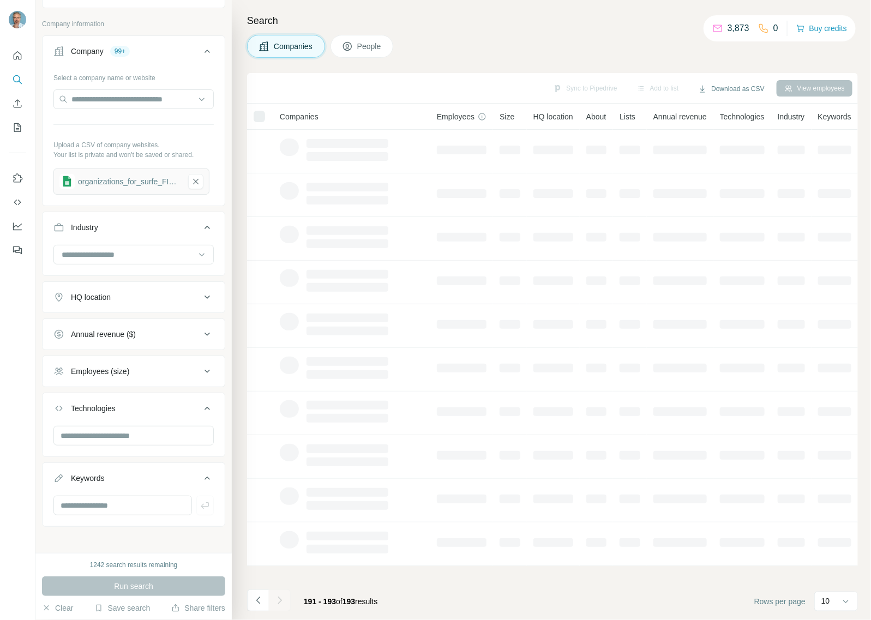
scroll to position [0, 17]
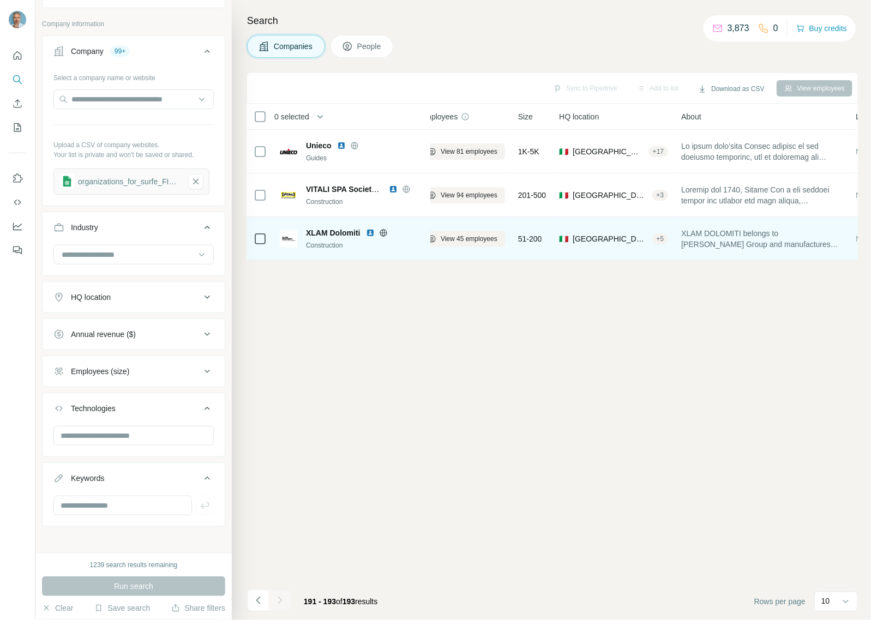
click at [386, 260] on td "XLAM Dolomiti Construction" at bounding box center [351, 239] width 157 height 44
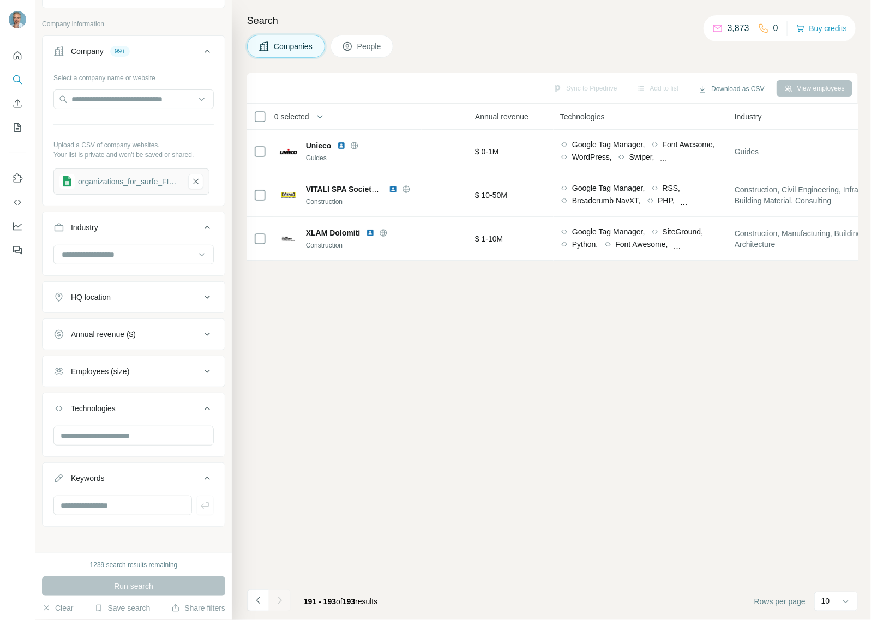
scroll to position [0, 492]
click at [198, 182] on icon "button" at bounding box center [196, 181] width 10 height 11
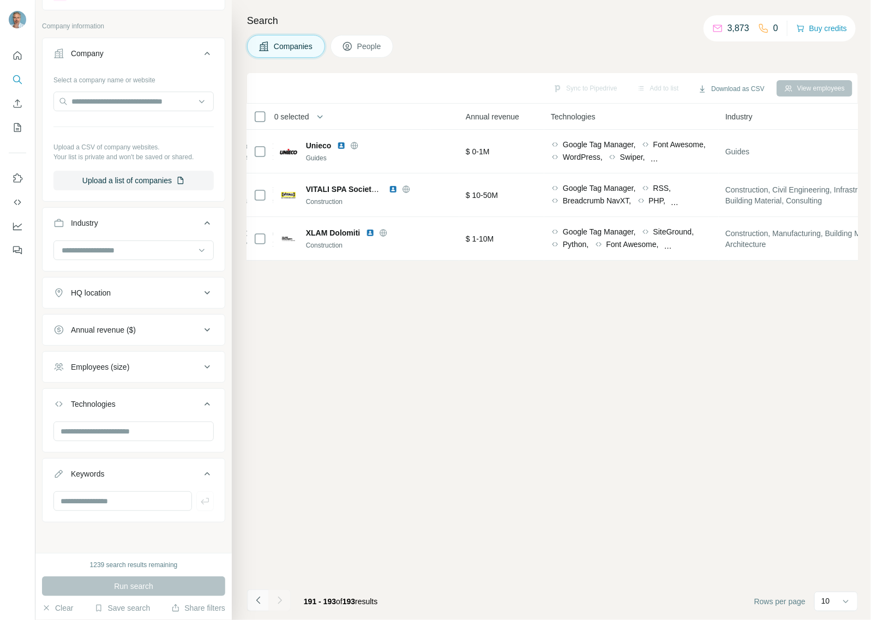
click at [261, 597] on icon "Navigate to previous page" at bounding box center [258, 600] width 11 height 11
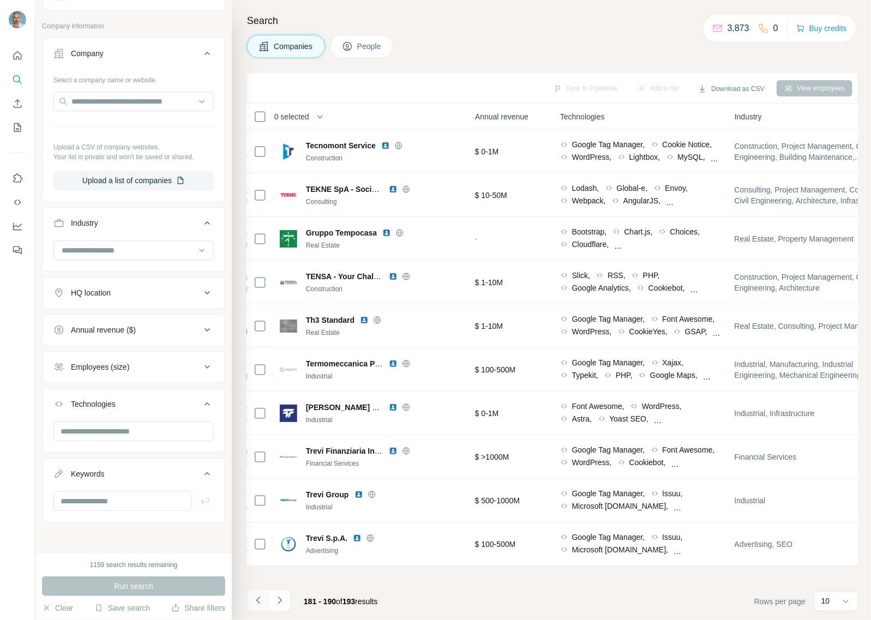
click at [262, 596] on icon "Navigate to previous page" at bounding box center [258, 600] width 11 height 11
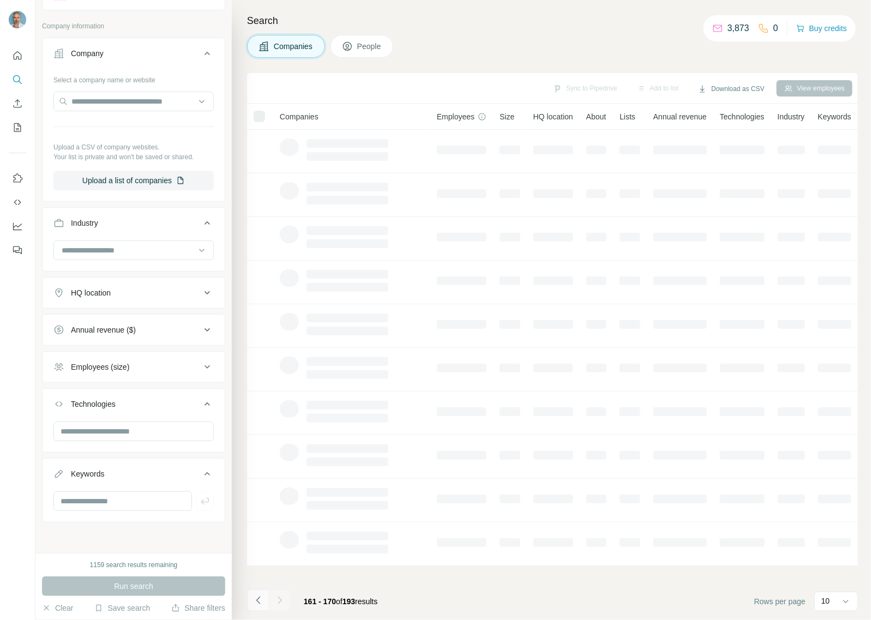
scroll to position [0, 17]
click at [262, 596] on icon "Navigate to previous page" at bounding box center [258, 600] width 11 height 11
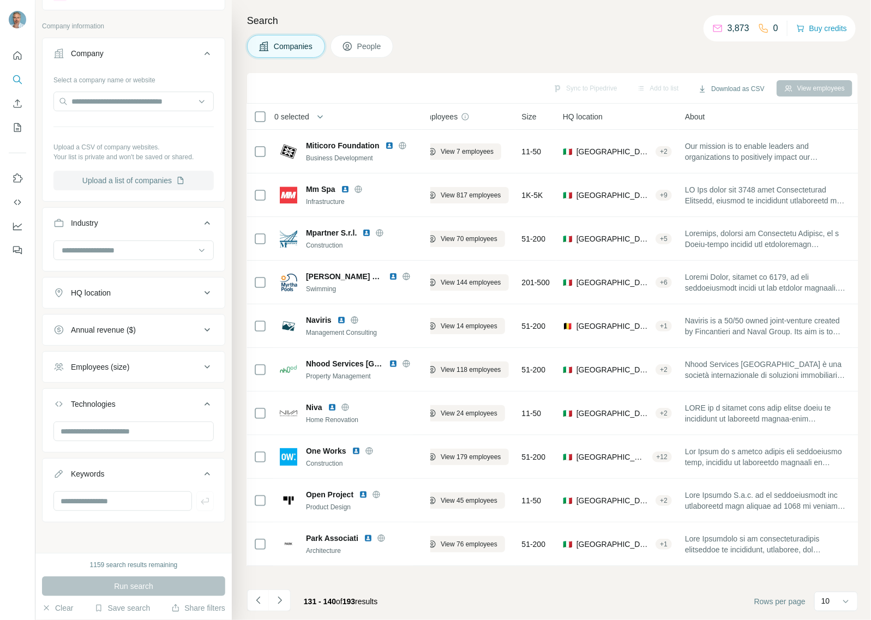
click at [148, 183] on button "Upload a list of companies" at bounding box center [133, 181] width 160 height 20
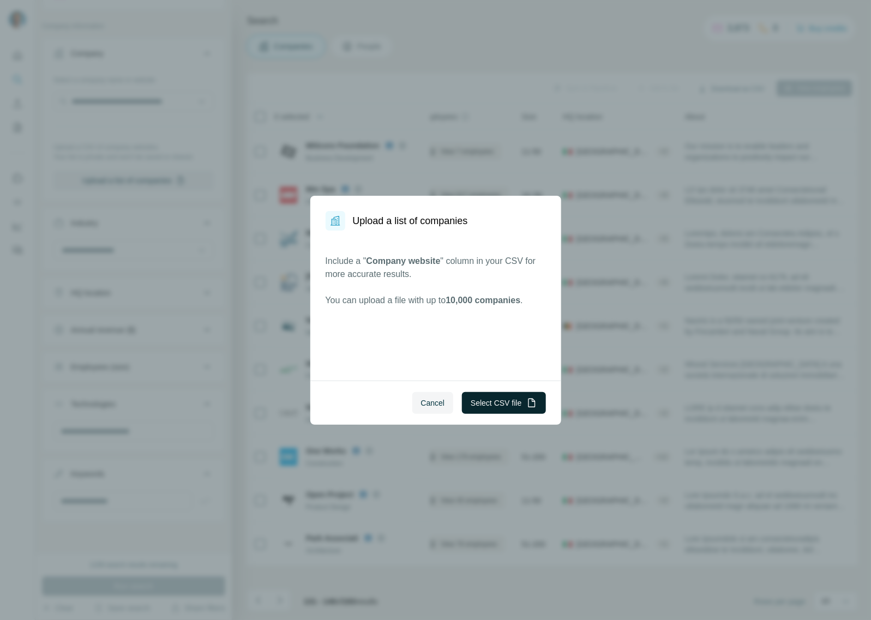
click at [515, 400] on button "Select CSV file" at bounding box center [503, 403] width 83 height 22
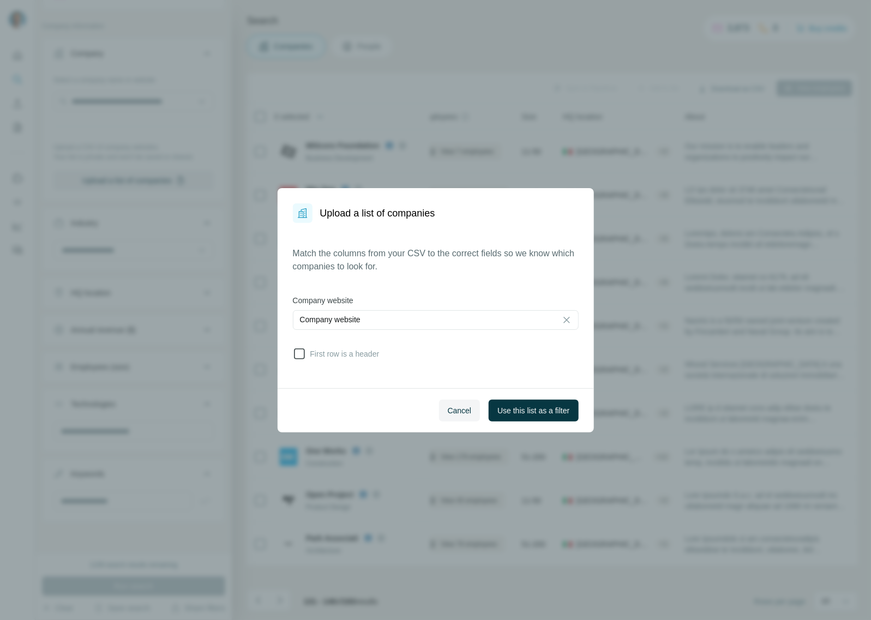
click at [316, 355] on span "First row is a header" at bounding box center [343, 354] width 74 height 11
click at [539, 415] on span "Use this list as a filter" at bounding box center [534, 410] width 72 height 11
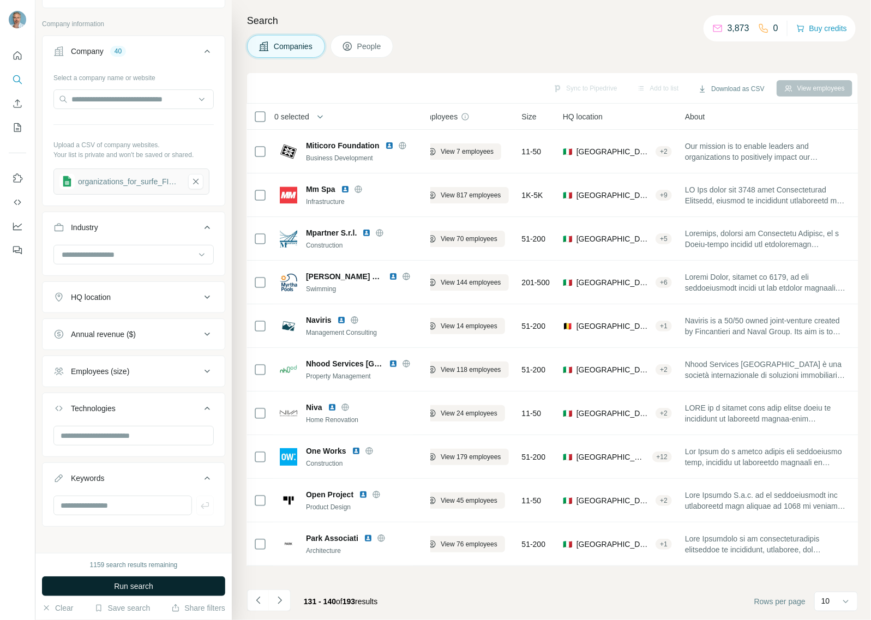
click at [135, 588] on span "Run search" at bounding box center [133, 586] width 39 height 11
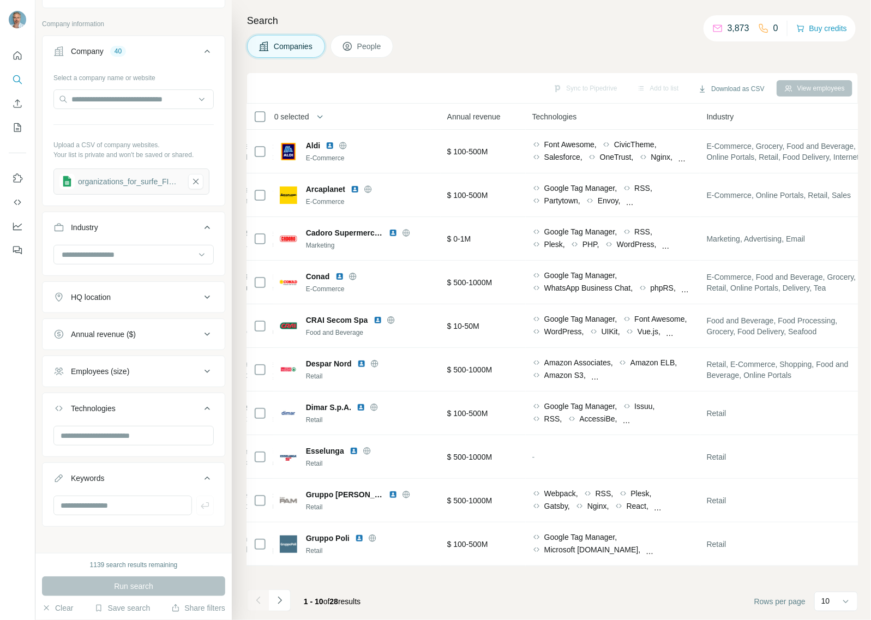
scroll to position [0, 517]
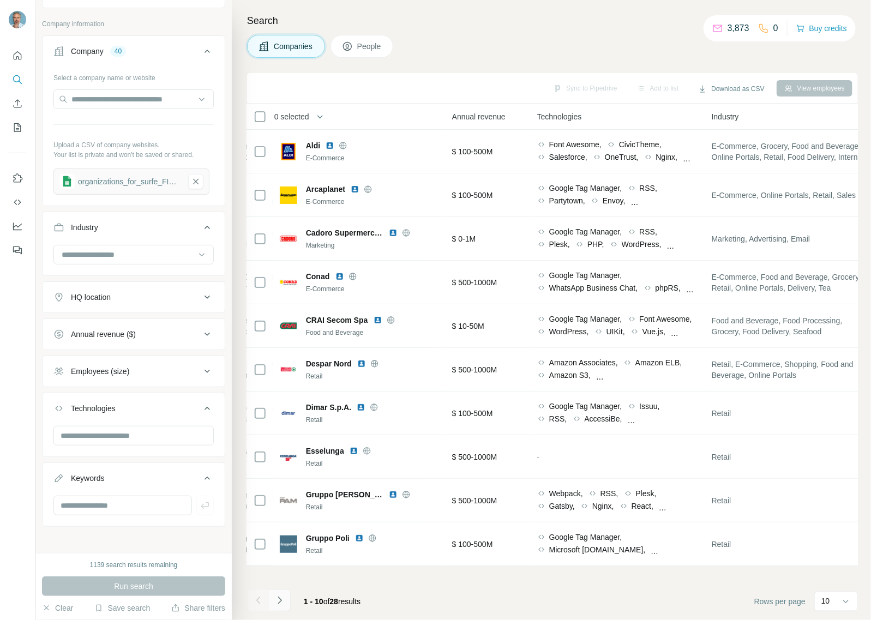
click at [284, 607] on button "Navigate to next page" at bounding box center [280, 601] width 22 height 22
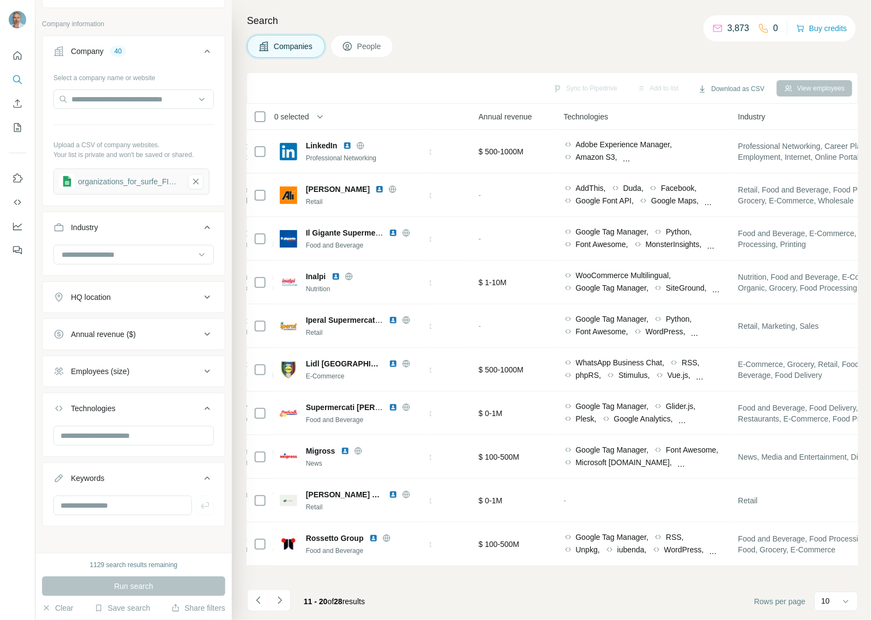
scroll to position [0, 506]
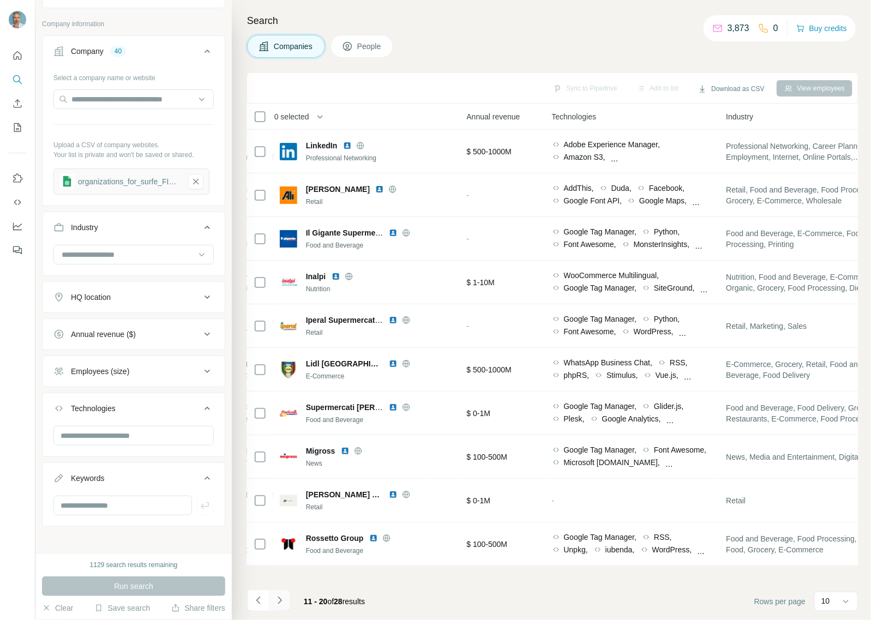
click at [278, 604] on icon "Navigate to next page" at bounding box center [280, 600] width 4 height 7
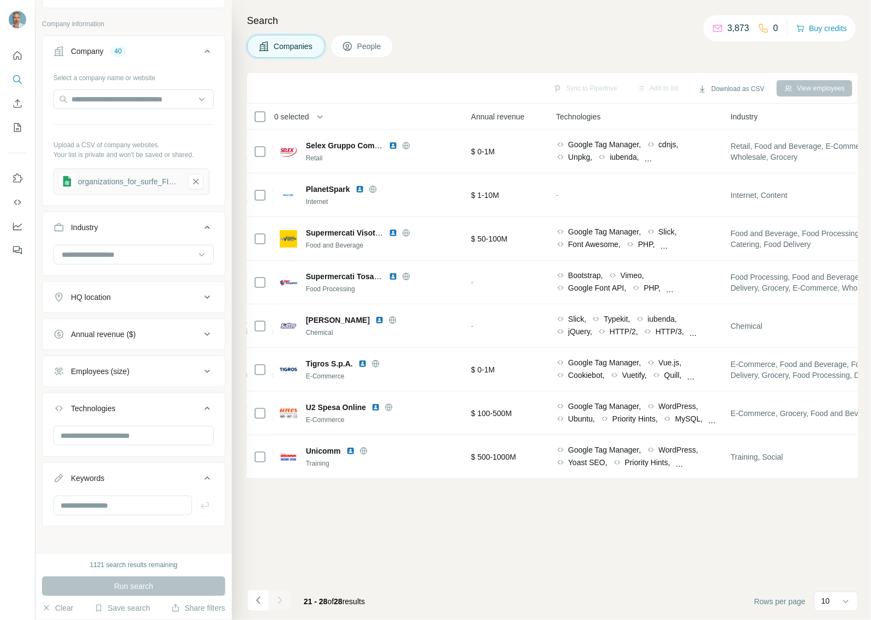
scroll to position [0, 510]
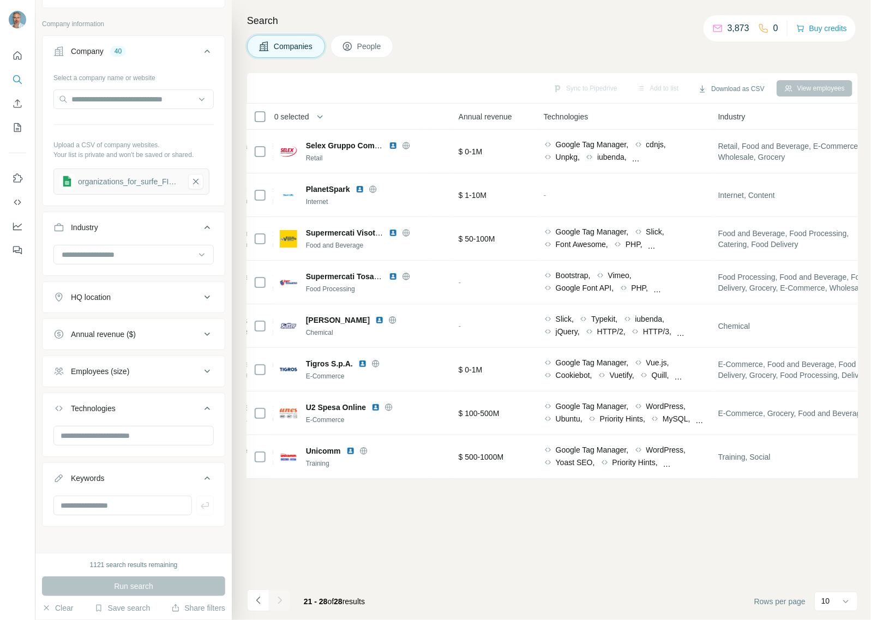
click at [293, 50] on span "Companies" at bounding box center [294, 46] width 40 height 11
click at [91, 258] on input at bounding box center [128, 255] width 135 height 12
type input "********"
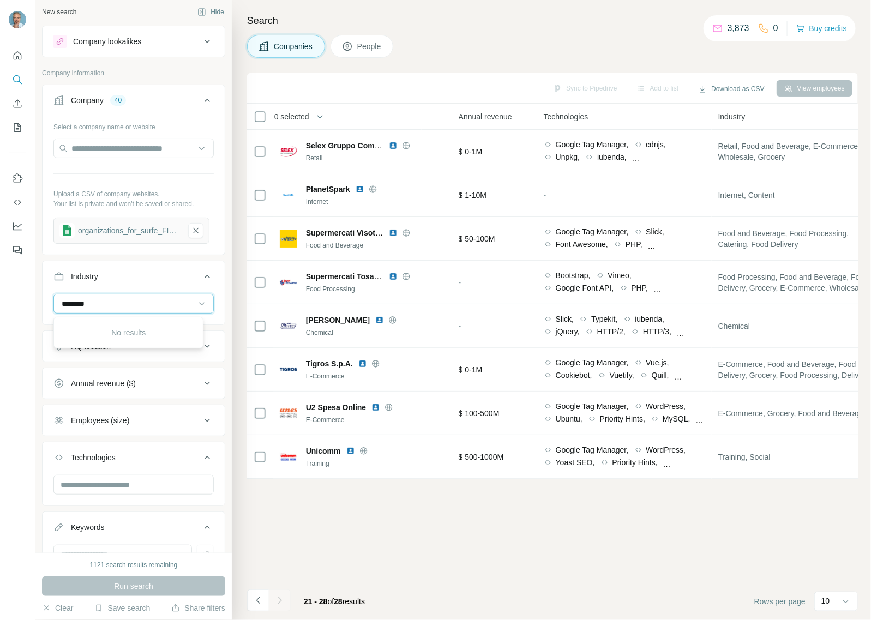
scroll to position [0, 0]
click at [91, 101] on div "Company" at bounding box center [87, 103] width 33 height 11
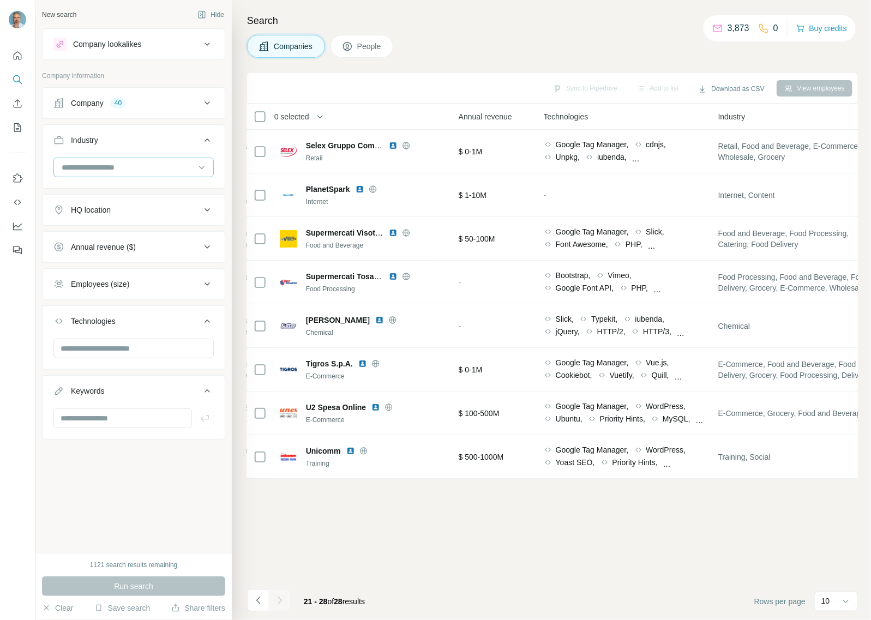
click at [108, 165] on input at bounding box center [128, 168] width 135 height 12
type input "********"
click at [12, 56] on icon "Quick start" at bounding box center [17, 55] width 11 height 11
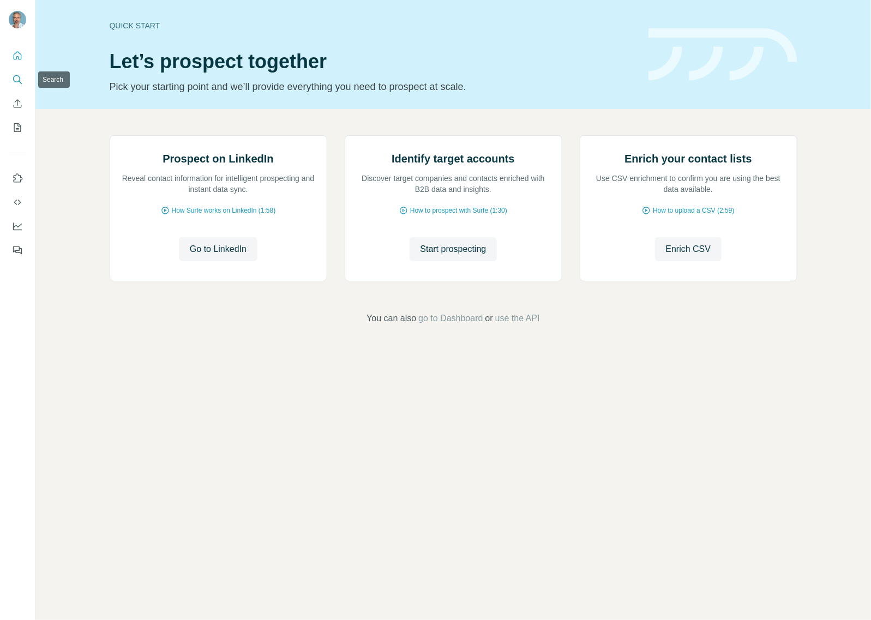
click at [20, 83] on icon "Search" at bounding box center [17, 79] width 11 height 11
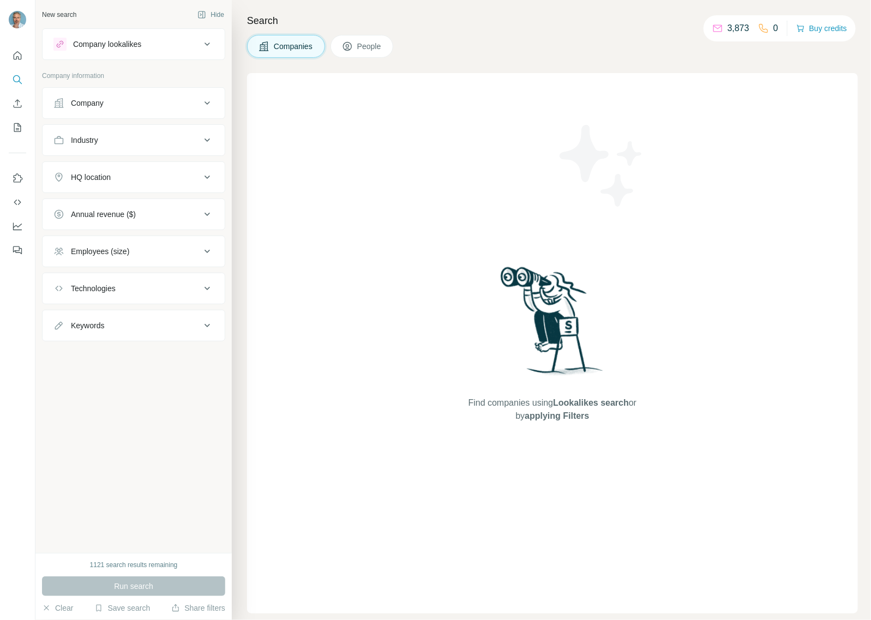
click at [89, 102] on div "Company" at bounding box center [87, 103] width 33 height 11
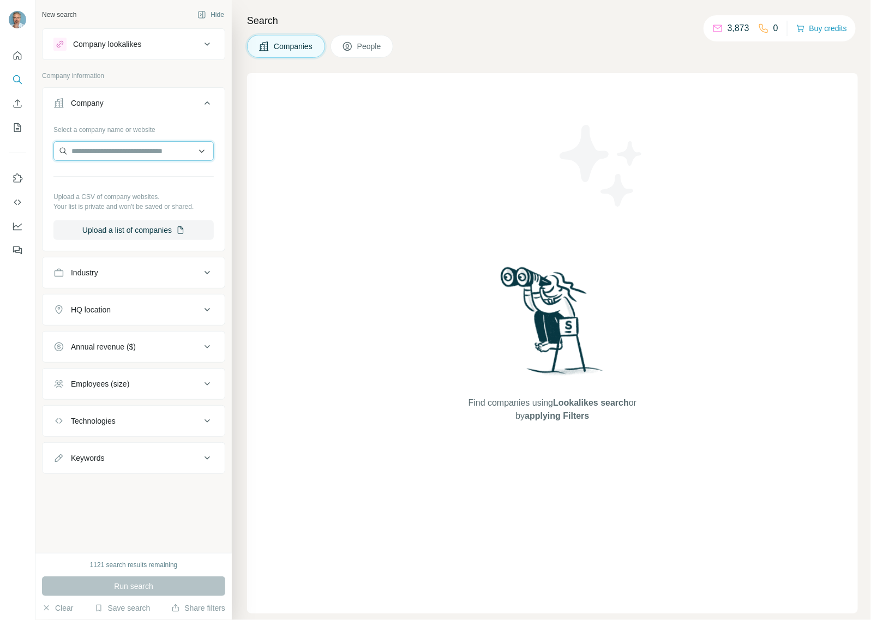
click at [105, 160] on input "text" at bounding box center [133, 151] width 160 height 20
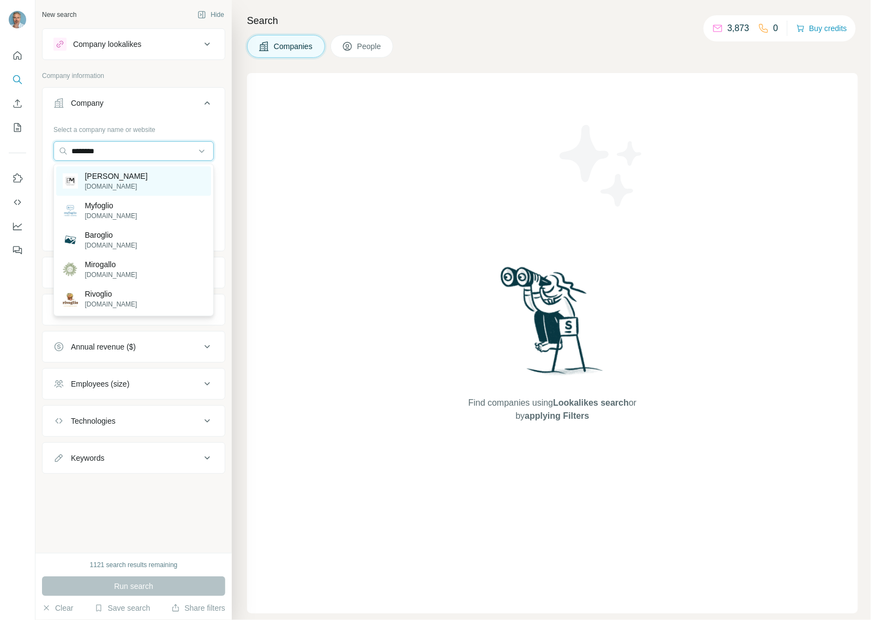
type input "********"
click at [80, 178] on div "[PERSON_NAME][DOMAIN_NAME]" at bounding box center [105, 181] width 85 height 21
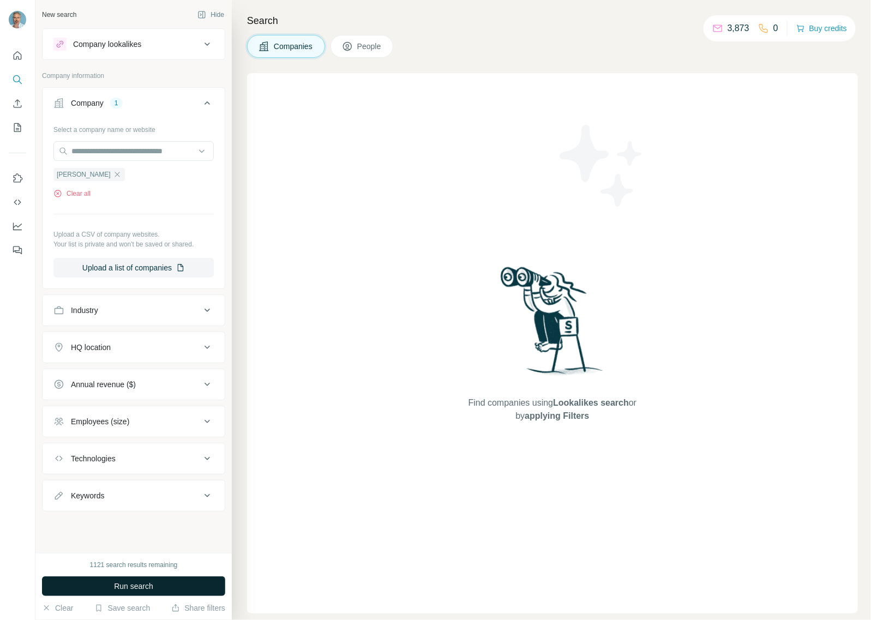
click at [176, 590] on button "Run search" at bounding box center [133, 587] width 183 height 20
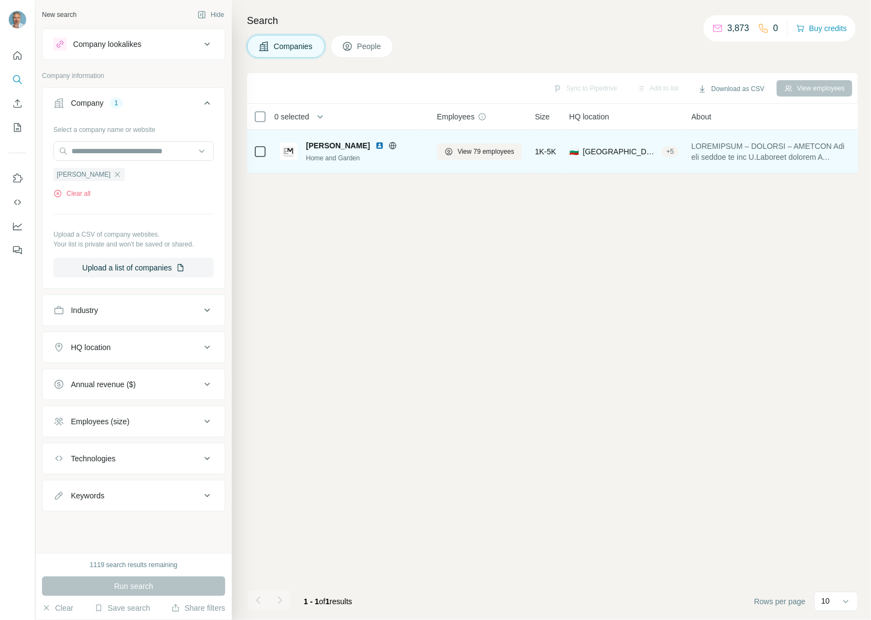
click at [375, 146] on img at bounding box center [379, 145] width 9 height 9
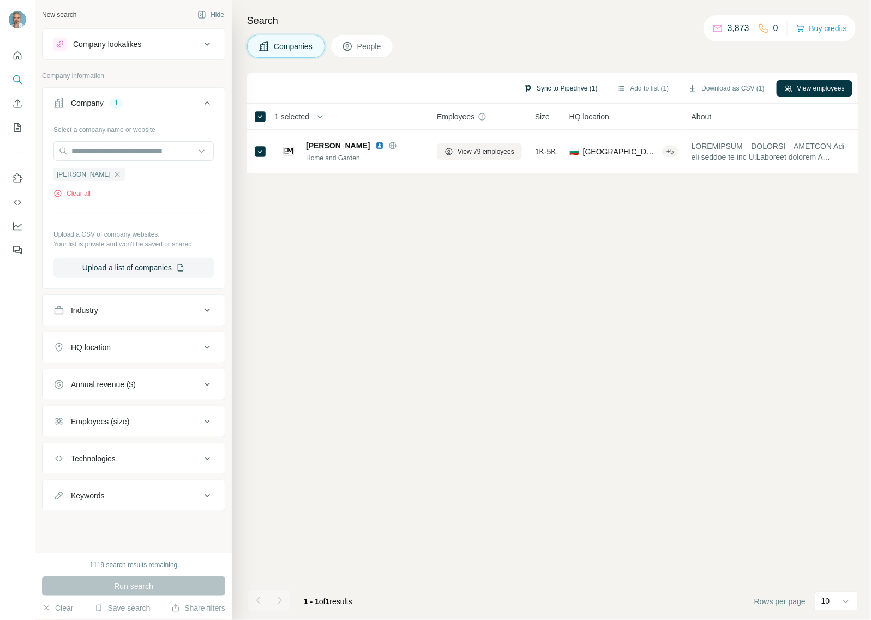
click at [547, 87] on button "Sync to Pipedrive (1)" at bounding box center [560, 88] width 89 height 16
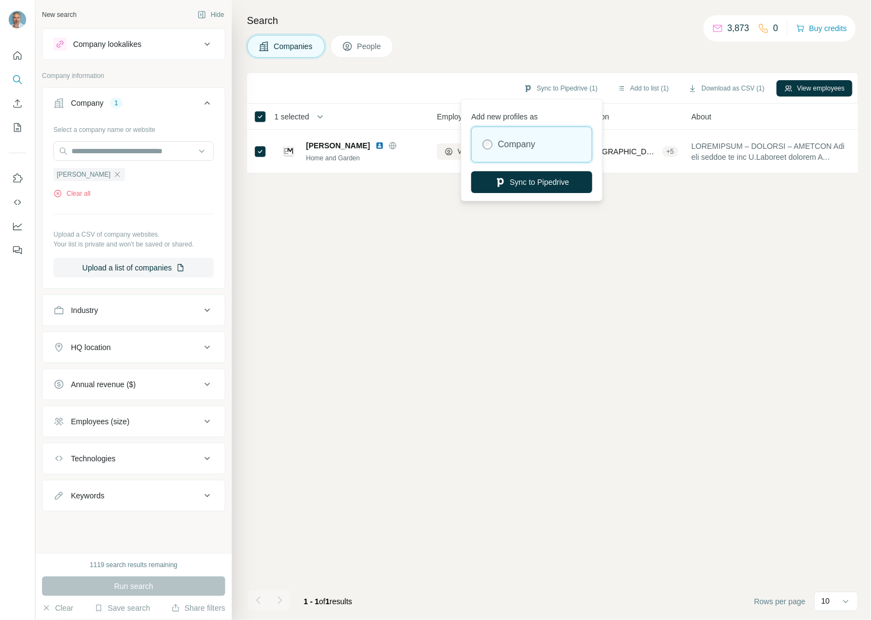
click at [533, 138] on label "Company" at bounding box center [516, 144] width 37 height 13
click at [535, 184] on button "Sync to Pipedrive" at bounding box center [531, 182] width 121 height 22
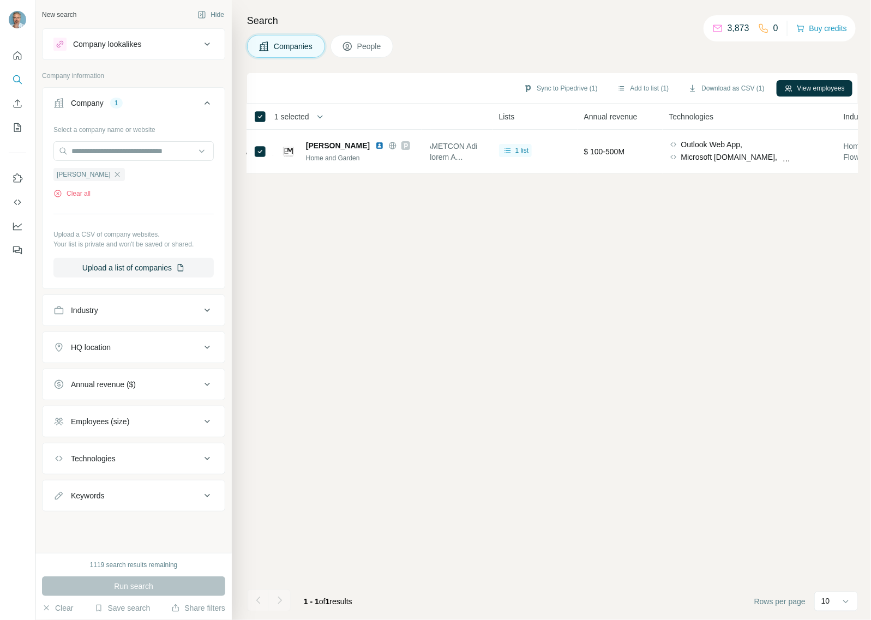
scroll to position [0, 372]
click at [817, 88] on button "View employees" at bounding box center [815, 88] width 76 height 16
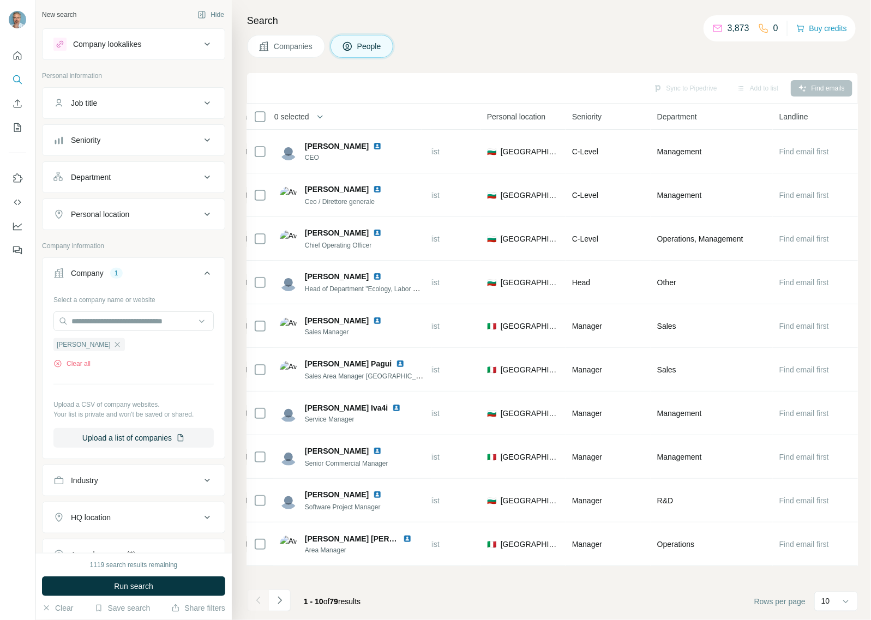
scroll to position [0, 334]
click at [276, 598] on icon "Navigate to next page" at bounding box center [279, 600] width 11 height 11
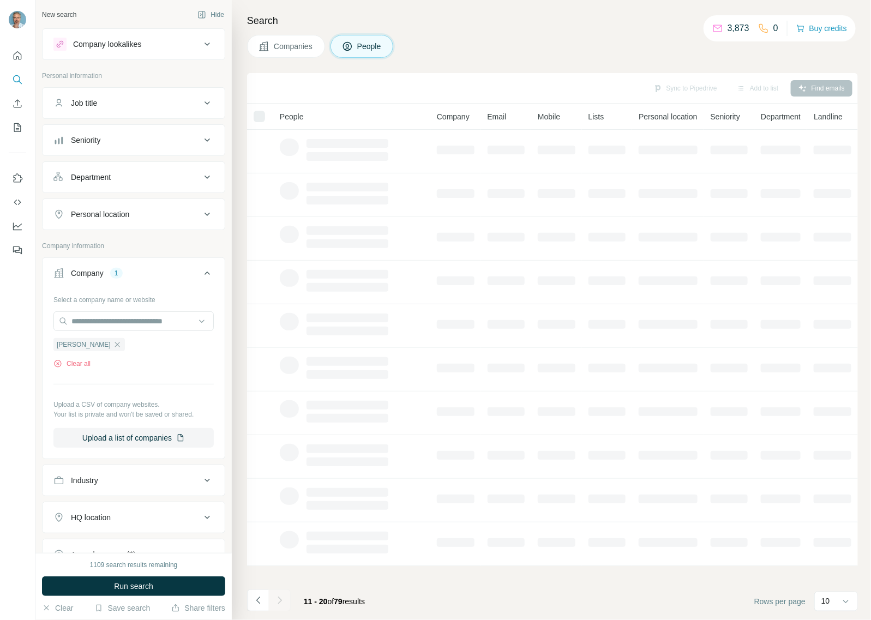
scroll to position [0, 0]
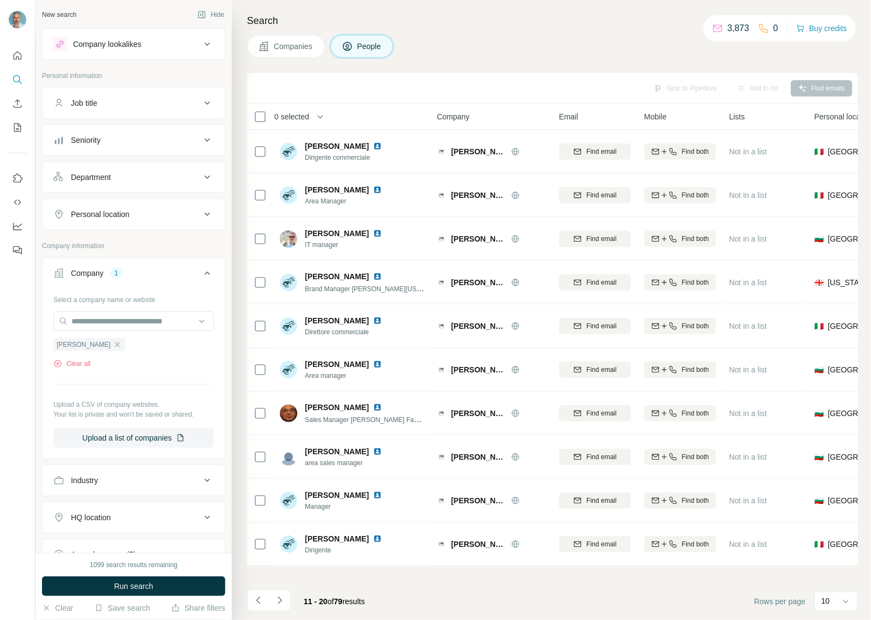
click at [141, 522] on div "HQ location" at bounding box center [126, 517] width 147 height 11
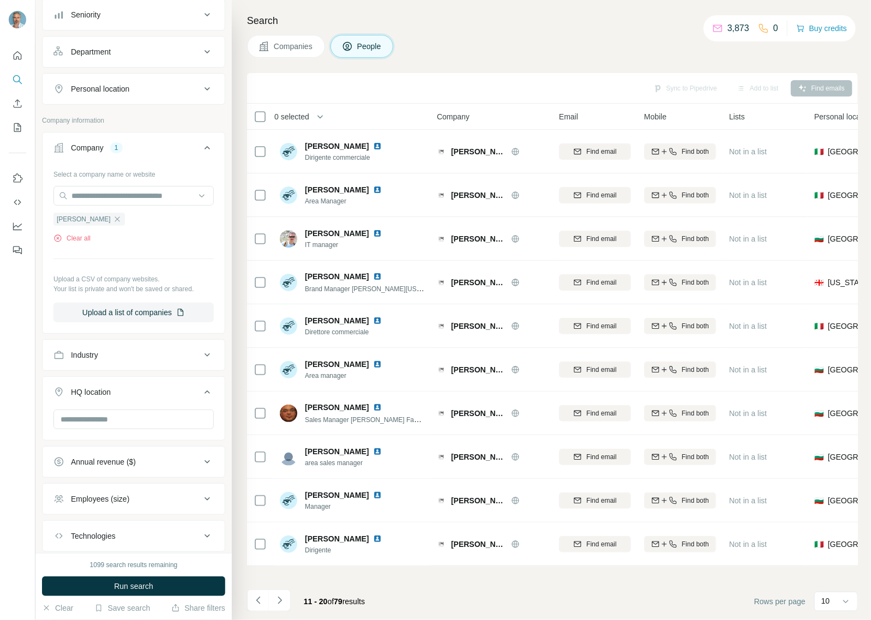
scroll to position [195, 0]
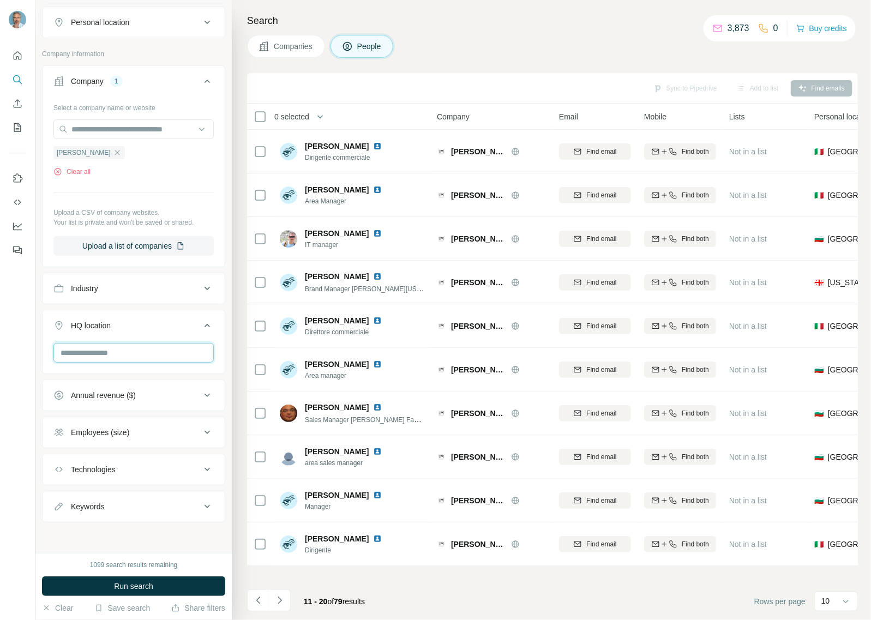
click at [118, 348] on input "text" at bounding box center [133, 353] width 160 height 20
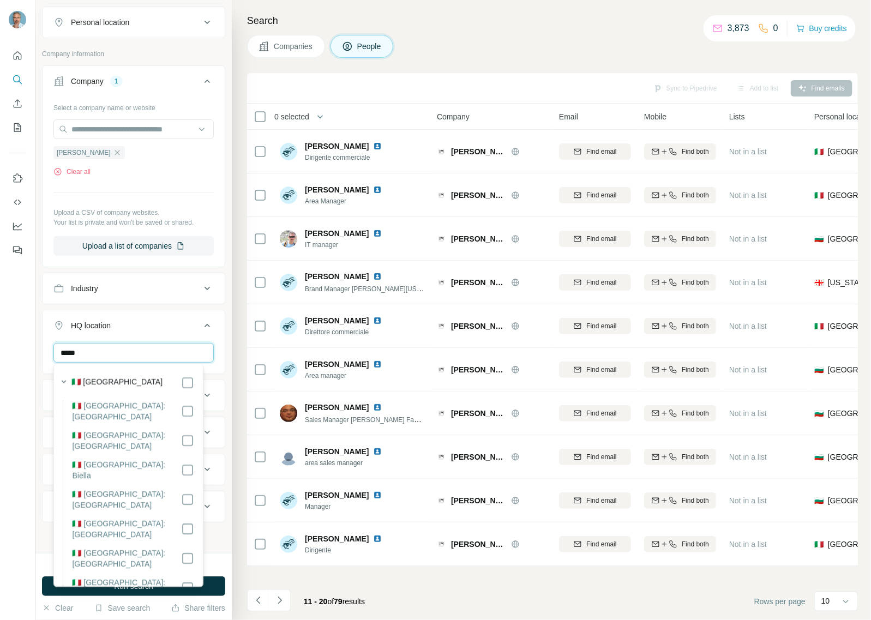
type input "*****"
click at [86, 380] on label "🇮🇹 [GEOGRAPHIC_DATA]" at bounding box center [116, 382] width 91 height 13
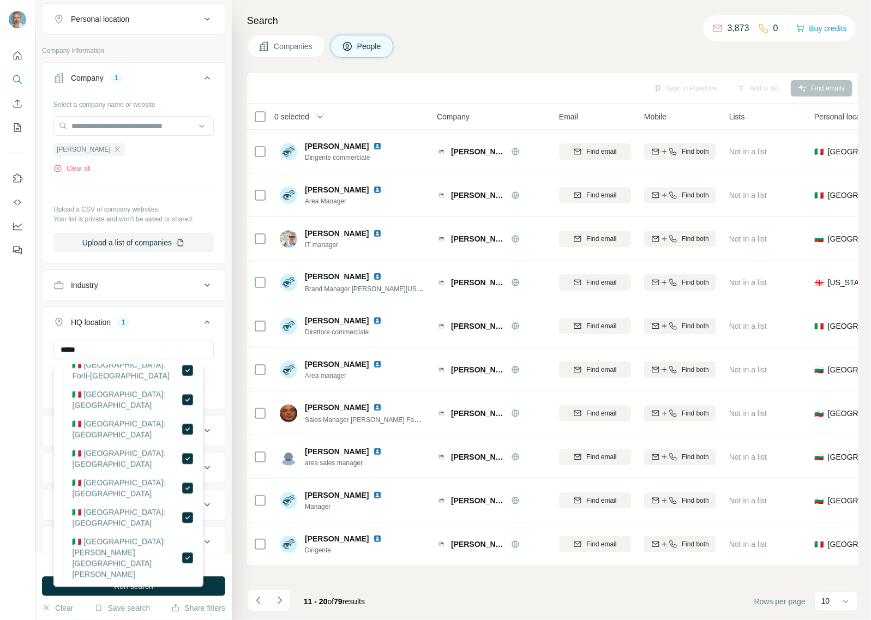
scroll to position [1432, 0]
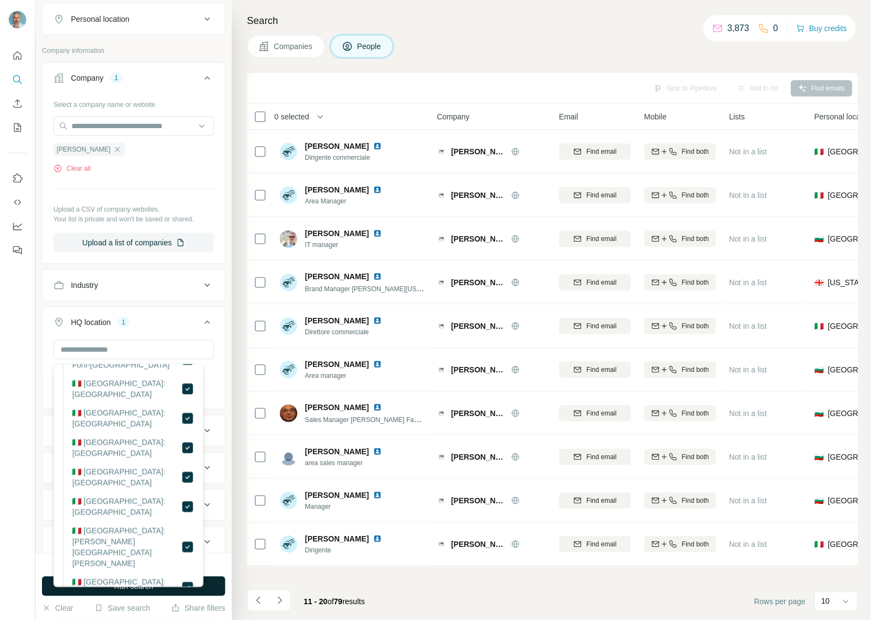
click at [205, 590] on button "Run search" at bounding box center [133, 587] width 183 height 20
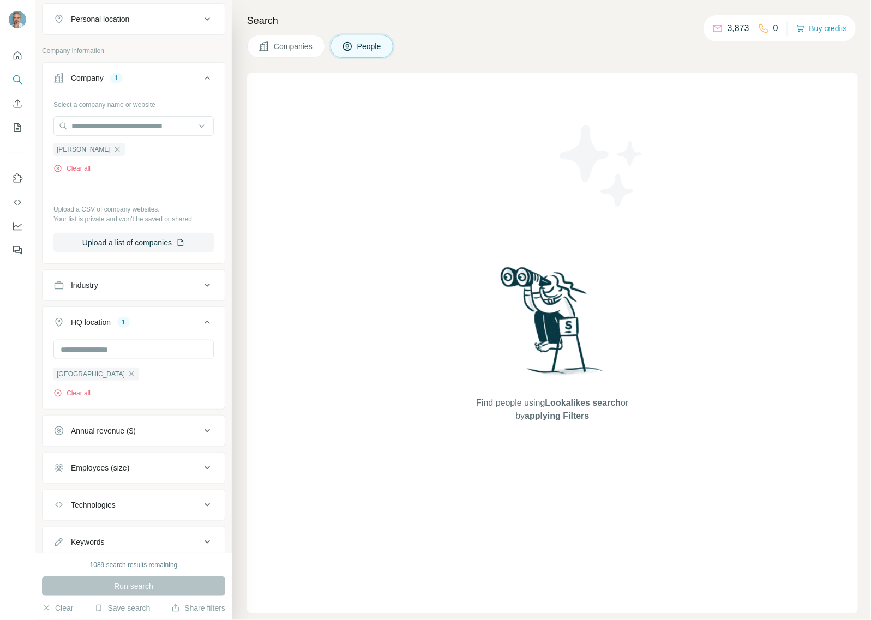
click at [296, 43] on span "Companies" at bounding box center [294, 46] width 40 height 11
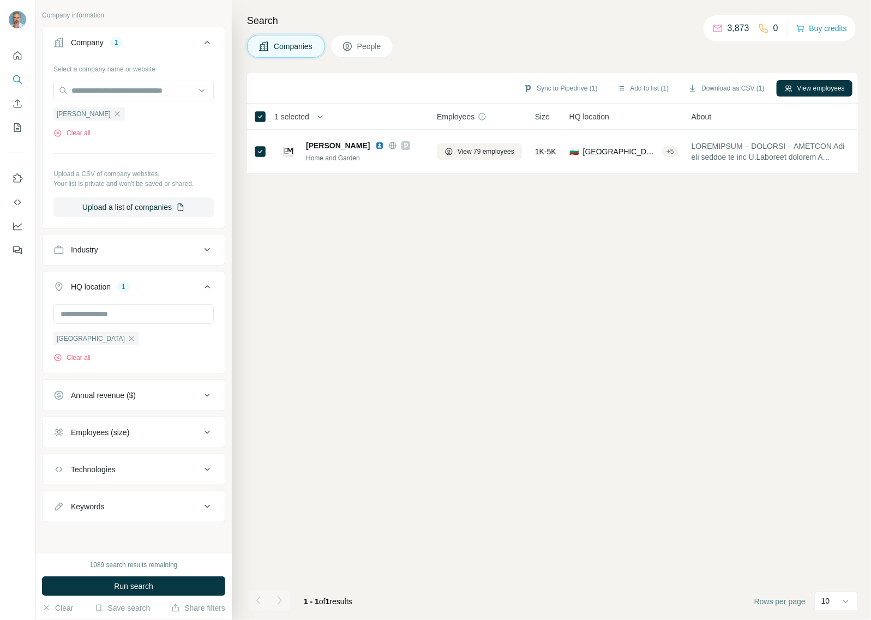
scroll to position [25, 0]
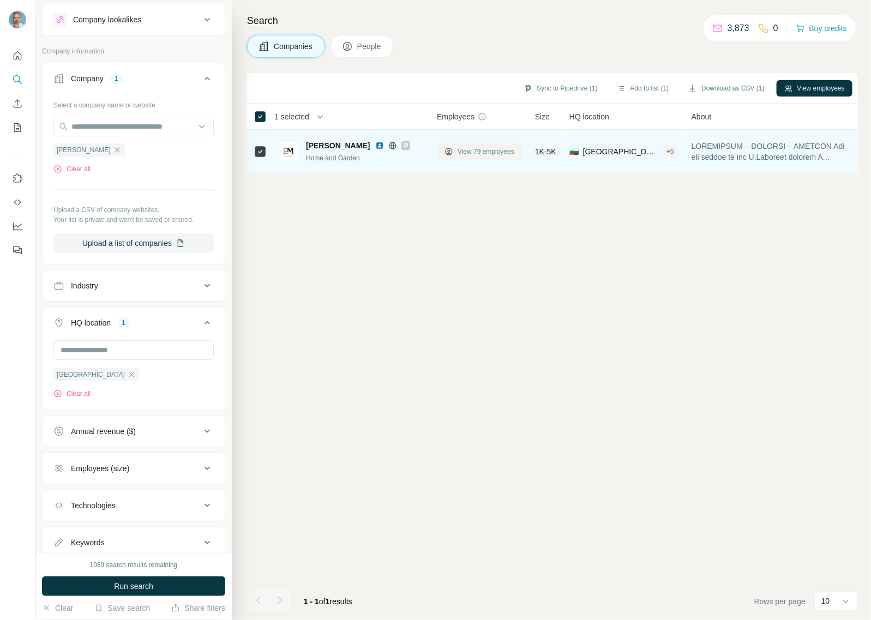
click at [467, 149] on span "View 79 employees" at bounding box center [486, 152] width 57 height 10
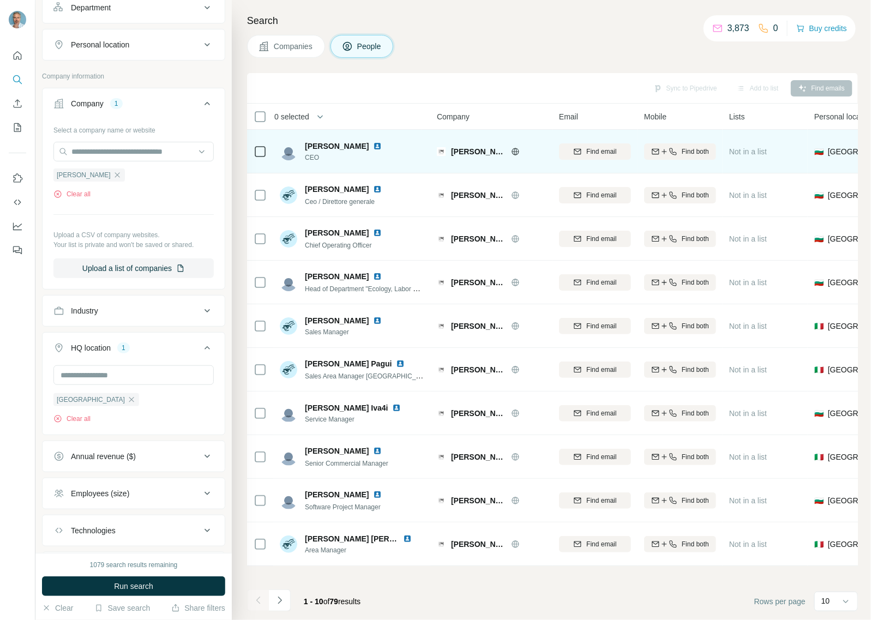
scroll to position [167, 0]
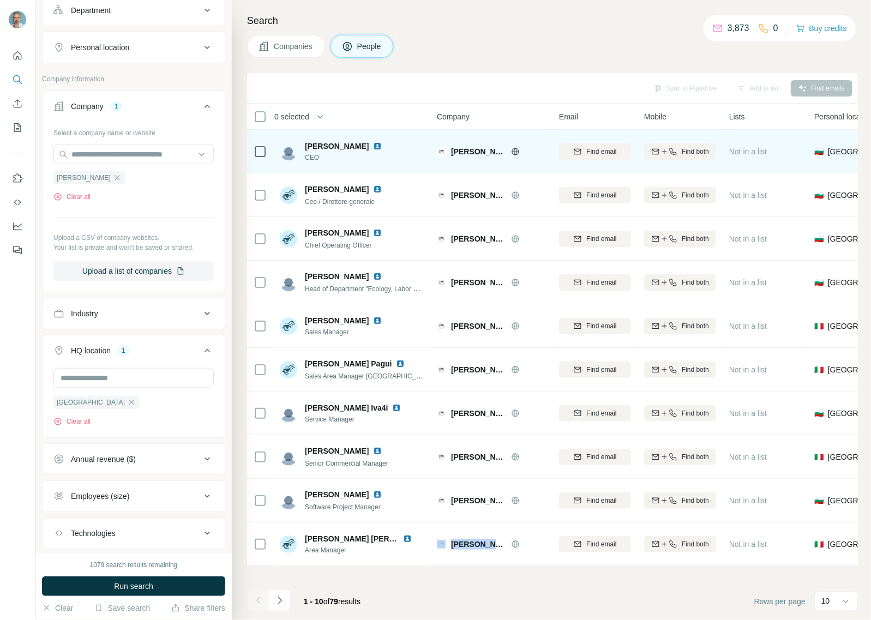
drag, startPoint x: 396, startPoint y: 566, endPoint x: 483, endPoint y: 575, distance: 87.2
click at [483, 575] on div "Sync to Pipedrive Add to list Find emails 0 selected People Company Email Mobil…" at bounding box center [552, 346] width 611 height 547
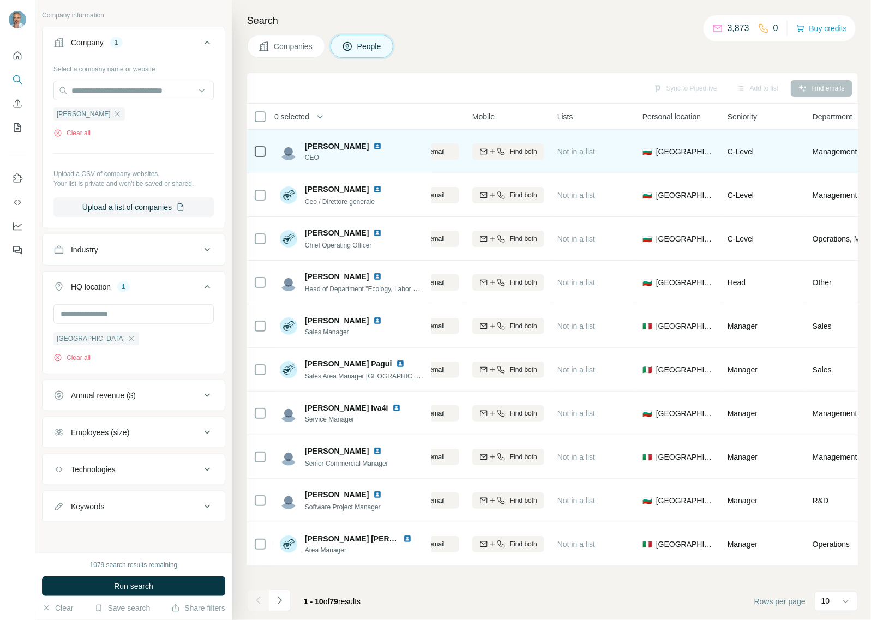
scroll to position [235, 0]
click at [189, 506] on div "Keywords" at bounding box center [126, 506] width 147 height 11
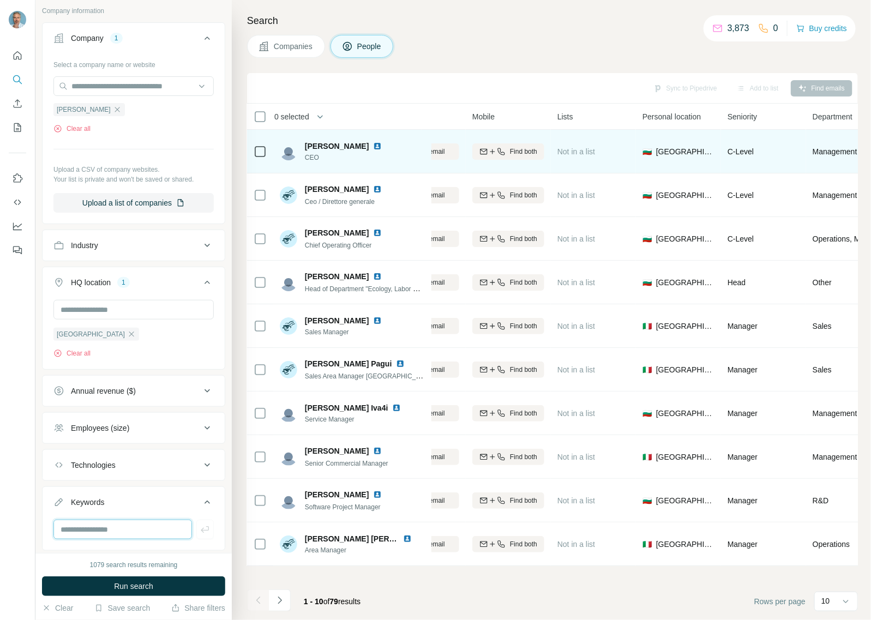
click at [146, 529] on input "text" at bounding box center [122, 530] width 139 height 20
click at [143, 584] on span "Run search" at bounding box center [133, 586] width 39 height 11
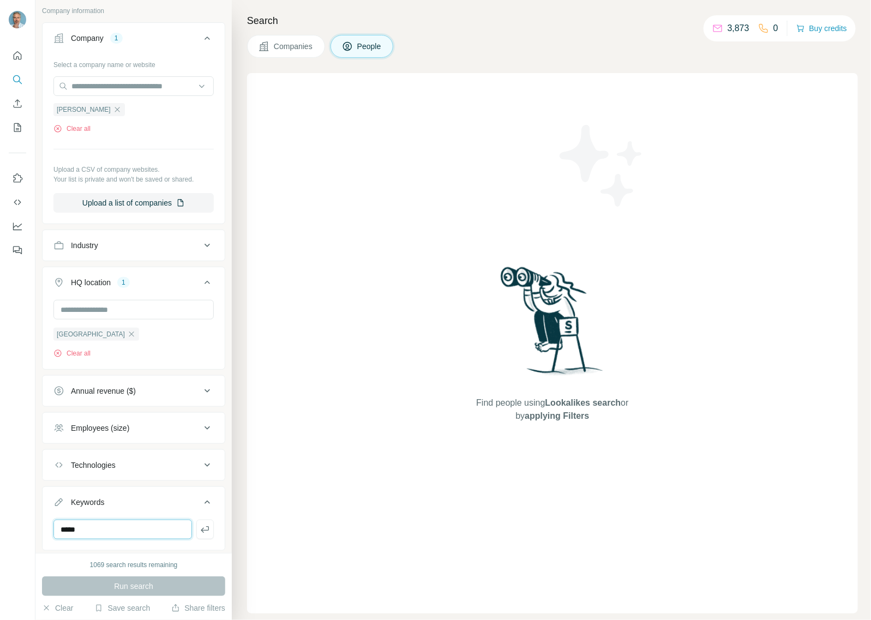
click at [156, 530] on input "*****" at bounding box center [122, 530] width 139 height 20
type input "*"
click at [181, 426] on div "Employees (size)" at bounding box center [126, 428] width 147 height 11
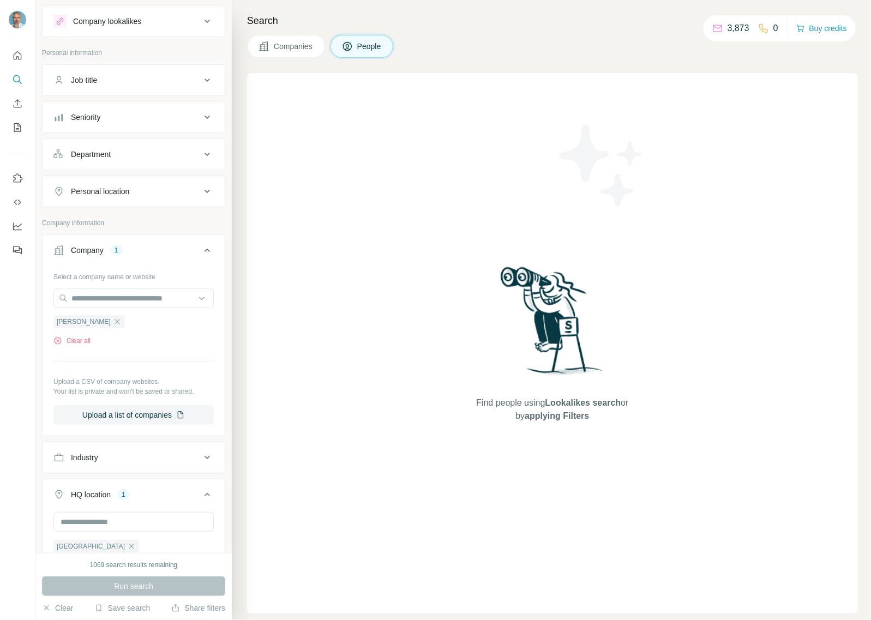
scroll to position [0, 0]
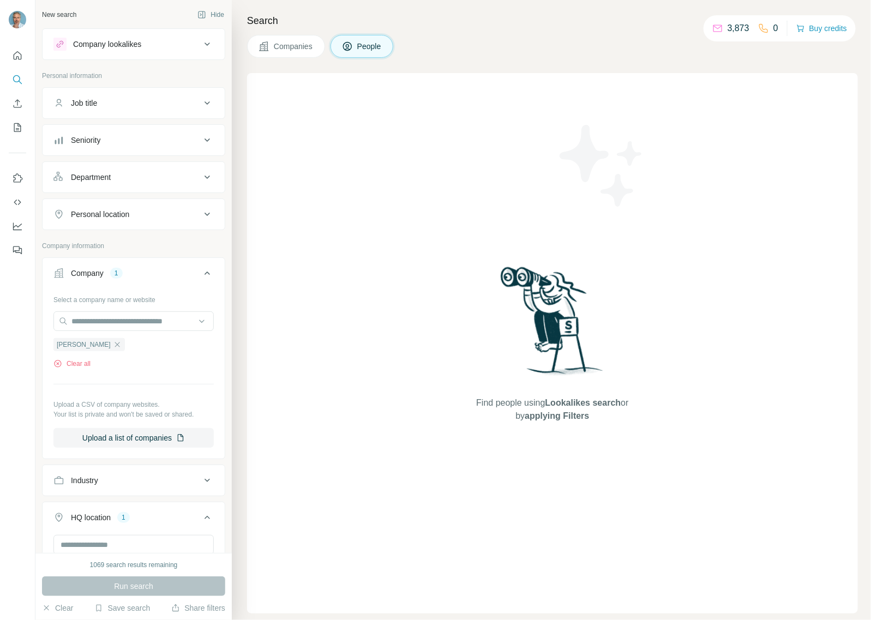
click at [125, 44] on div "Company lookalikes" at bounding box center [107, 44] width 68 height 11
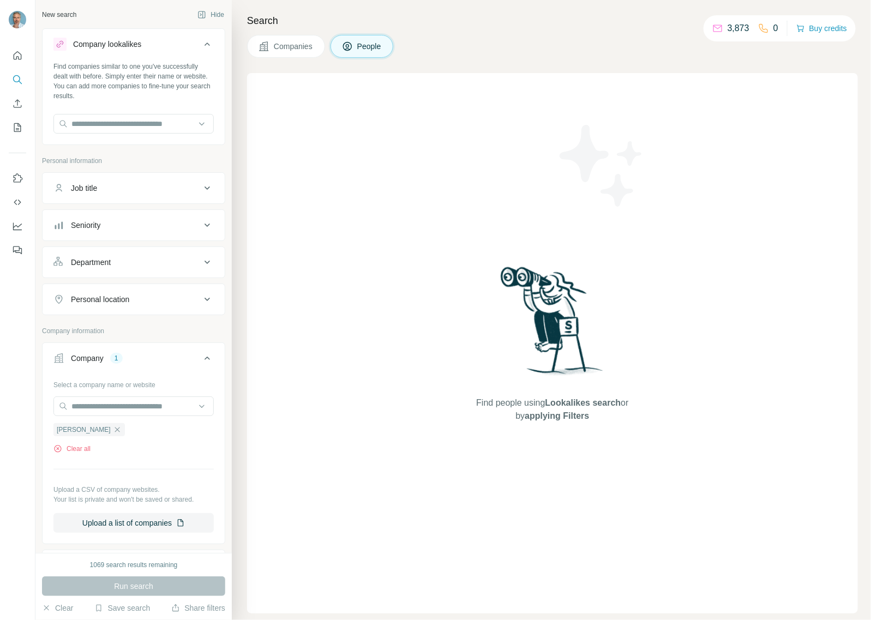
click at [161, 192] on div "Job title" at bounding box center [126, 188] width 147 height 11
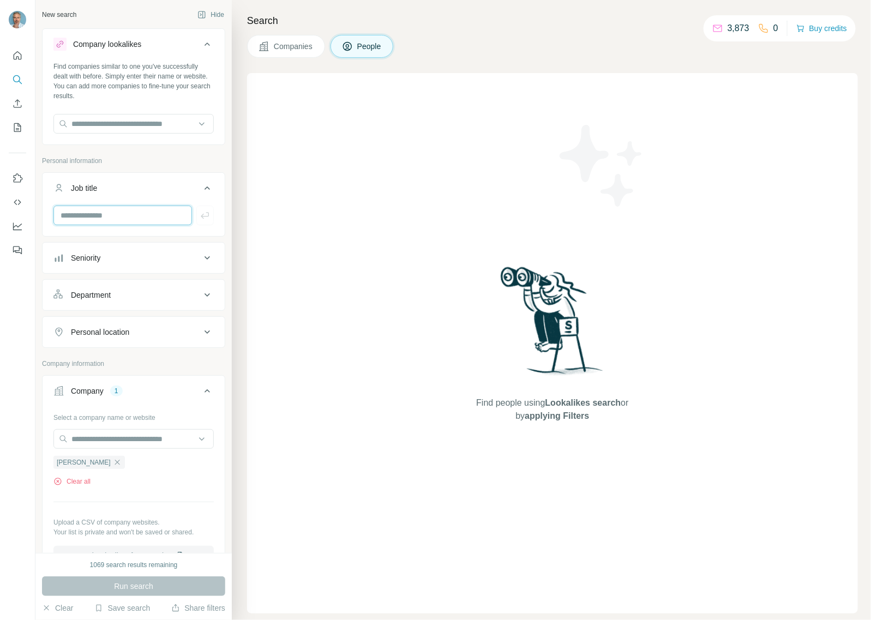
click at [115, 220] on input "text" at bounding box center [122, 216] width 139 height 20
type input "*****"
click at [134, 124] on input "text" at bounding box center [133, 124] width 160 height 20
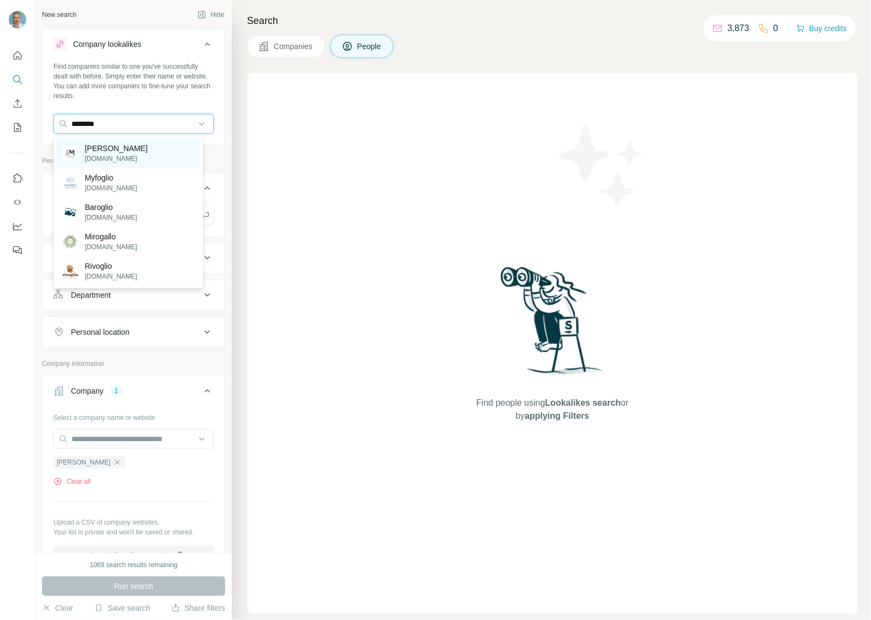
type input "********"
click at [123, 154] on p "[DOMAIN_NAME]" at bounding box center [116, 159] width 63 height 10
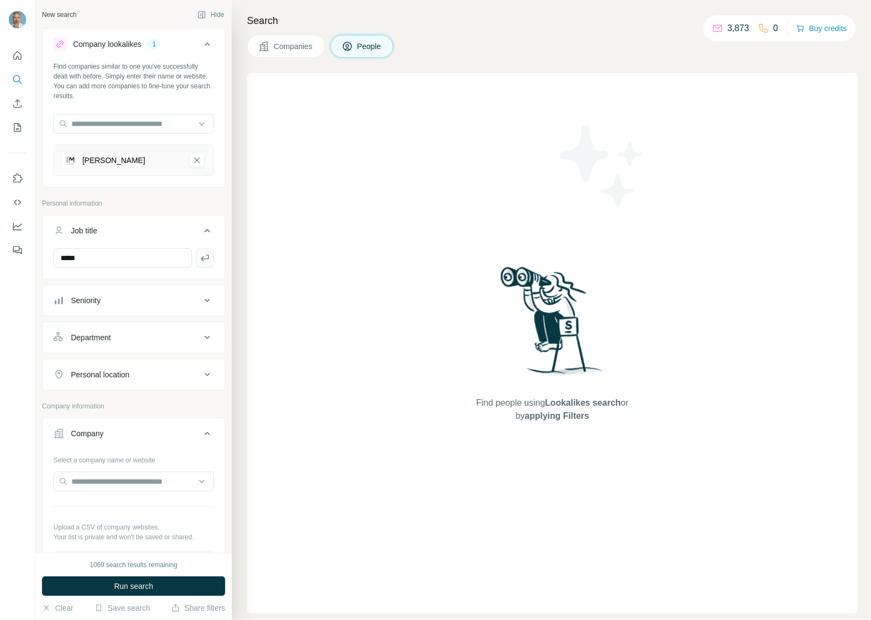
click at [200, 260] on icon "button" at bounding box center [205, 258] width 11 height 11
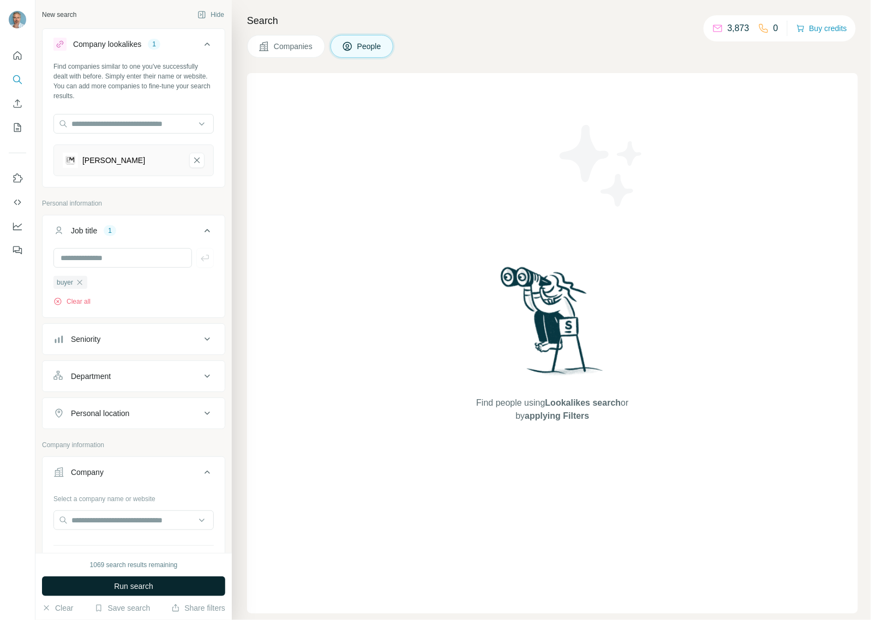
click at [168, 589] on button "Run search" at bounding box center [133, 587] width 183 height 20
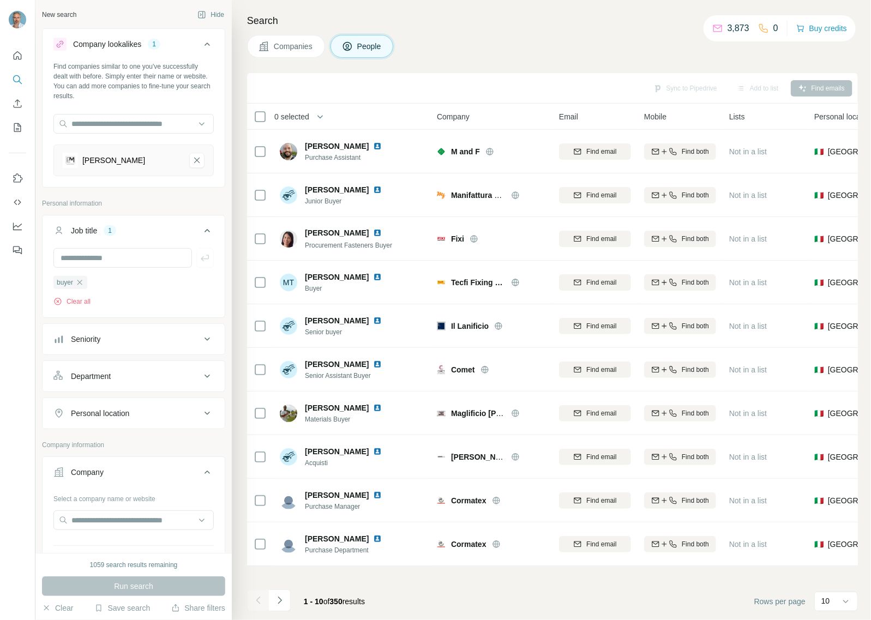
click at [101, 162] on div "[PERSON_NAME]" at bounding box center [113, 160] width 63 height 11
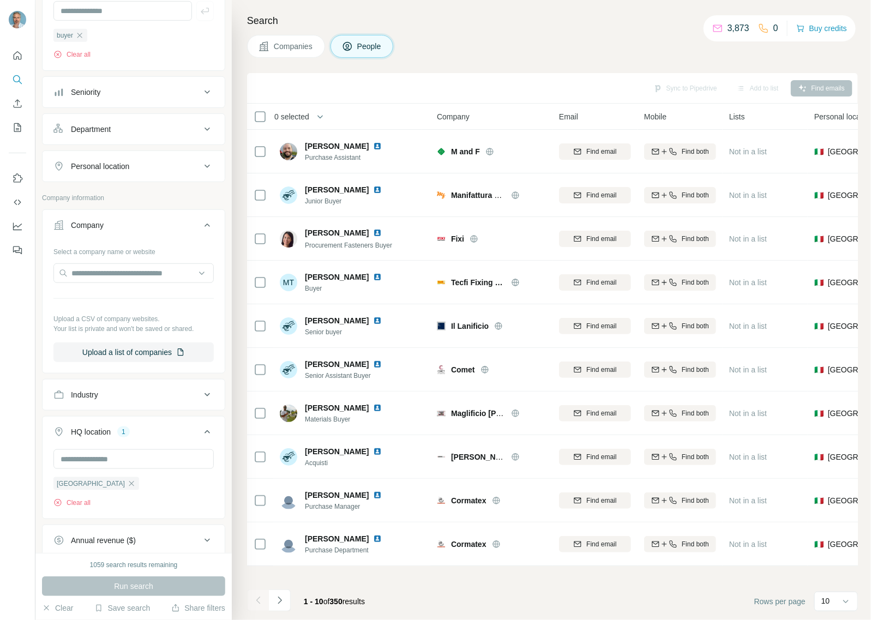
scroll to position [205, 0]
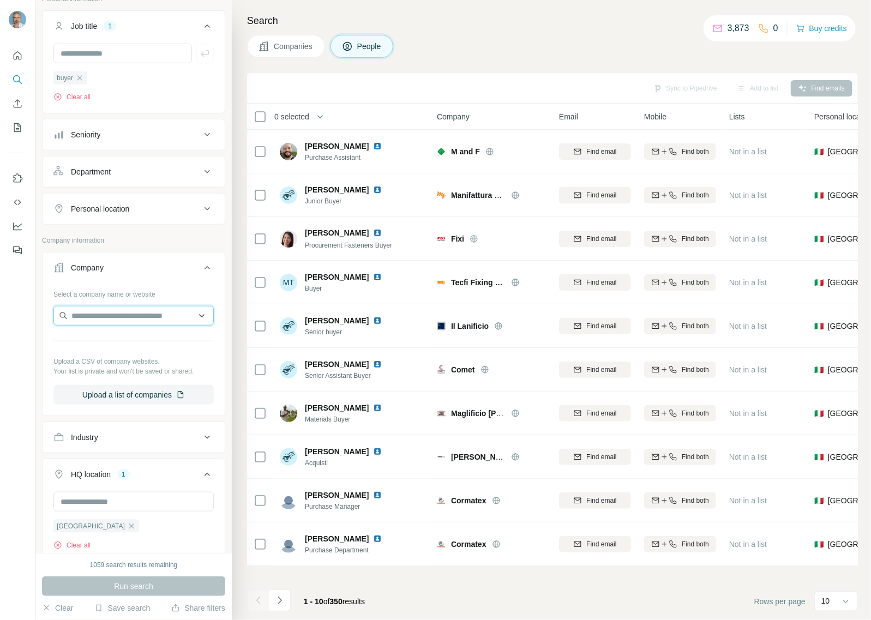
click at [148, 320] on input "text" at bounding box center [133, 316] width 160 height 20
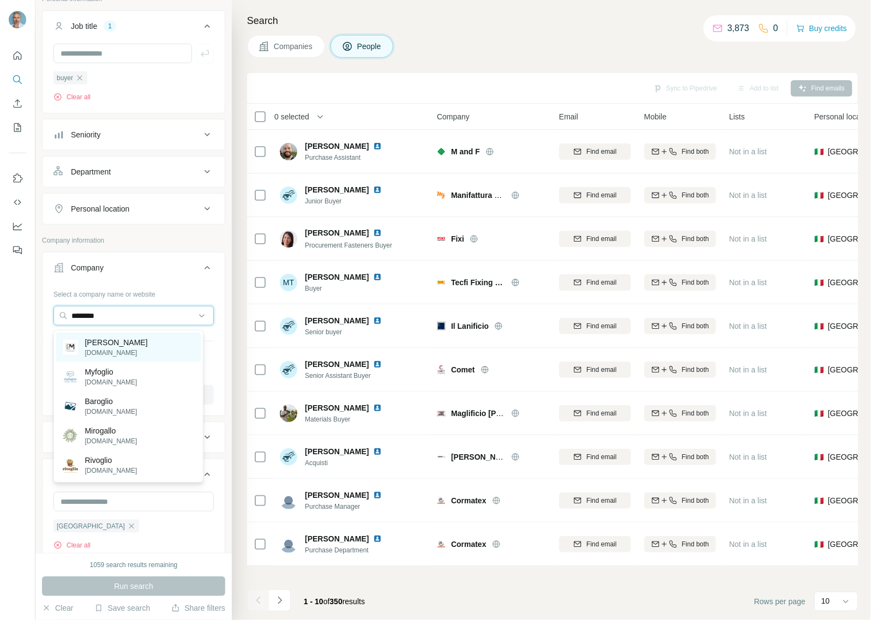
type input "********"
click at [124, 347] on p "[PERSON_NAME]" at bounding box center [116, 342] width 63 height 11
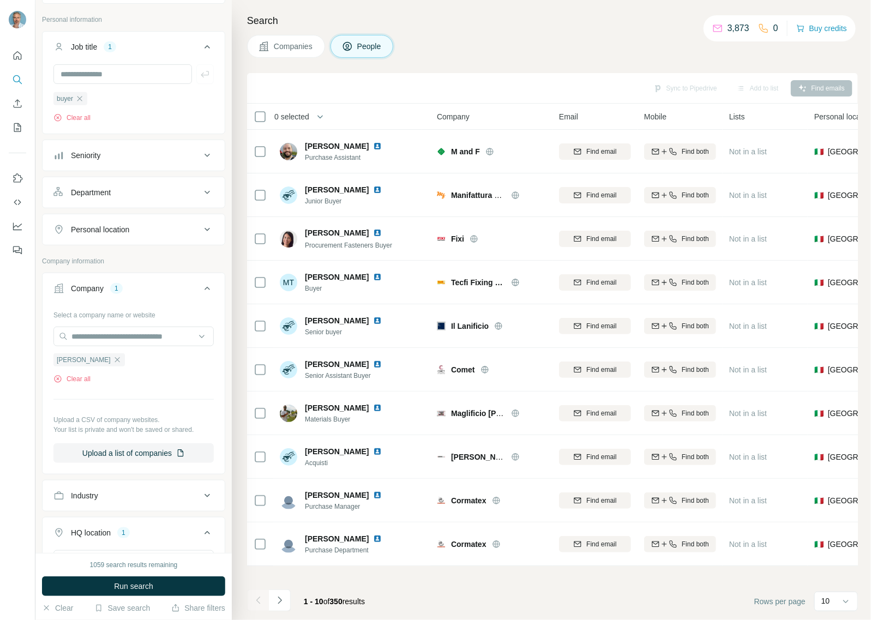
scroll to position [225, 0]
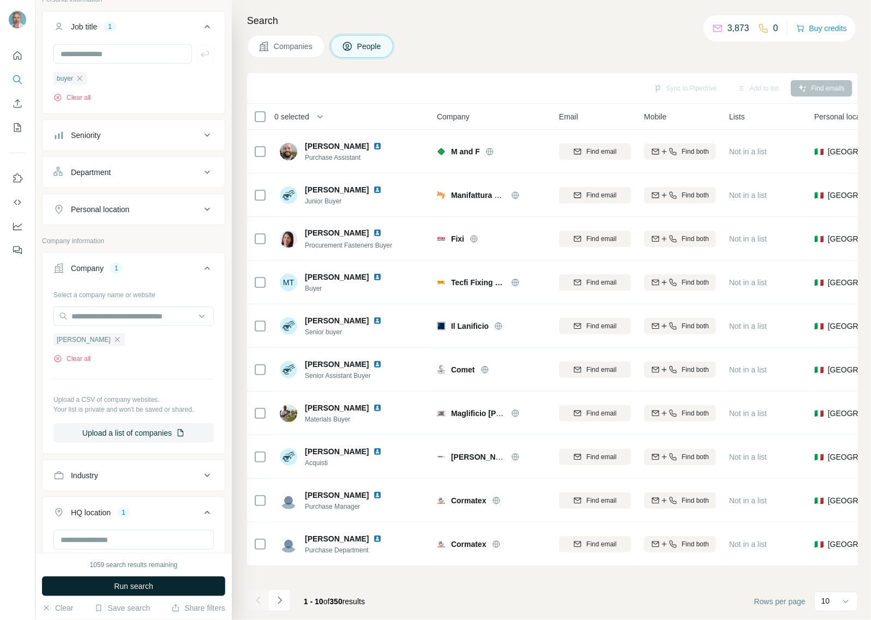
click at [130, 584] on span "Run search" at bounding box center [133, 586] width 39 height 11
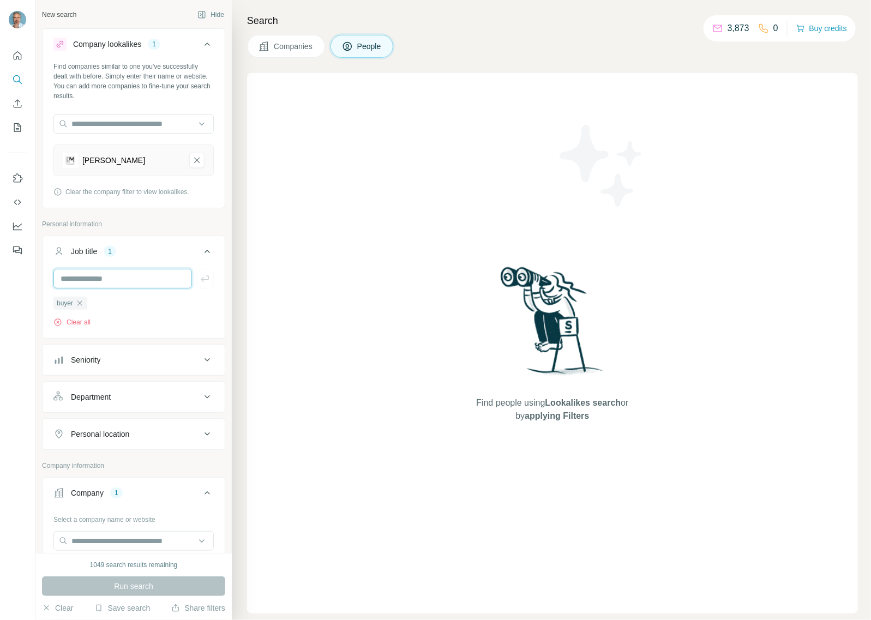
click at [101, 281] on input "text" at bounding box center [122, 279] width 139 height 20
type input "*"
type input "**********"
click at [200, 277] on icon "button" at bounding box center [205, 278] width 11 height 11
click at [170, 585] on button "Run search" at bounding box center [133, 587] width 183 height 20
